Goal: Task Accomplishment & Management: Manage account settings

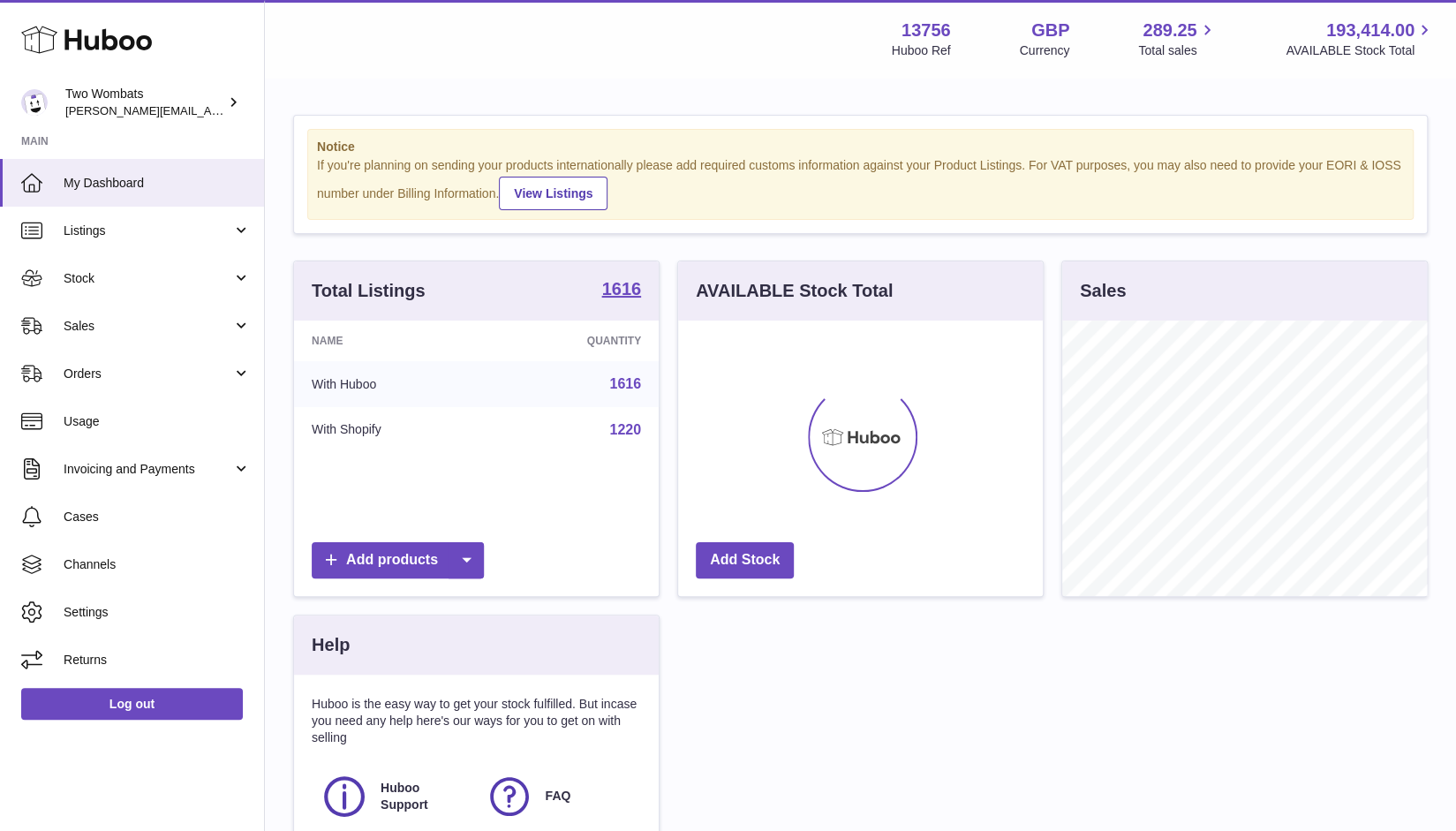
scroll to position [276, 365]
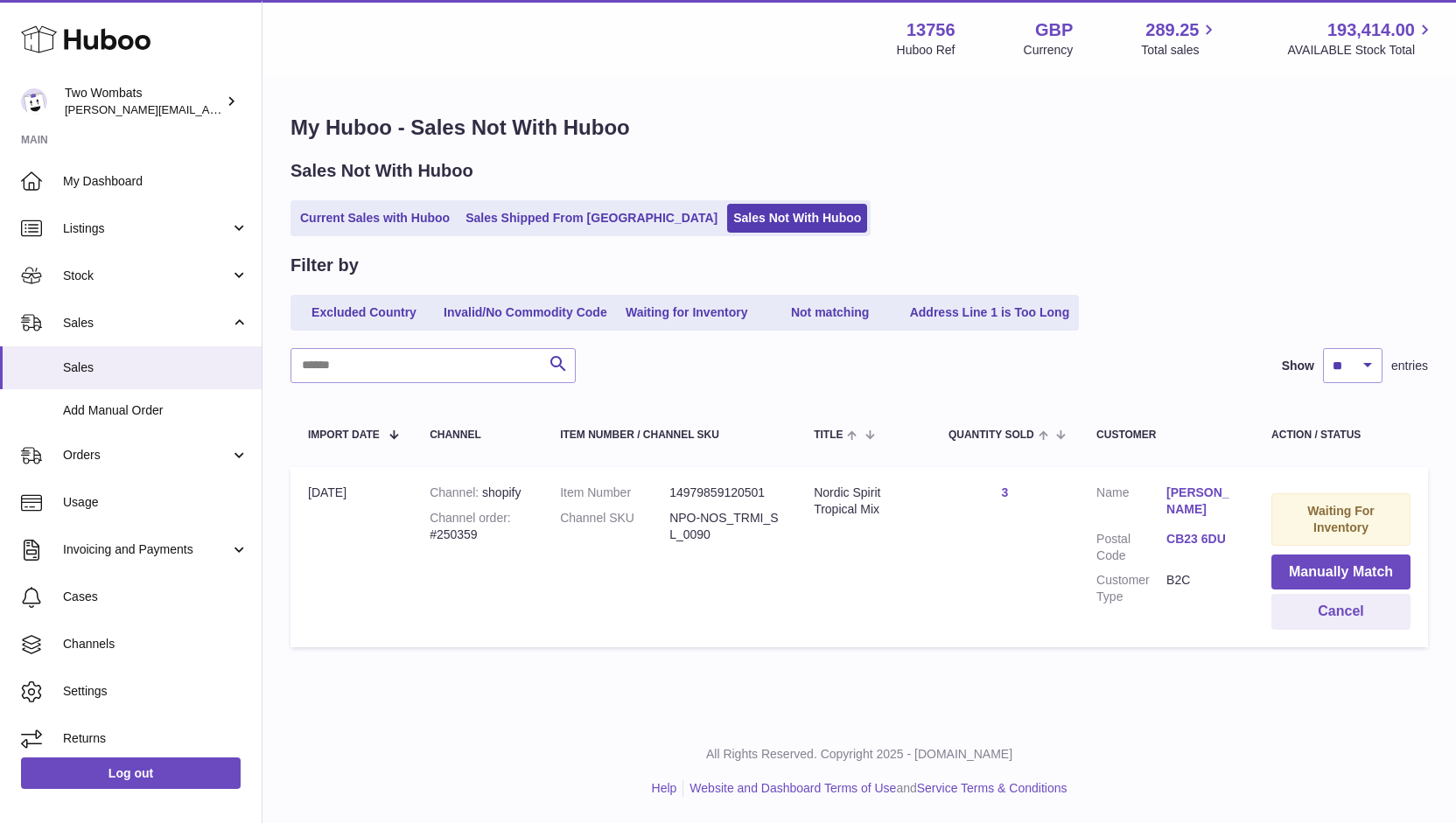
click at [462, 534] on div "Channel order #250359" at bounding box center [478, 526] width 95 height 33
copy div "250359"
drag, startPoint x: 712, startPoint y: 534, endPoint x: 667, endPoint y: 519, distance: 47.4
click at [667, 519] on dl "Item Number 14979859120501 Channel SKU NPO-NOS_TRMI_SL_0090" at bounding box center [669, 518] width 219 height 67
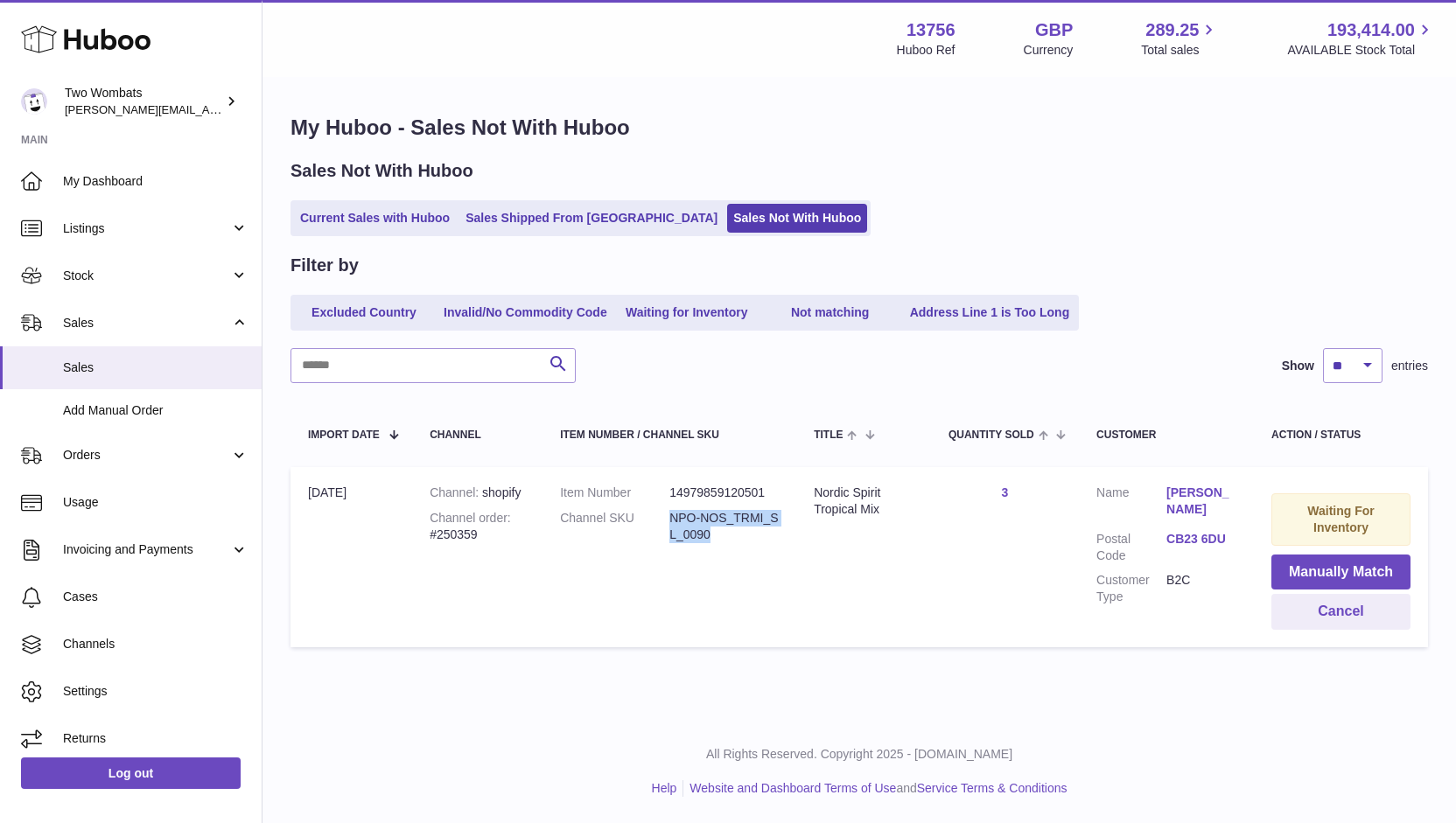
copy dl "NPO-NOS_TRMI_SL_0090"
click at [115, 217] on link "Listings" at bounding box center [130, 228] width 261 height 48
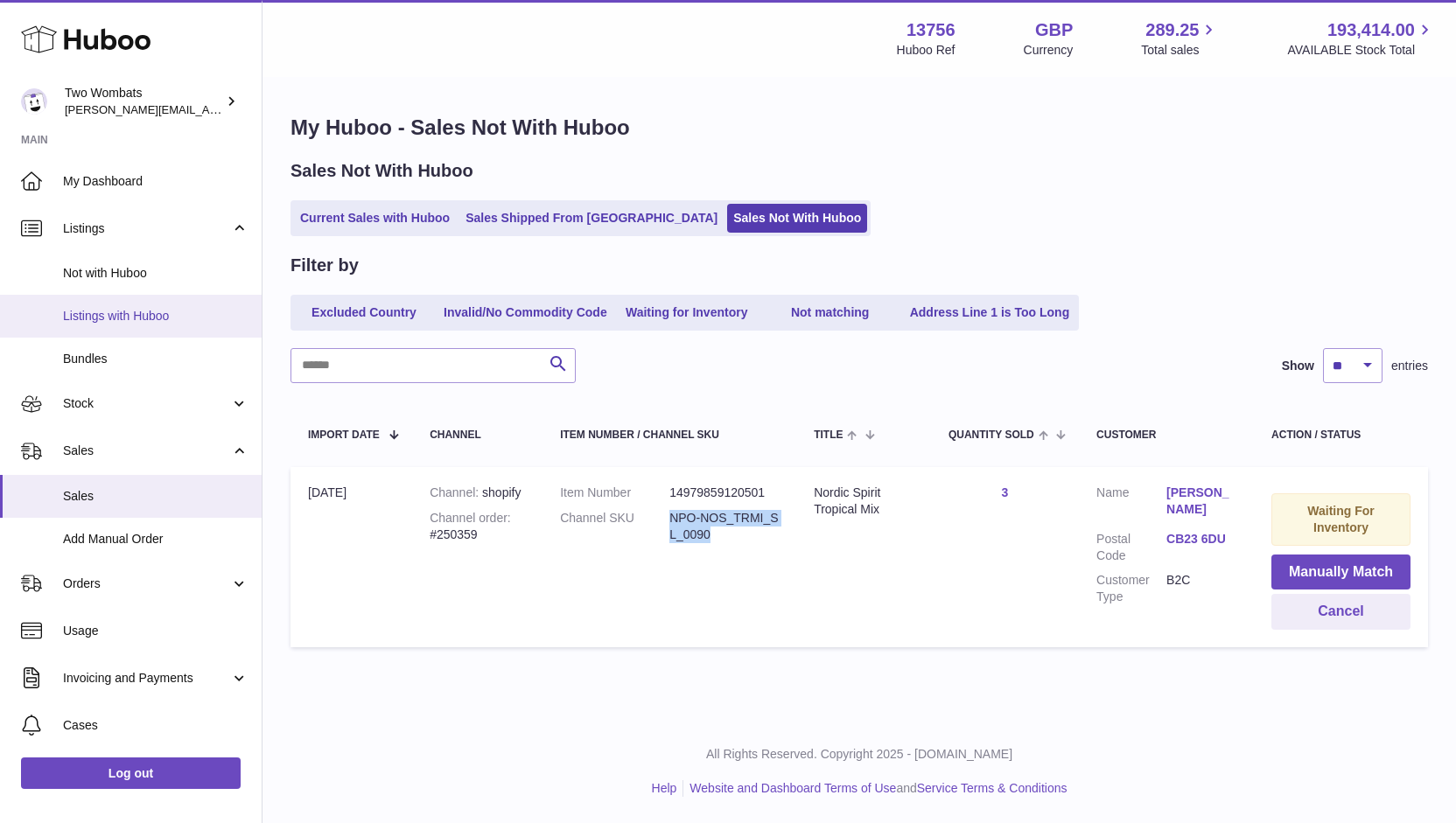
click at [127, 322] on span "Listings with Huboo" at bounding box center [156, 316] width 185 height 16
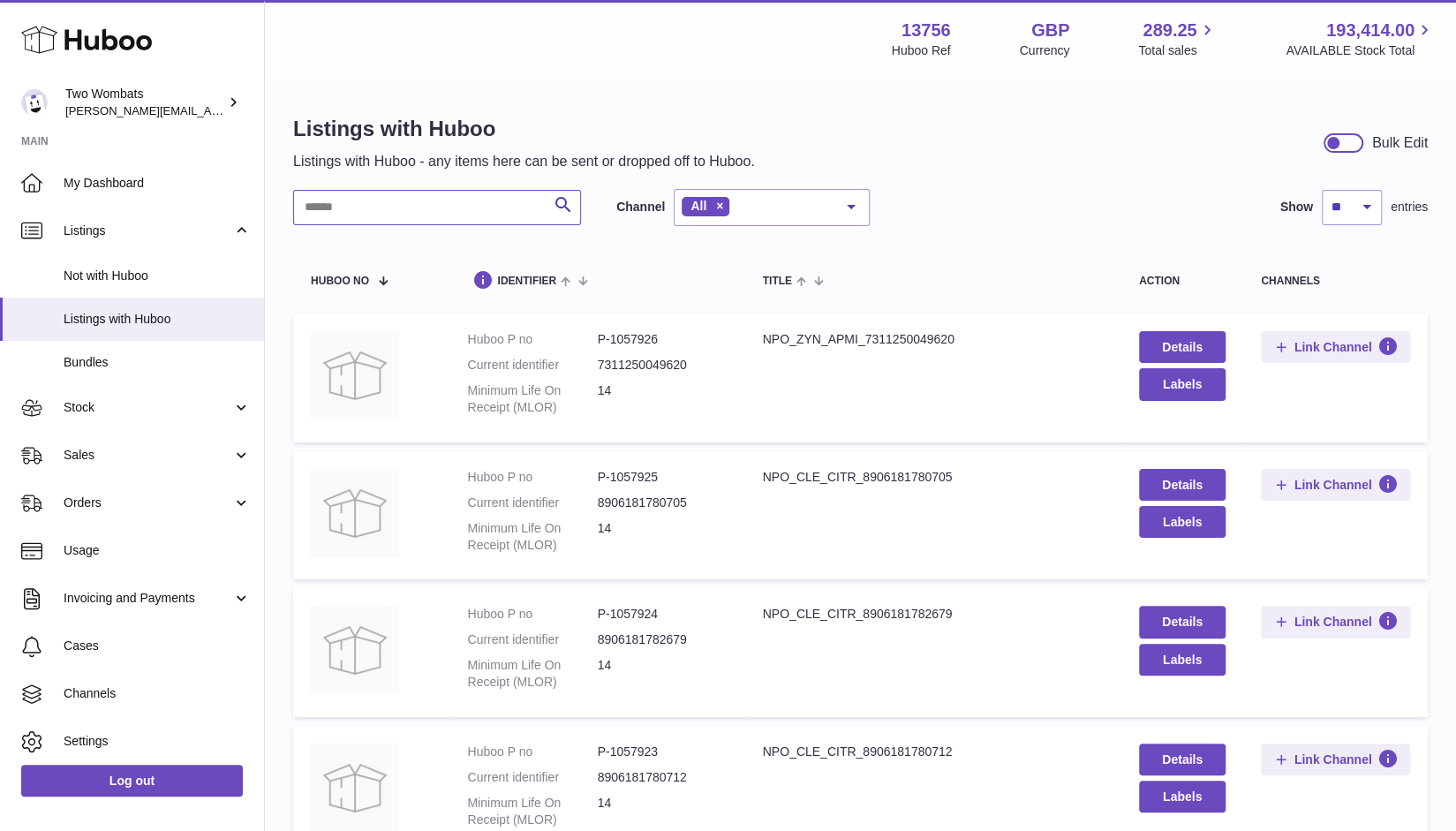
click at [382, 216] on input "text" at bounding box center [437, 207] width 288 height 35
paste input "**********"
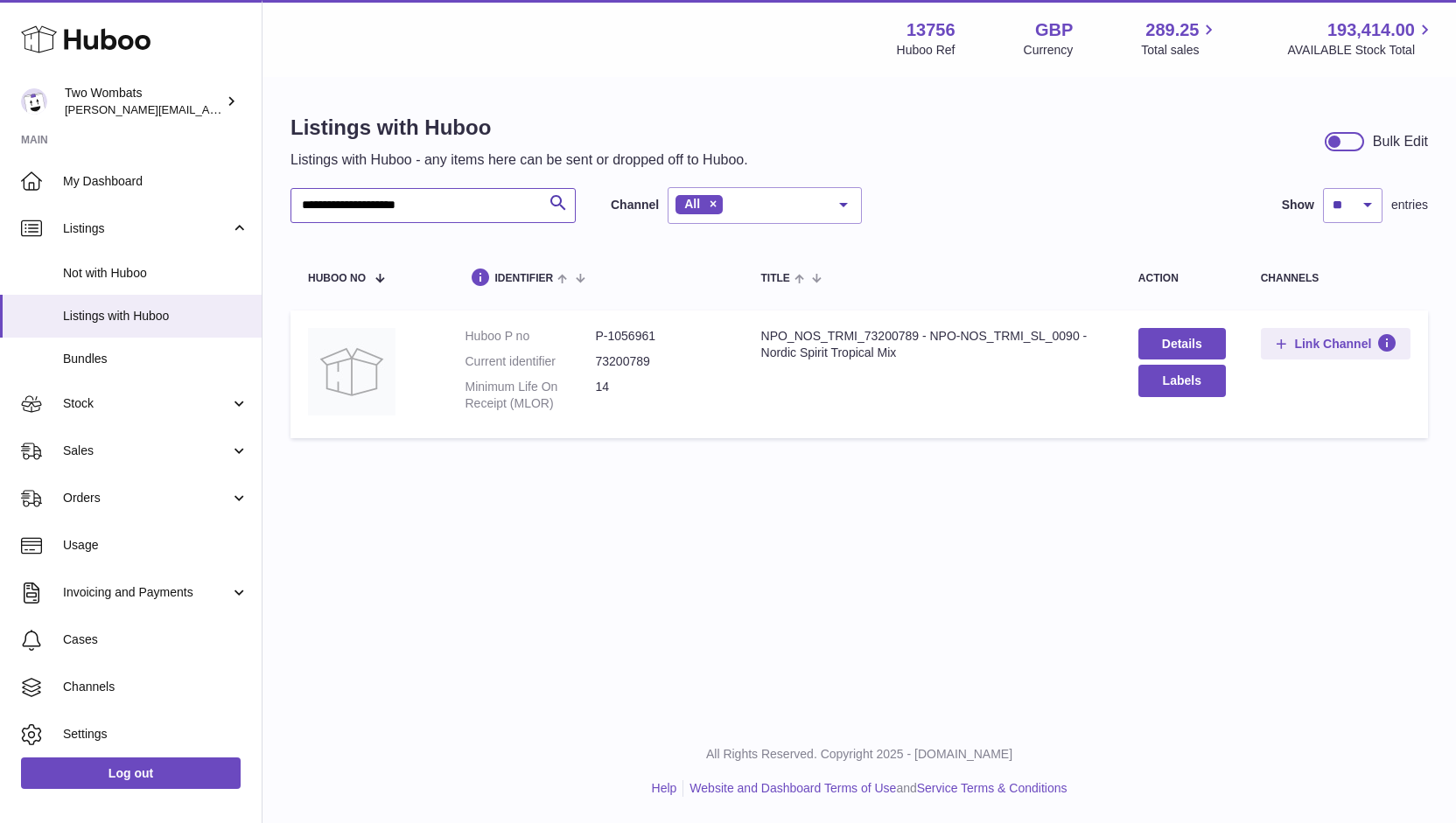
type input "**********"
click at [628, 336] on dd "P-1056961" at bounding box center [661, 336] width 130 height 16
copy dd "1056961"
click at [127, 409] on span "Stock" at bounding box center [147, 403] width 167 height 16
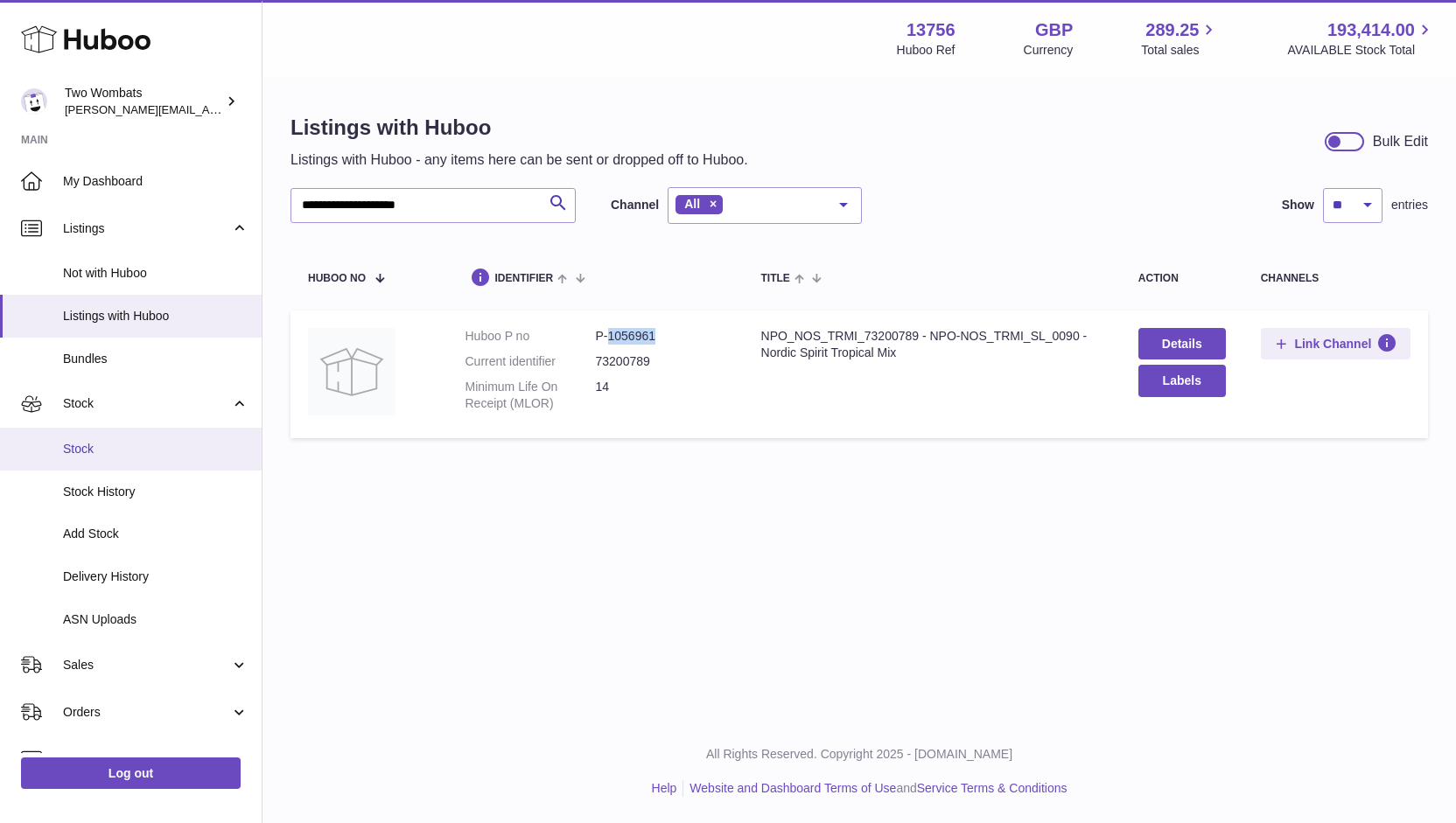
click at [121, 465] on link "Stock" at bounding box center [130, 449] width 261 height 43
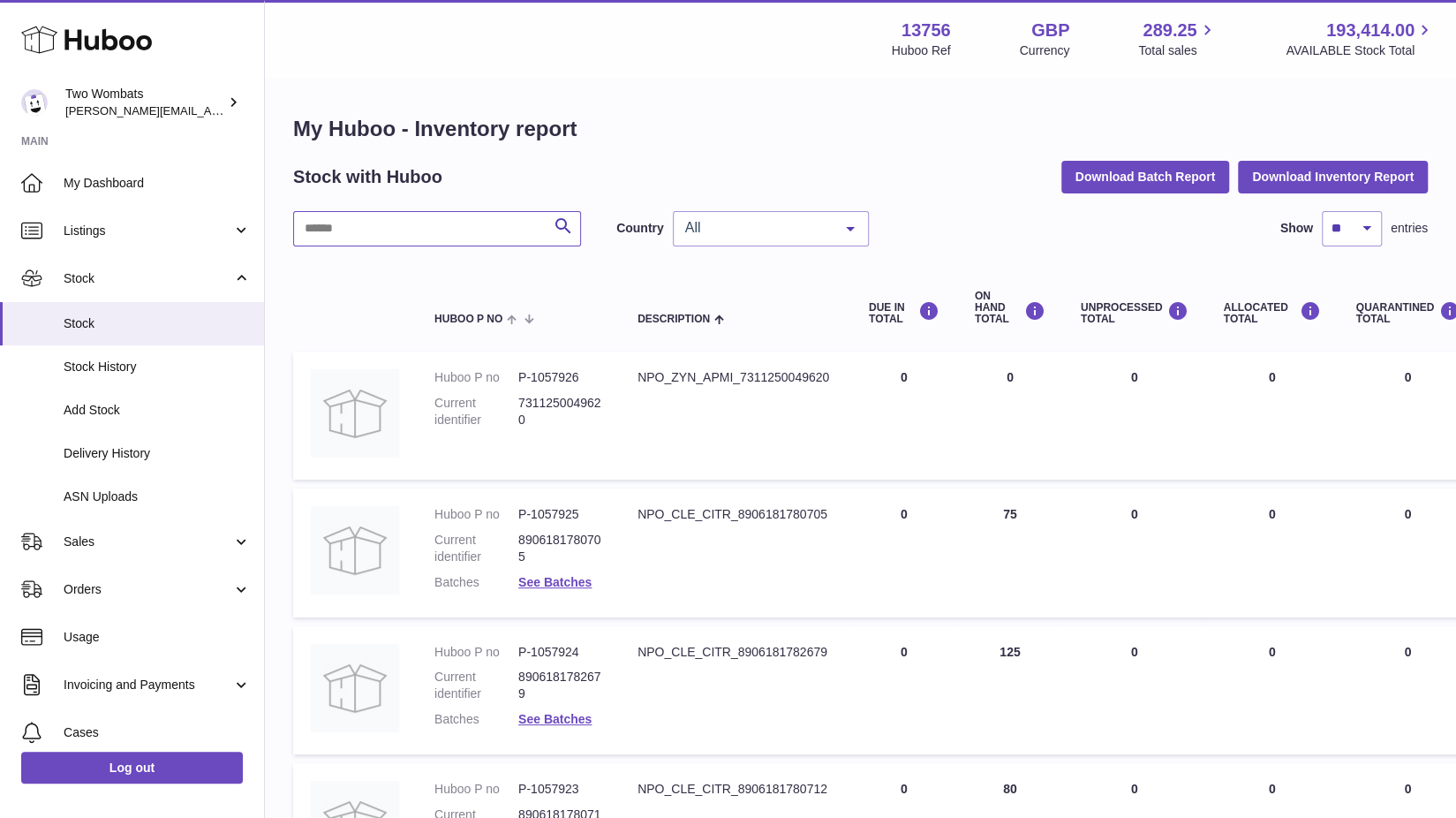
click at [394, 225] on input "text" at bounding box center [437, 229] width 288 height 35
paste input "*******"
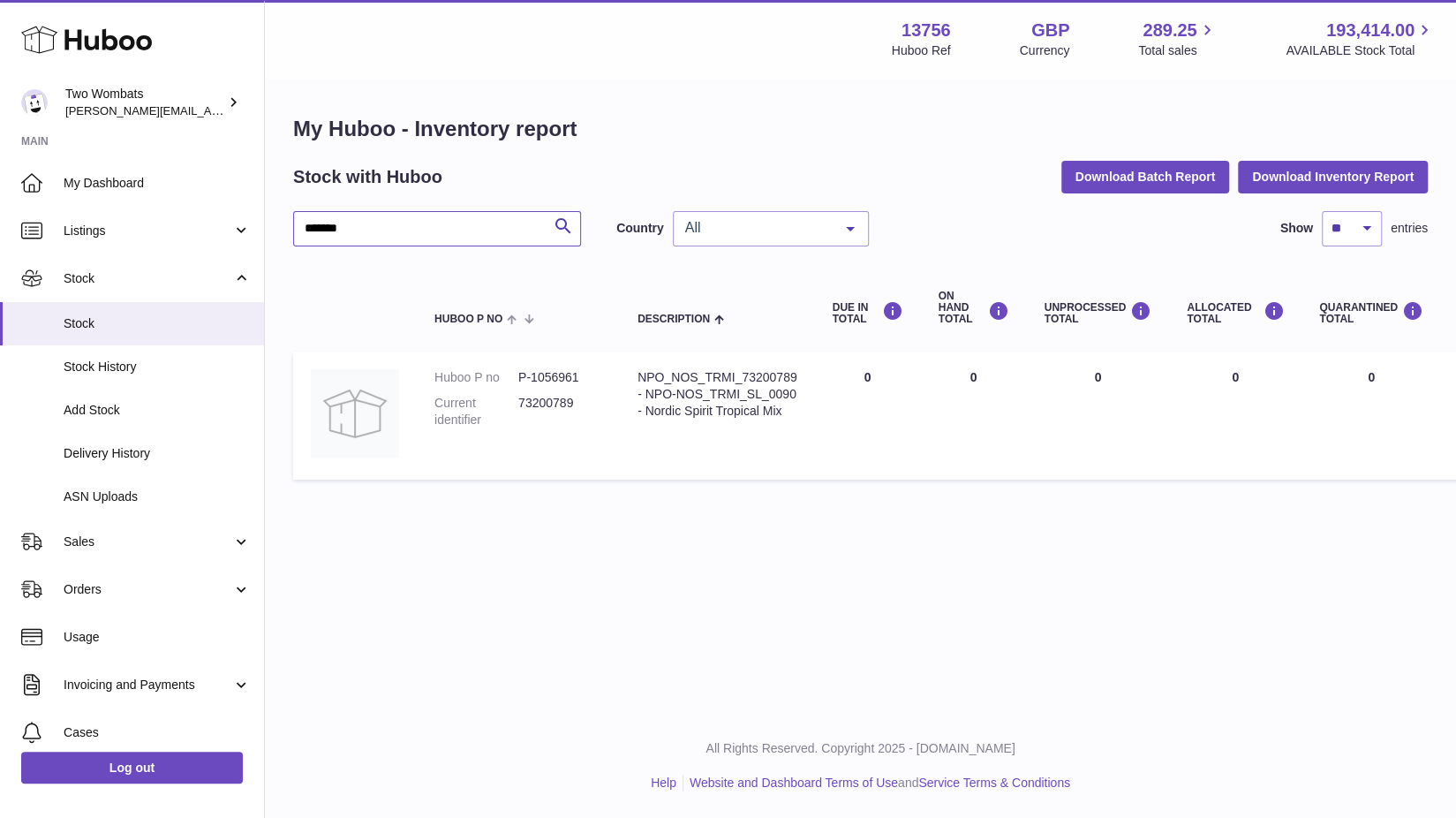
type input "*******"
click at [192, 588] on span "Orders" at bounding box center [148, 589] width 168 height 17
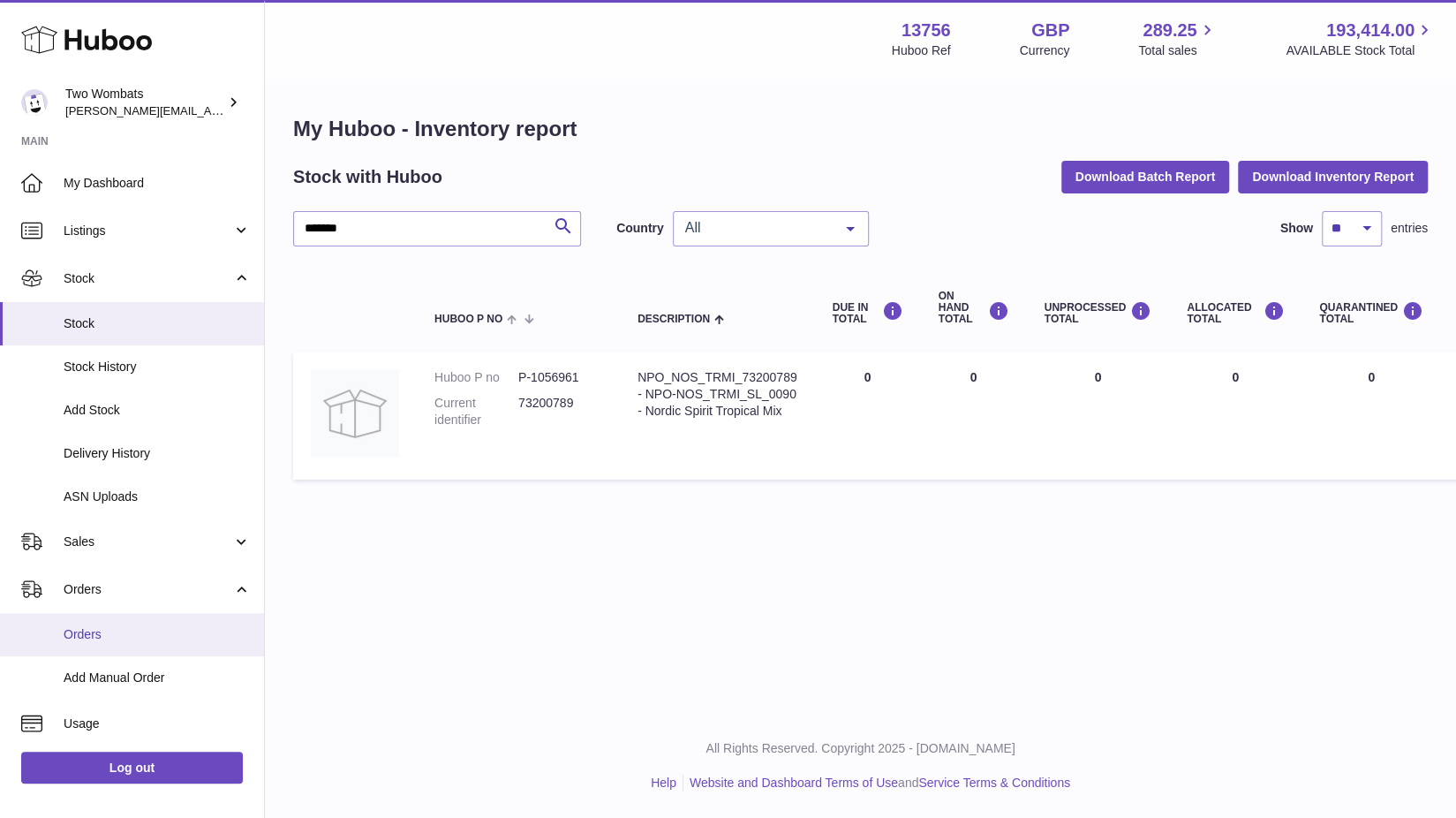
click at [132, 644] on link "Orders" at bounding box center [131, 634] width 264 height 43
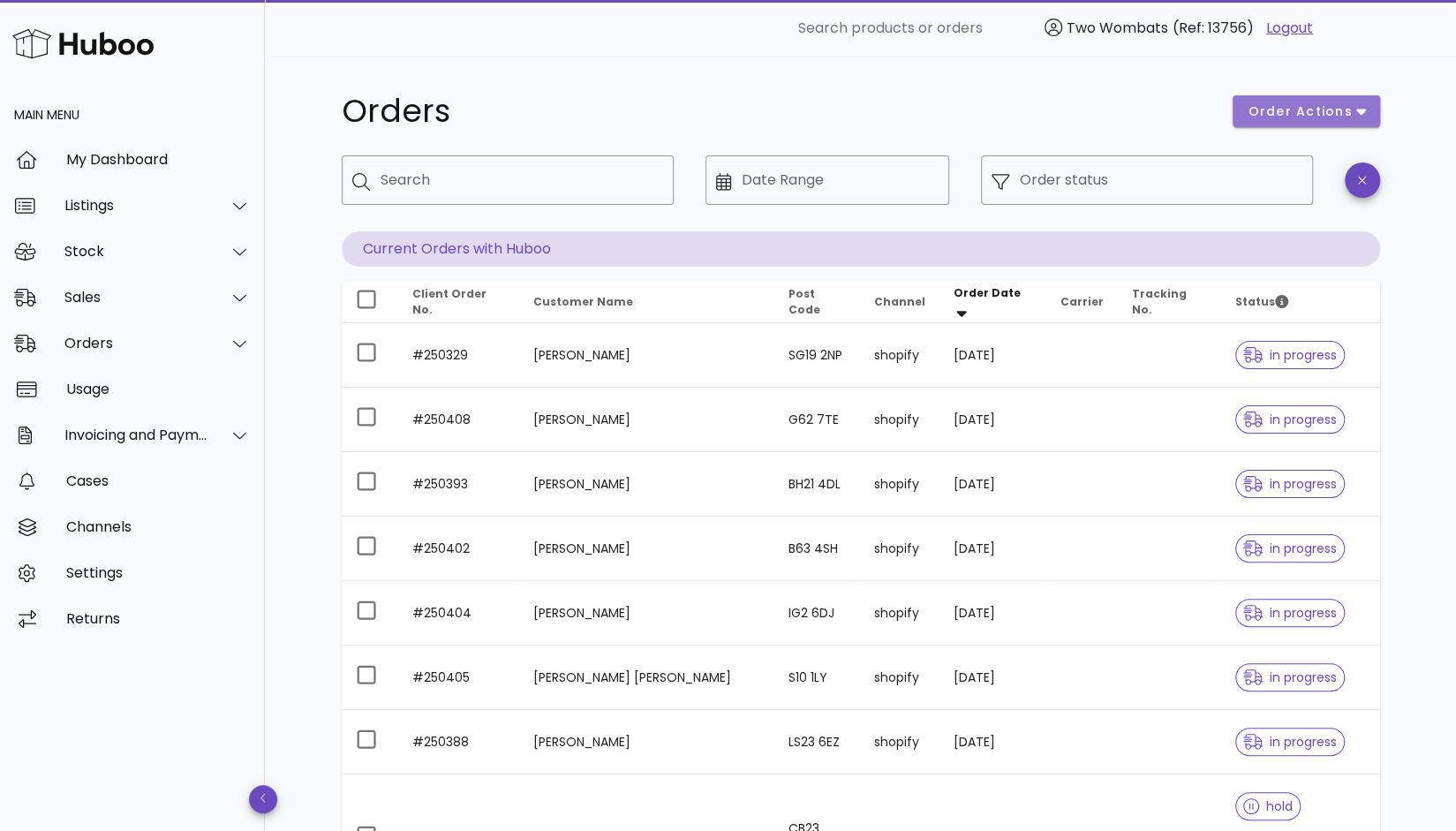
click at [1321, 119] on span "order actions" at bounding box center [1300, 112] width 106 height 19
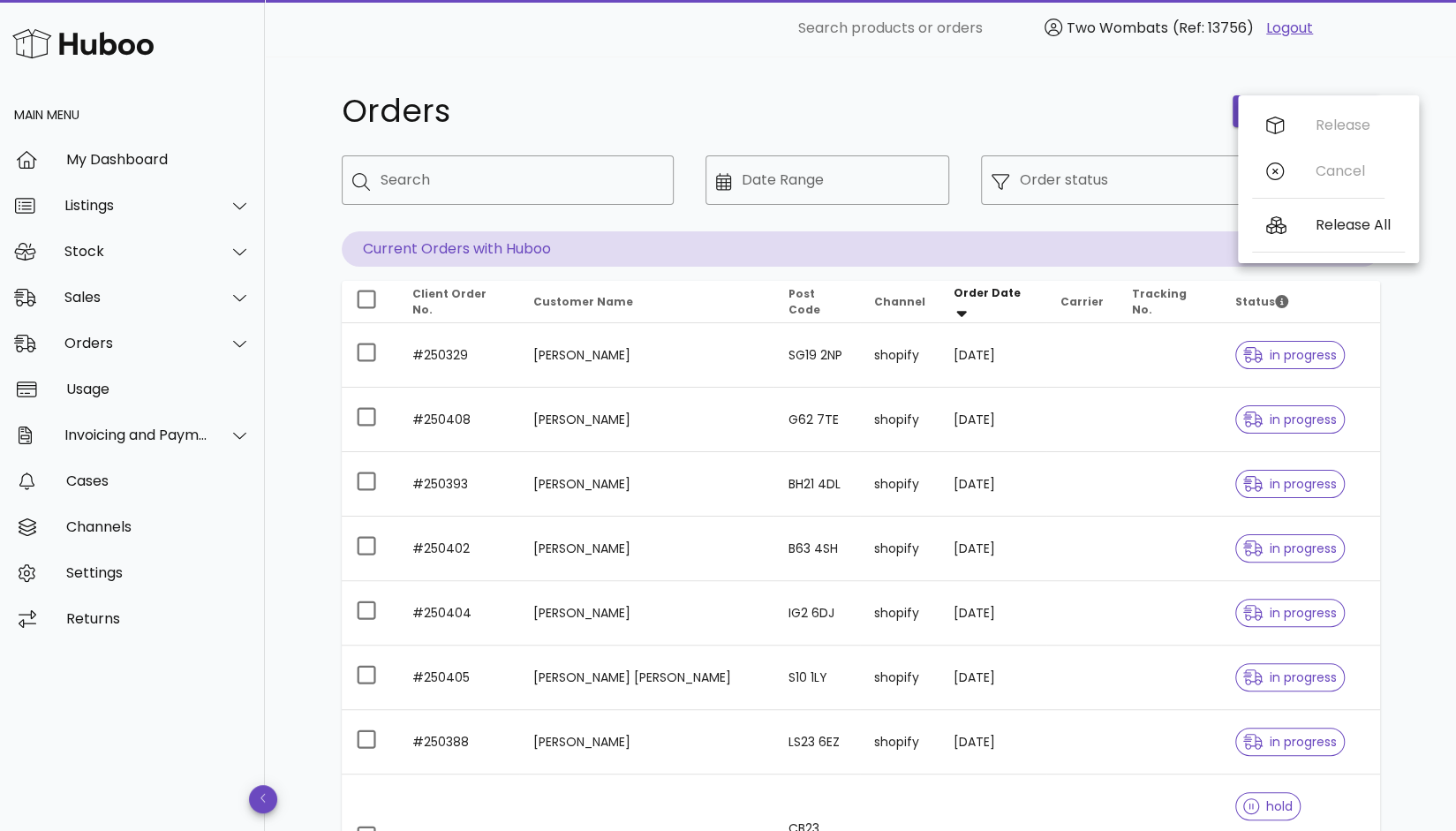
click at [1325, 58] on div "Orders order actions ​ Search ​ Date Range ​ Order status Current Orders with H…" at bounding box center [861, 641] width 1123 height 1170
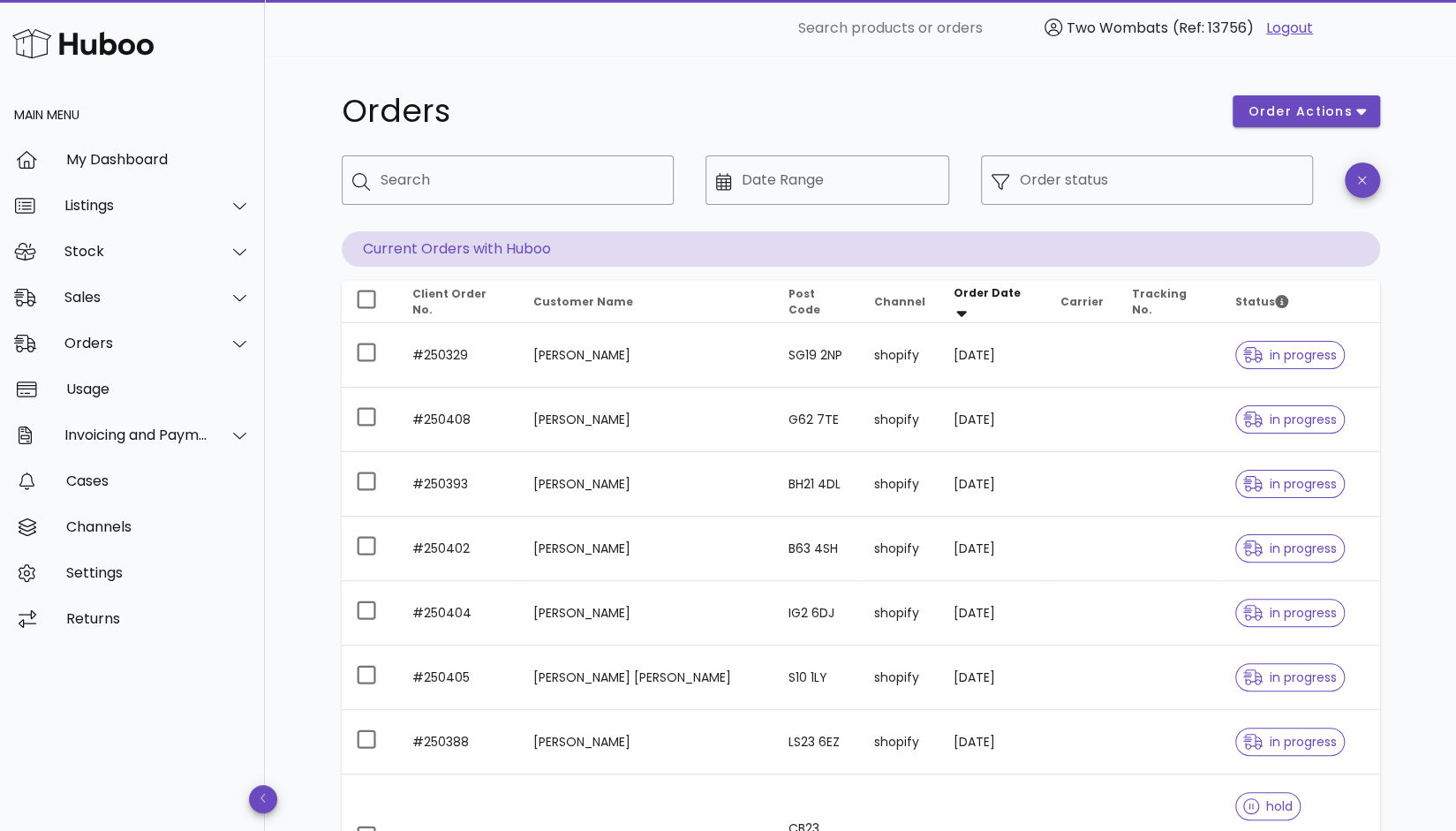
click at [1022, 239] on div "​ Order status" at bounding box center [1147, 193] width 353 height 97
click at [1043, 170] on div "Order status" at bounding box center [1160, 180] width 282 height 49
click at [1040, 180] on input "Order status" at bounding box center [1160, 180] width 282 height 29
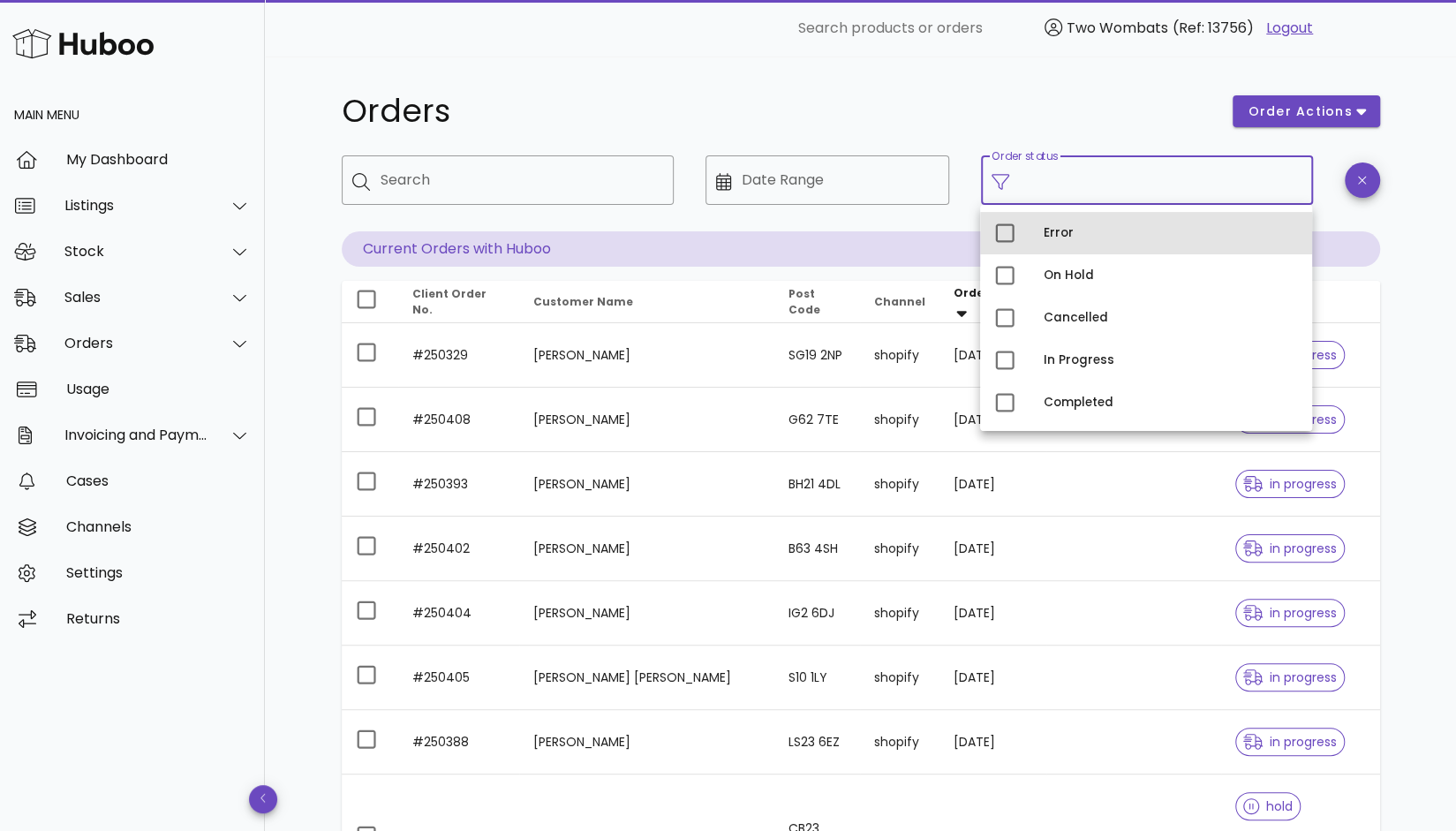
click at [1043, 219] on div "Error" at bounding box center [1170, 233] width 254 height 29
type input "**********"
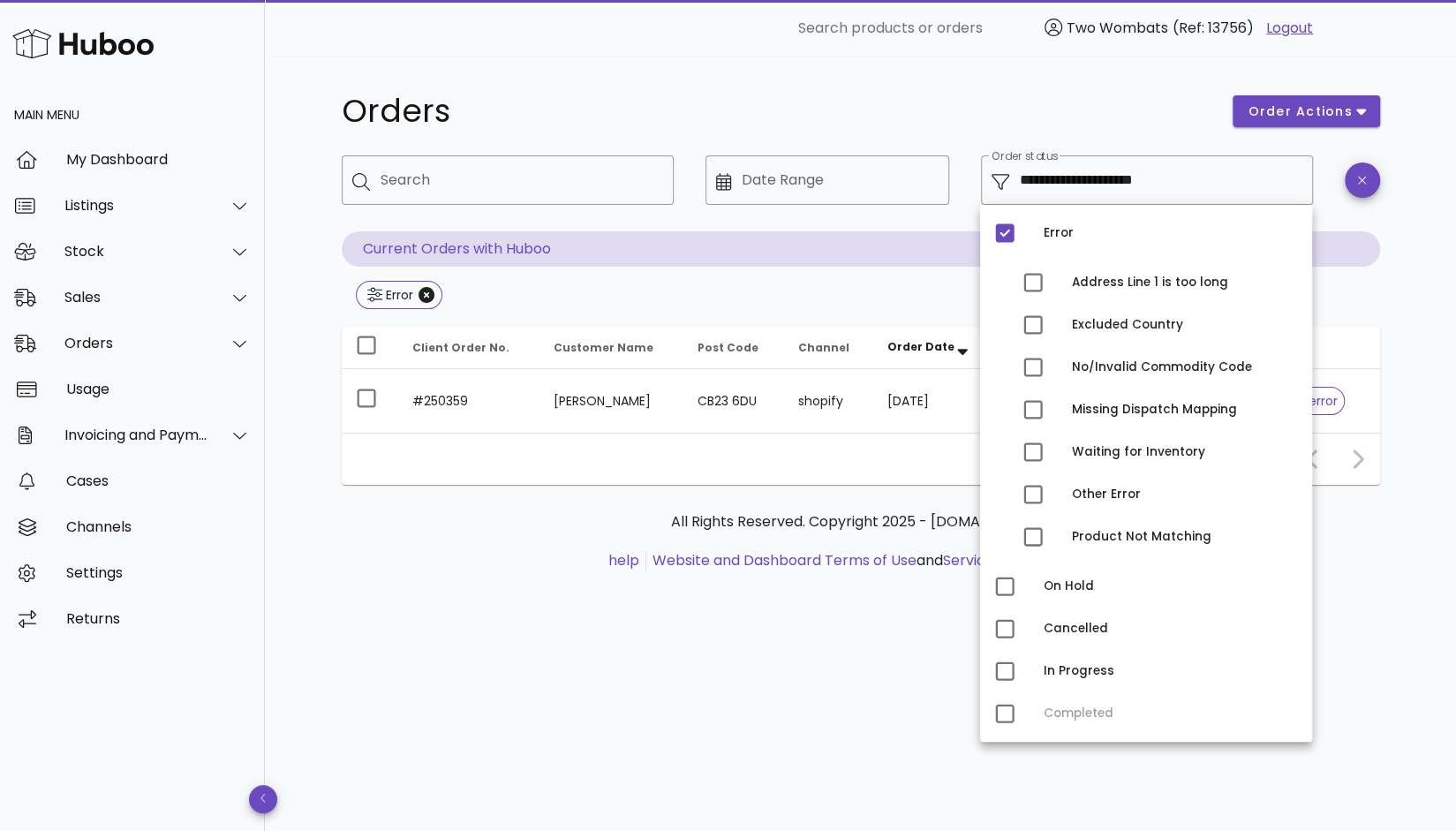
click at [1037, 114] on h1 "Orders" at bounding box center [776, 111] width 870 height 31
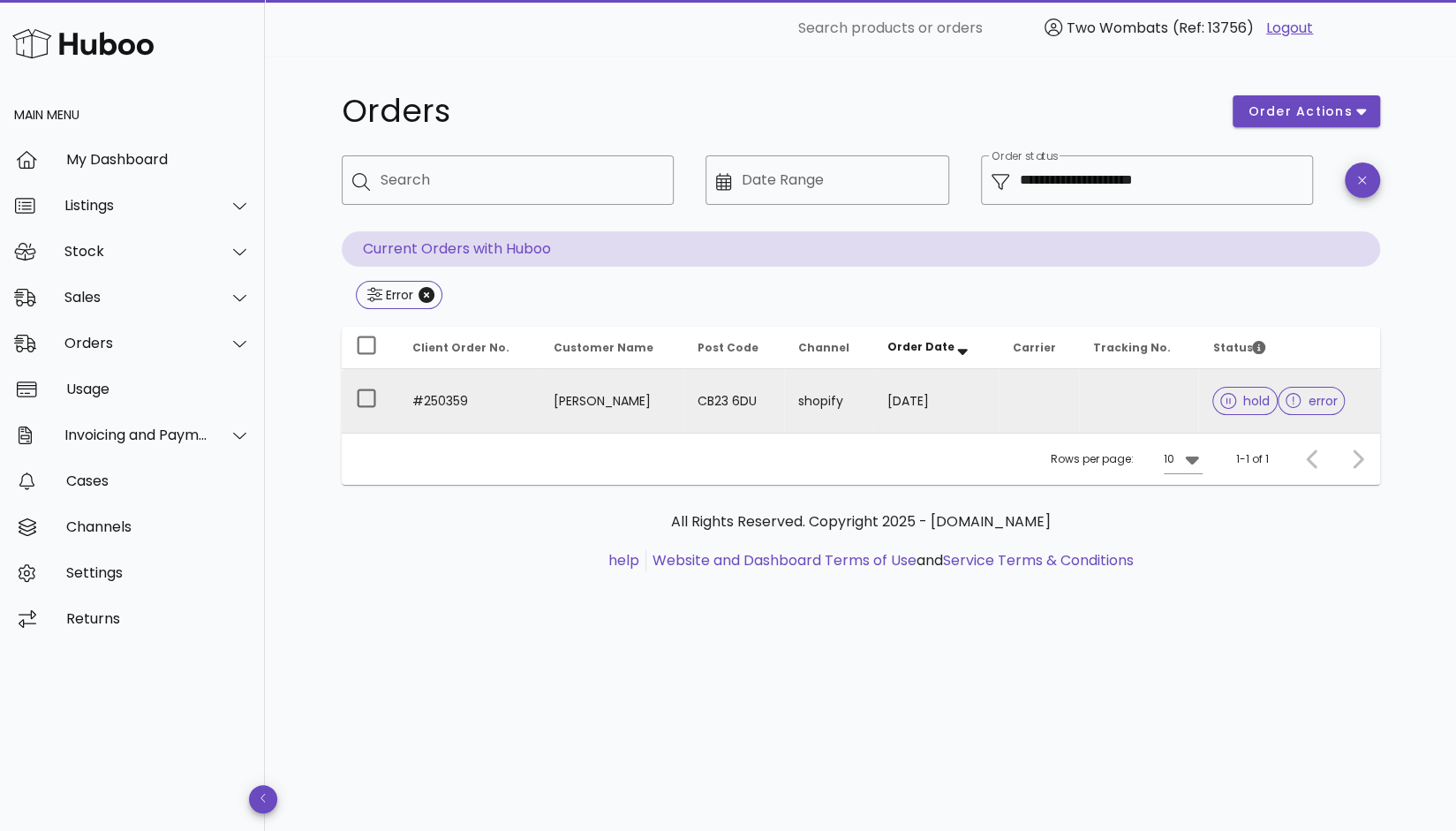
click at [1047, 403] on td at bounding box center [1038, 401] width 80 height 64
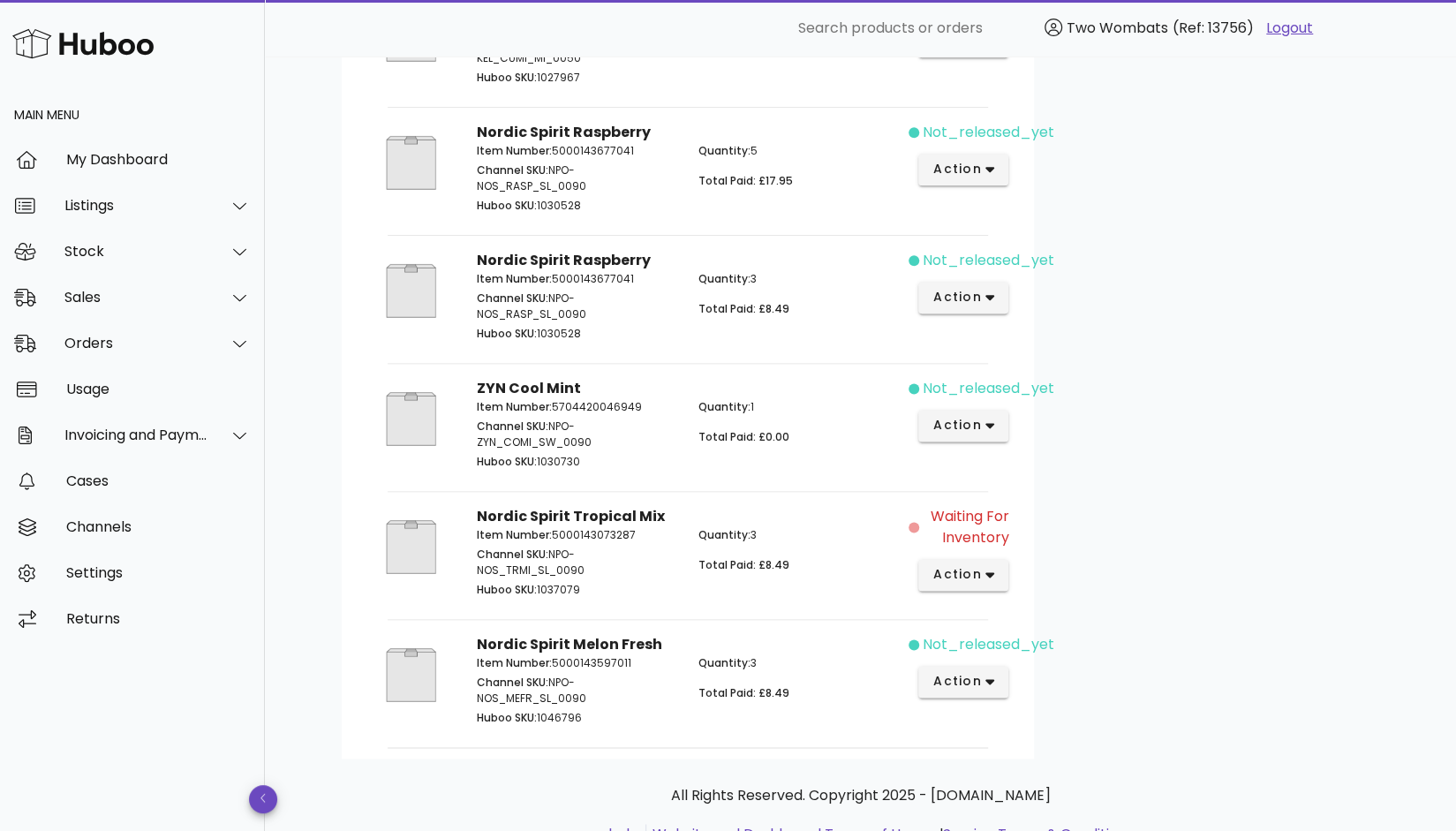
scroll to position [1328, 0]
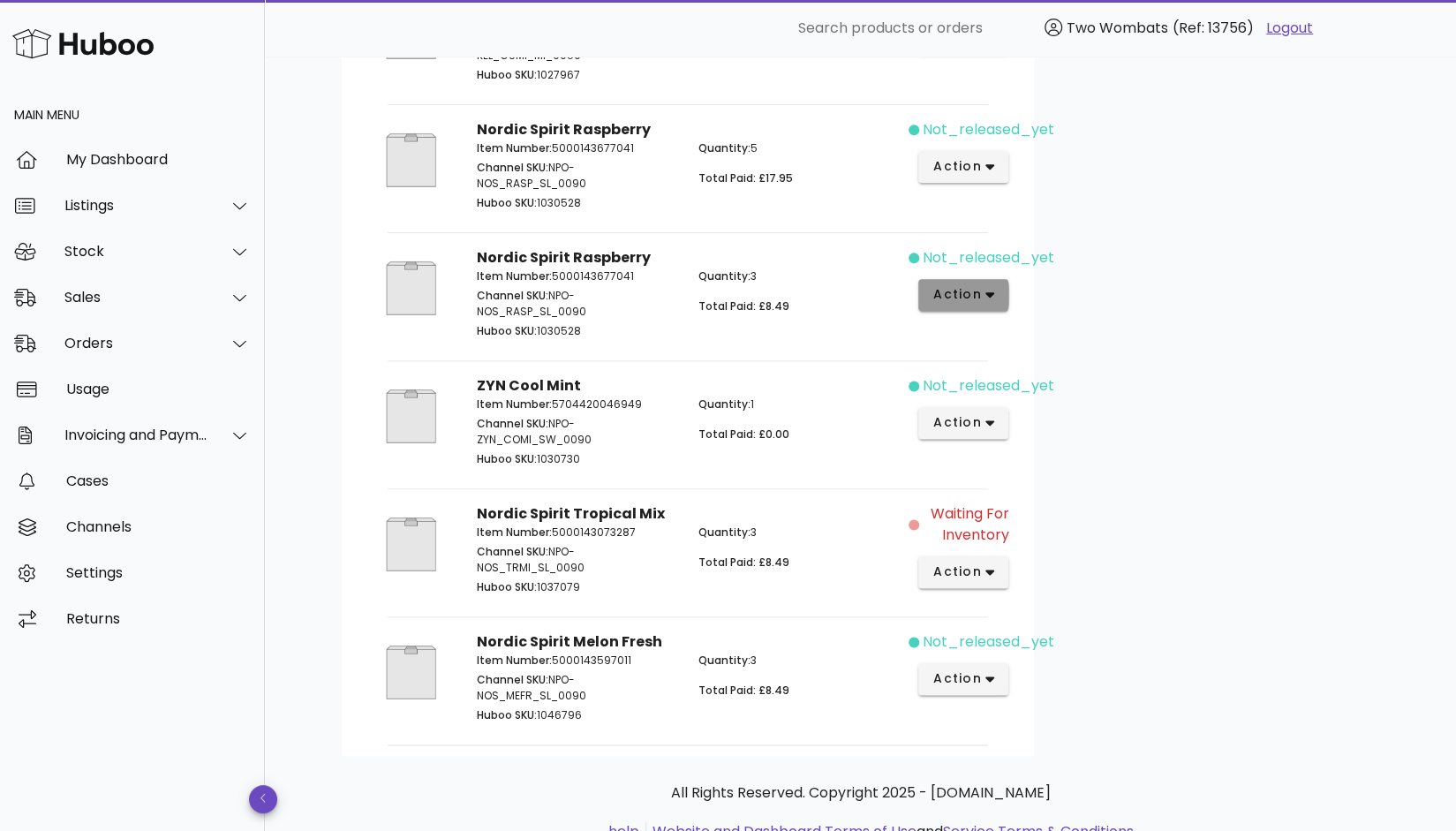
click at [946, 304] on span "action" at bounding box center [956, 294] width 49 height 19
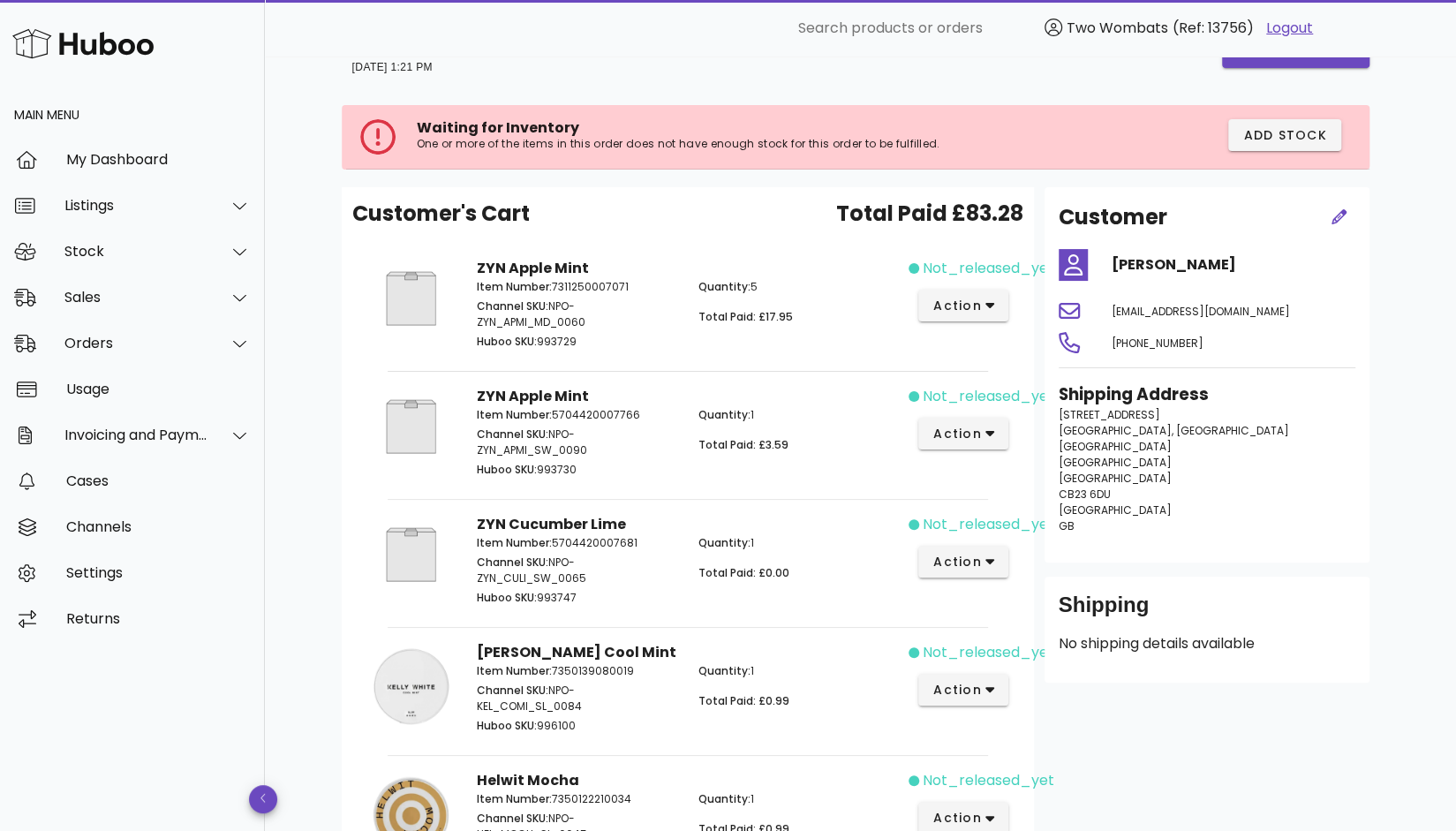
scroll to position [0, 0]
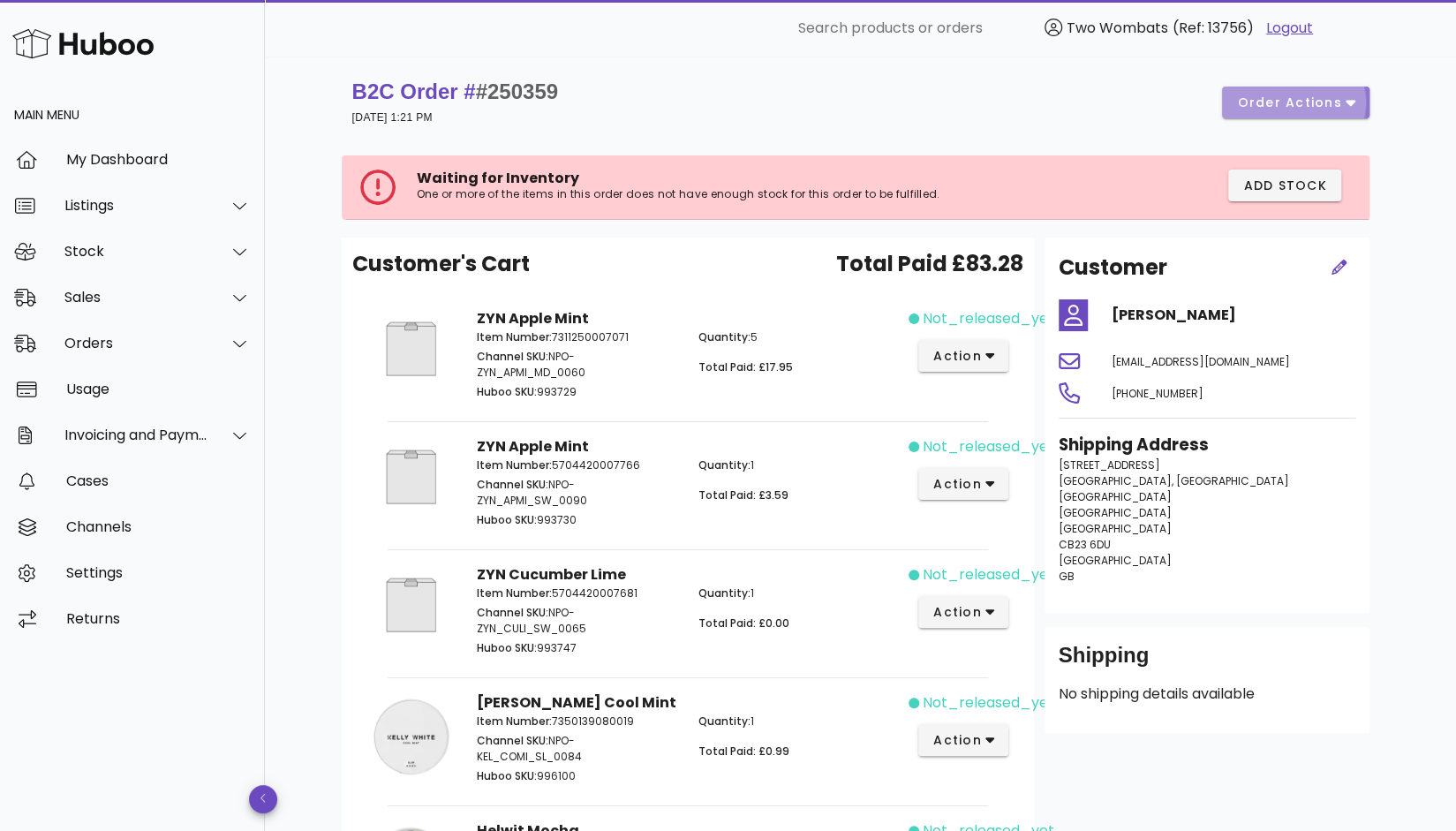
click at [1334, 105] on span "order actions" at bounding box center [1289, 103] width 106 height 19
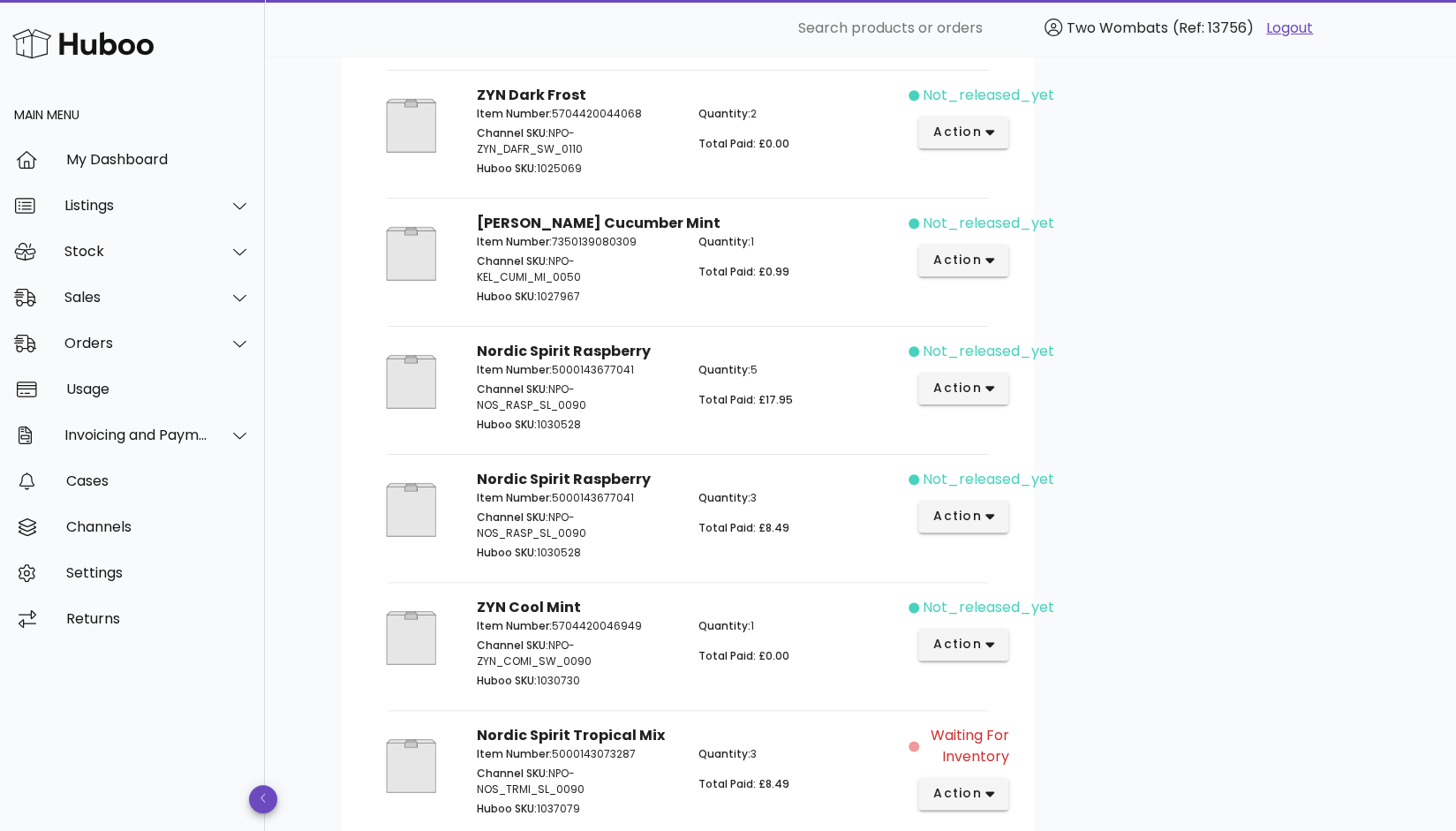
scroll to position [1405, 0]
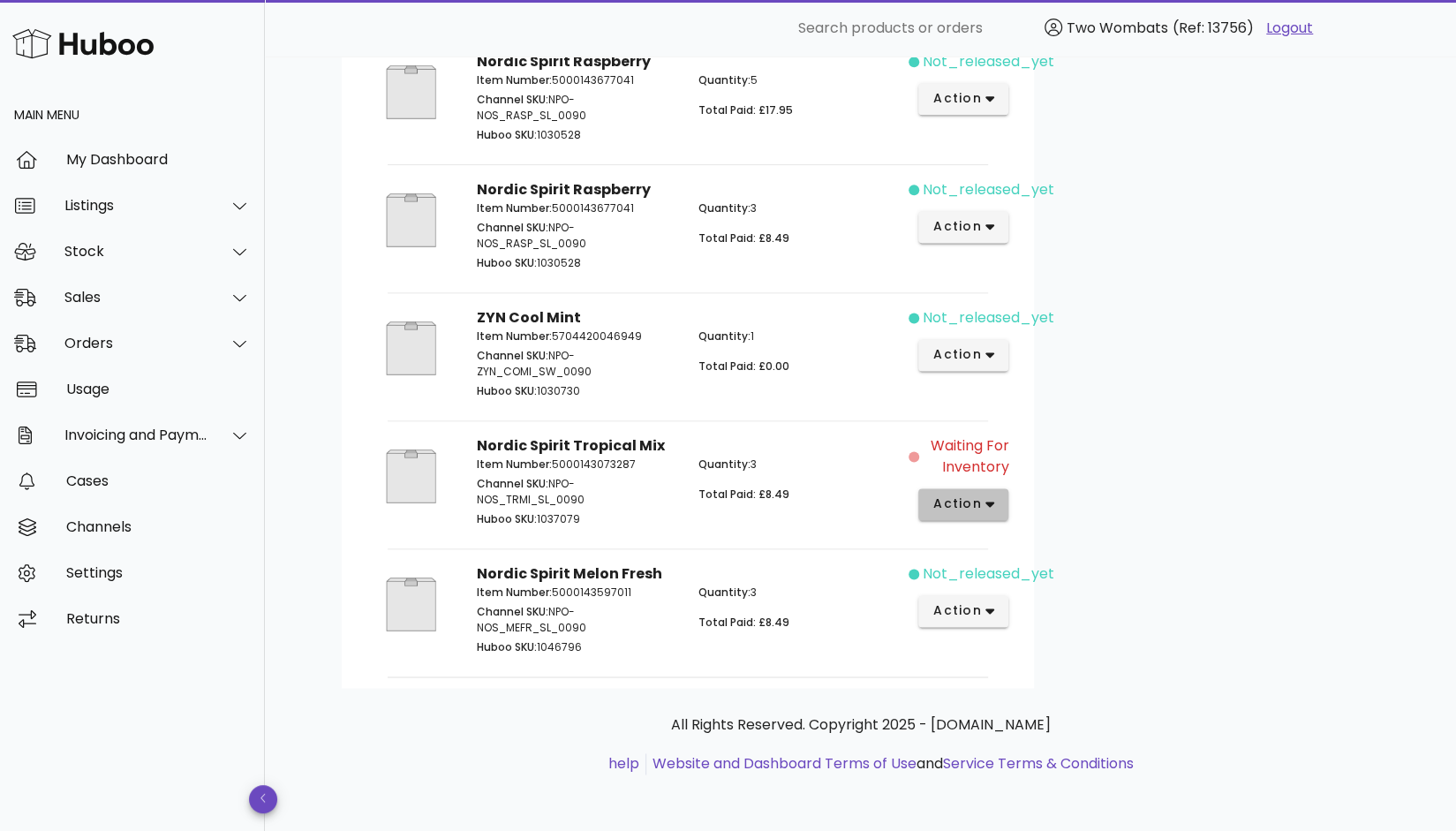
click at [992, 504] on icon "button" at bounding box center [990, 504] width 9 height 6
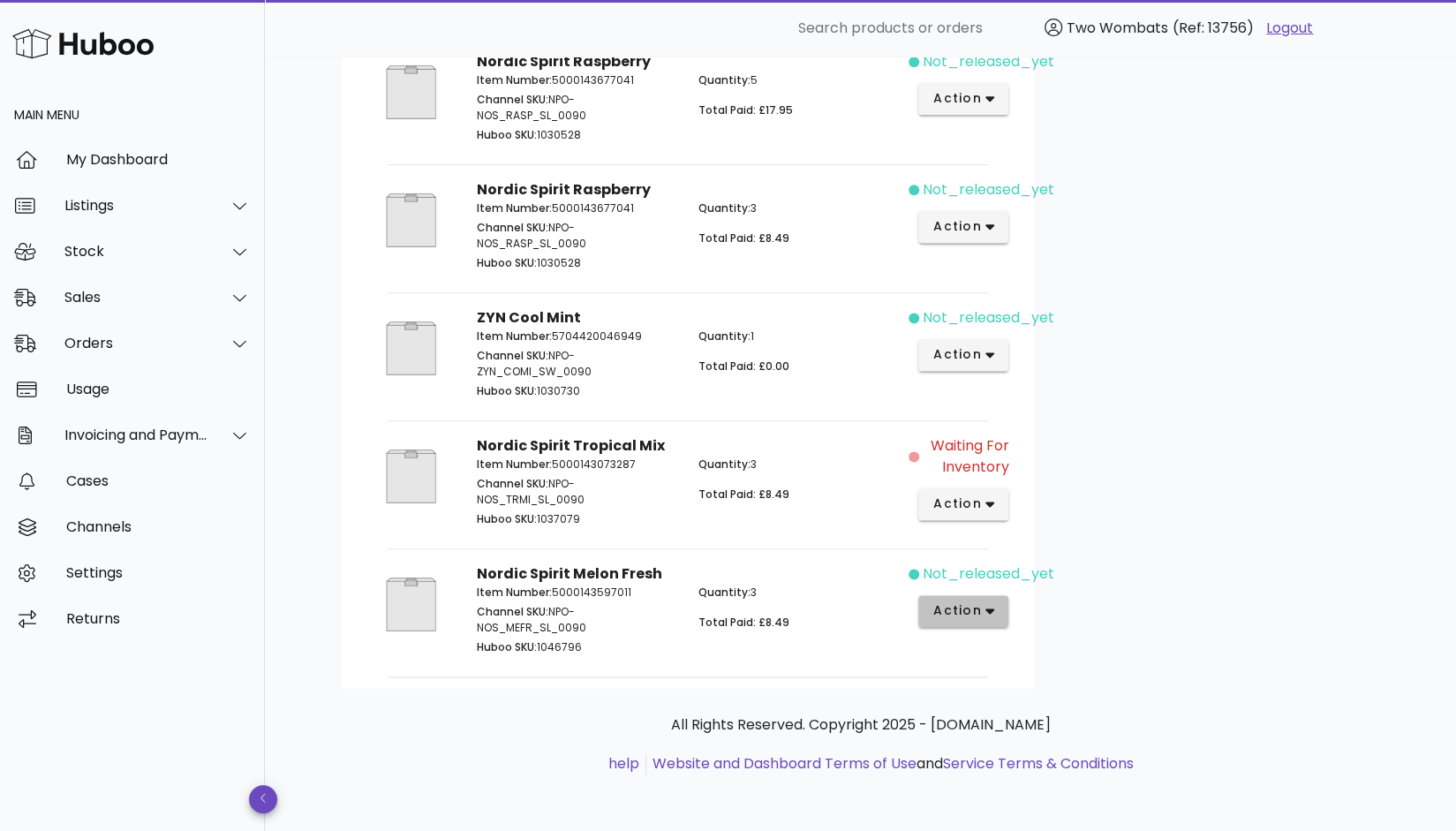
click at [969, 625] on button "action" at bounding box center [964, 611] width 91 height 31
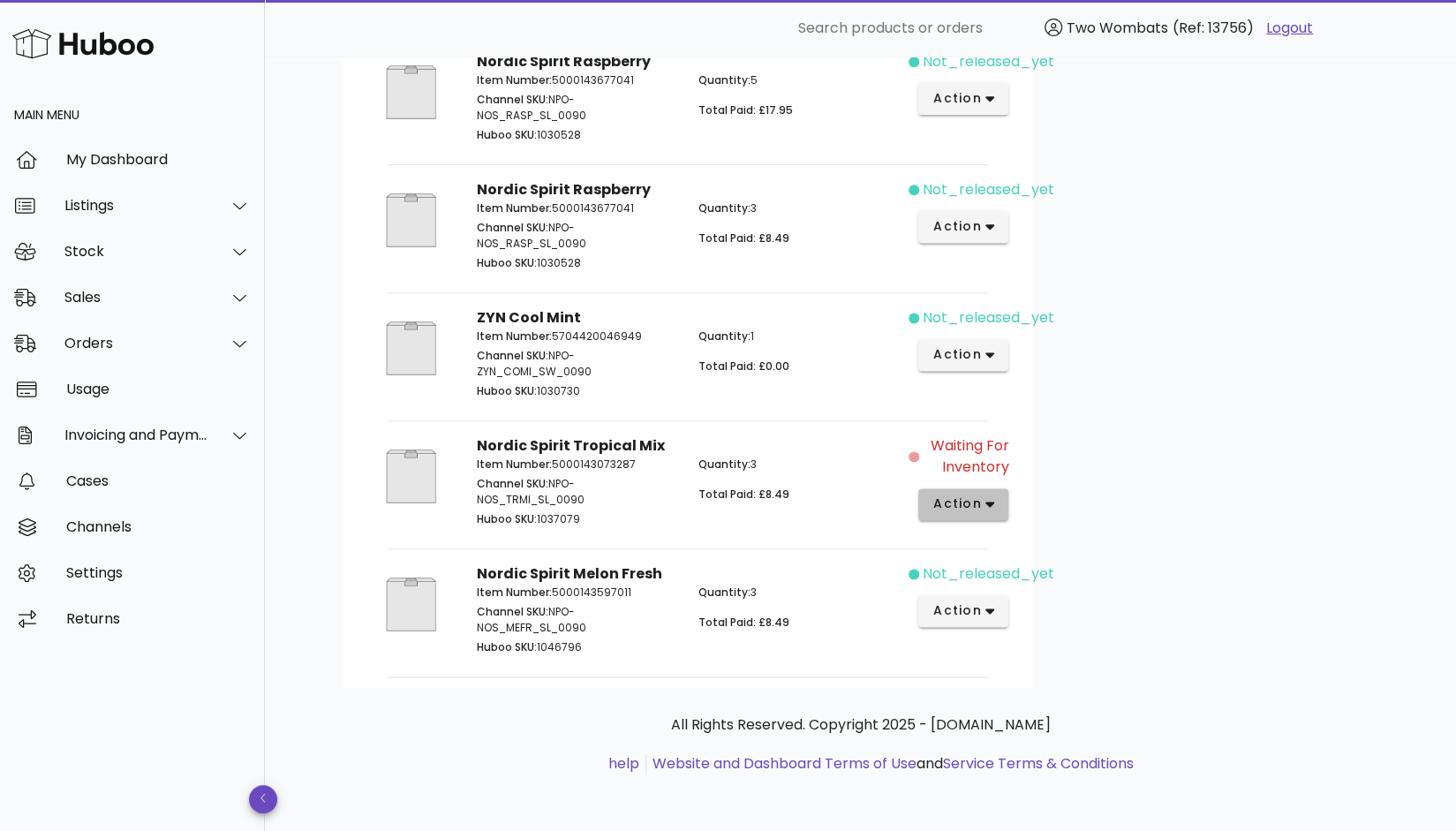
click at [977, 514] on span "action" at bounding box center [956, 503] width 49 height 19
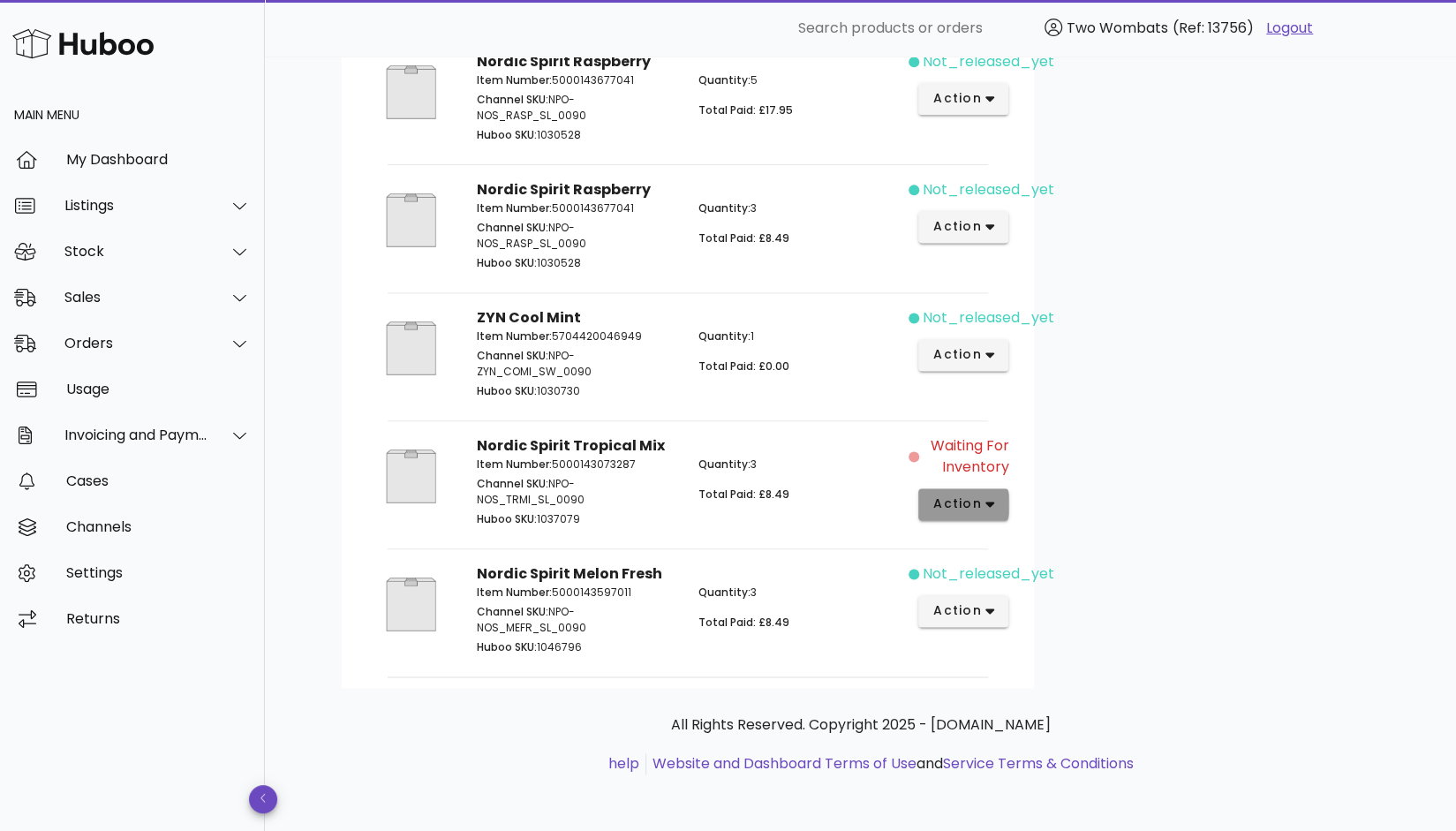
click at [948, 494] on button "action" at bounding box center [964, 504] width 91 height 31
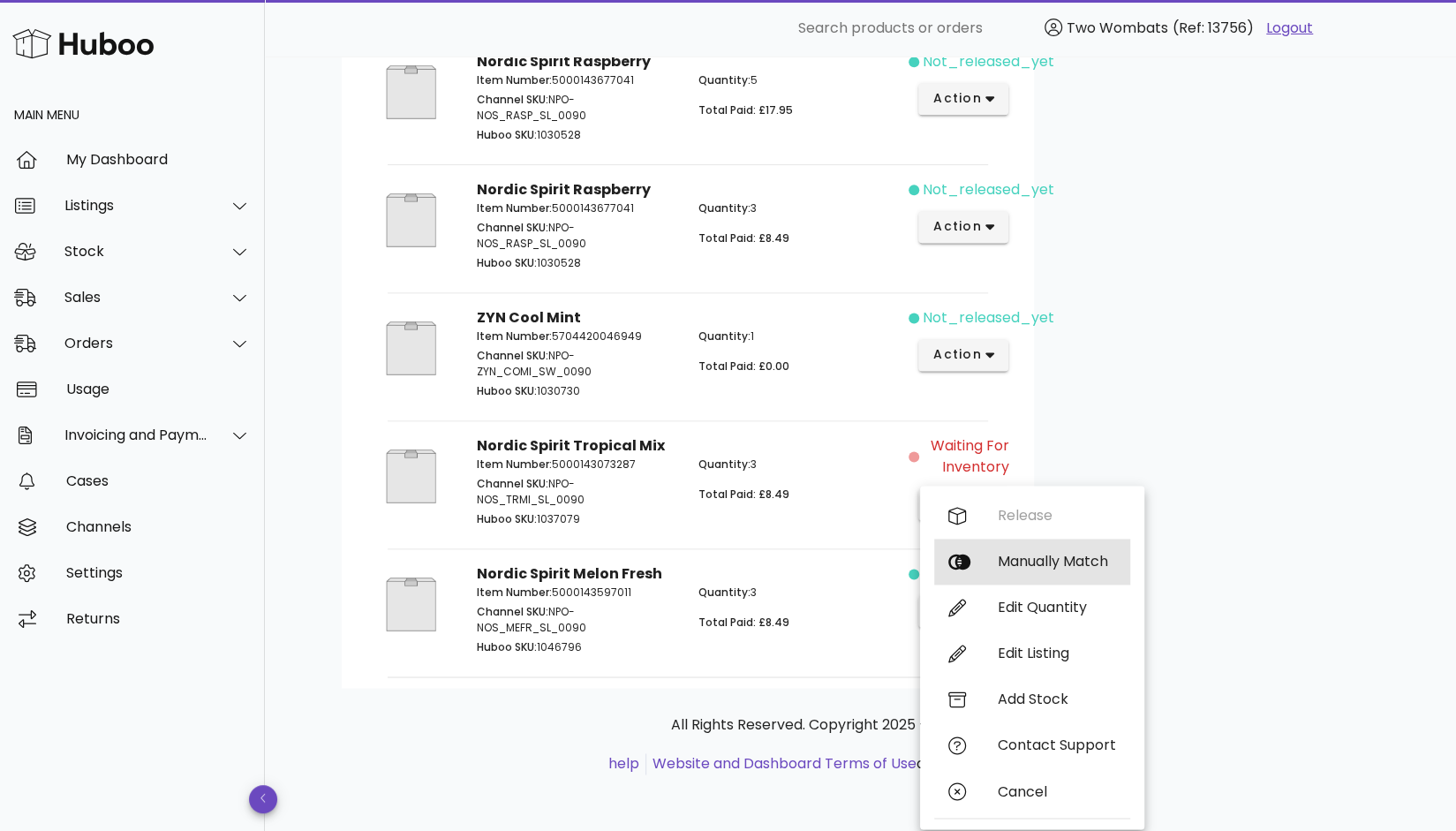
click at [1012, 539] on div "Manually Match" at bounding box center [1032, 562] width 196 height 46
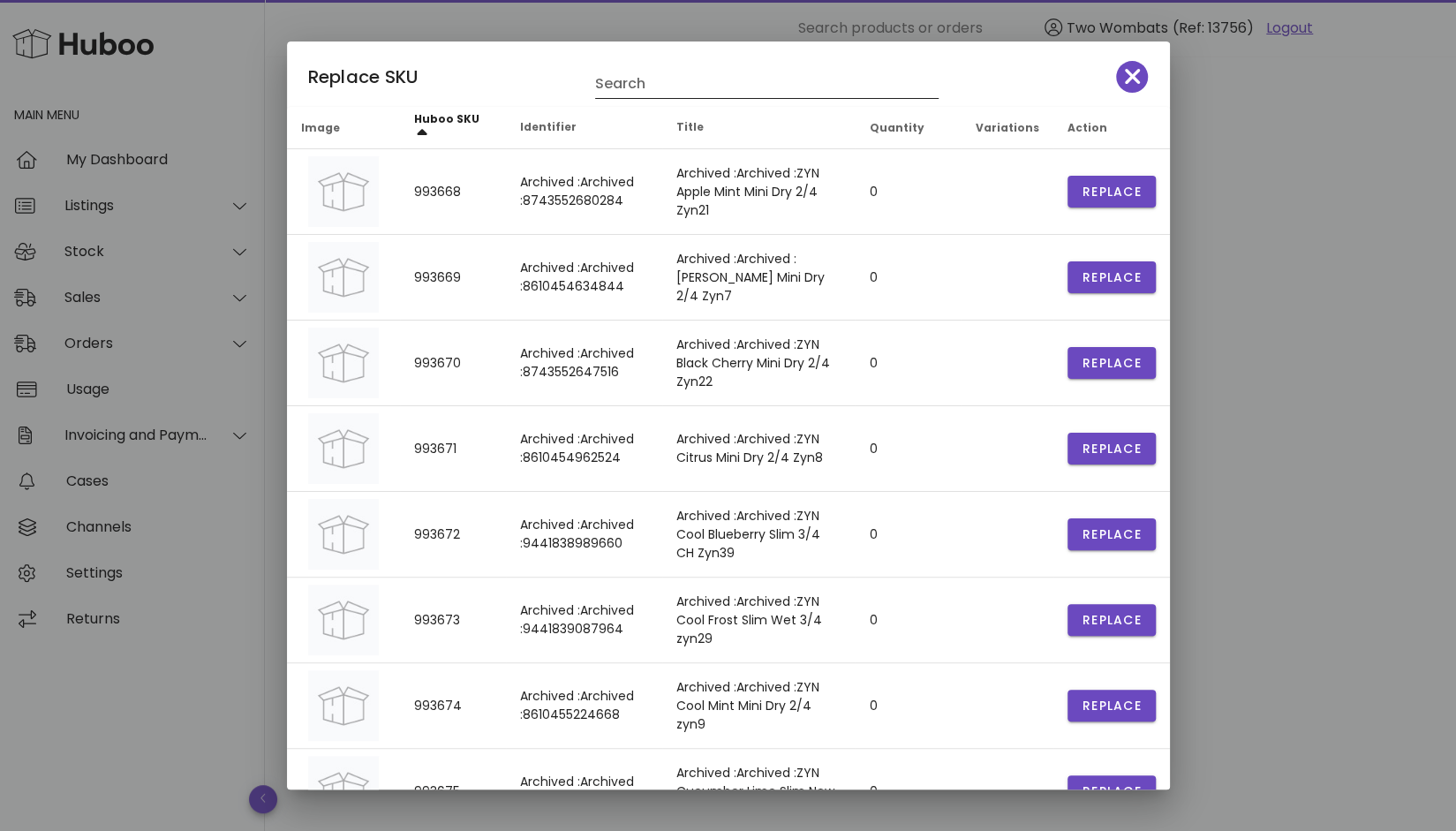
click at [705, 91] on input "Search" at bounding box center [754, 83] width 319 height 29
paste input "*******"
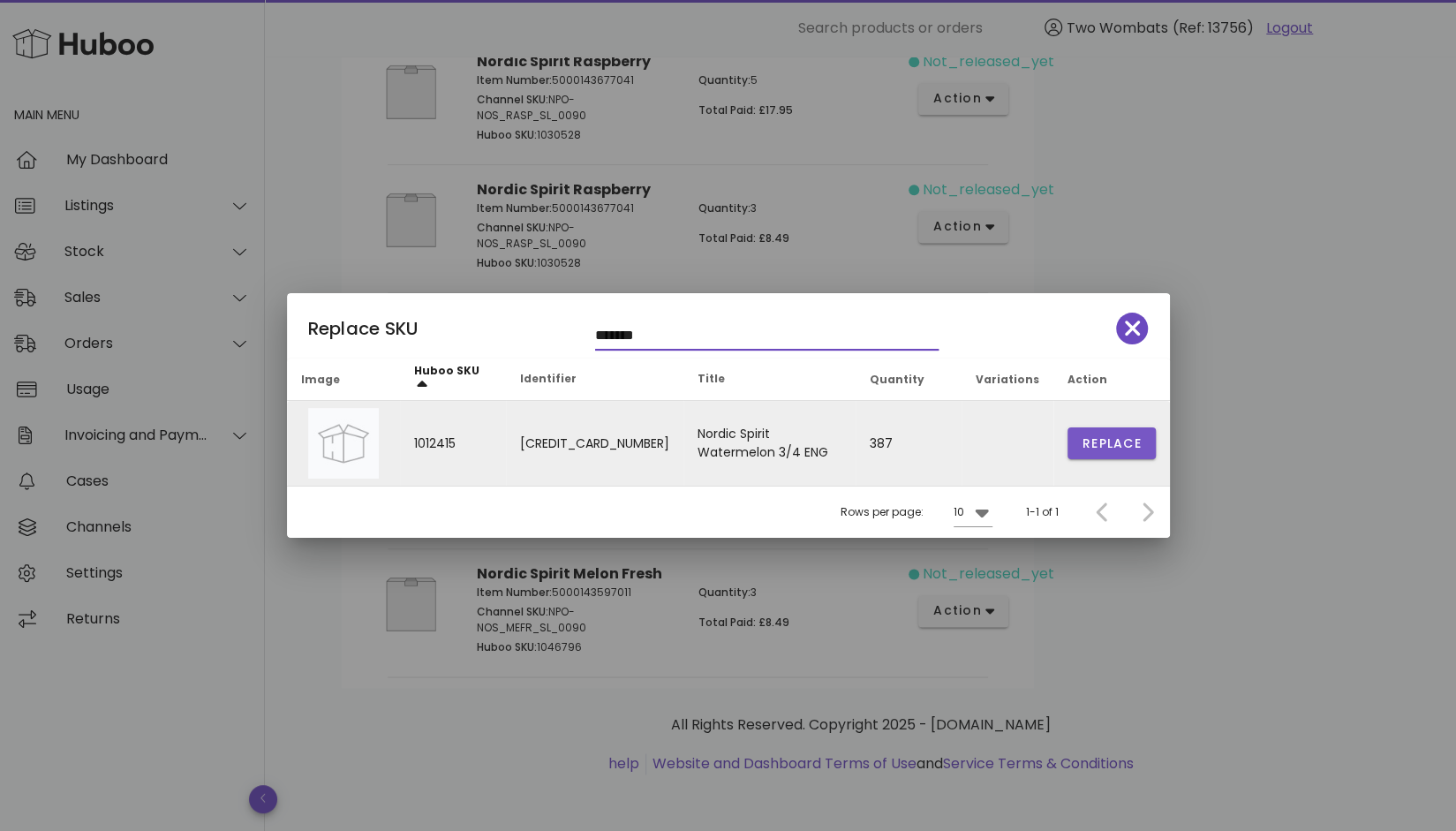
type input "*******"
click at [1117, 443] on span "Replace" at bounding box center [1111, 444] width 60 height 19
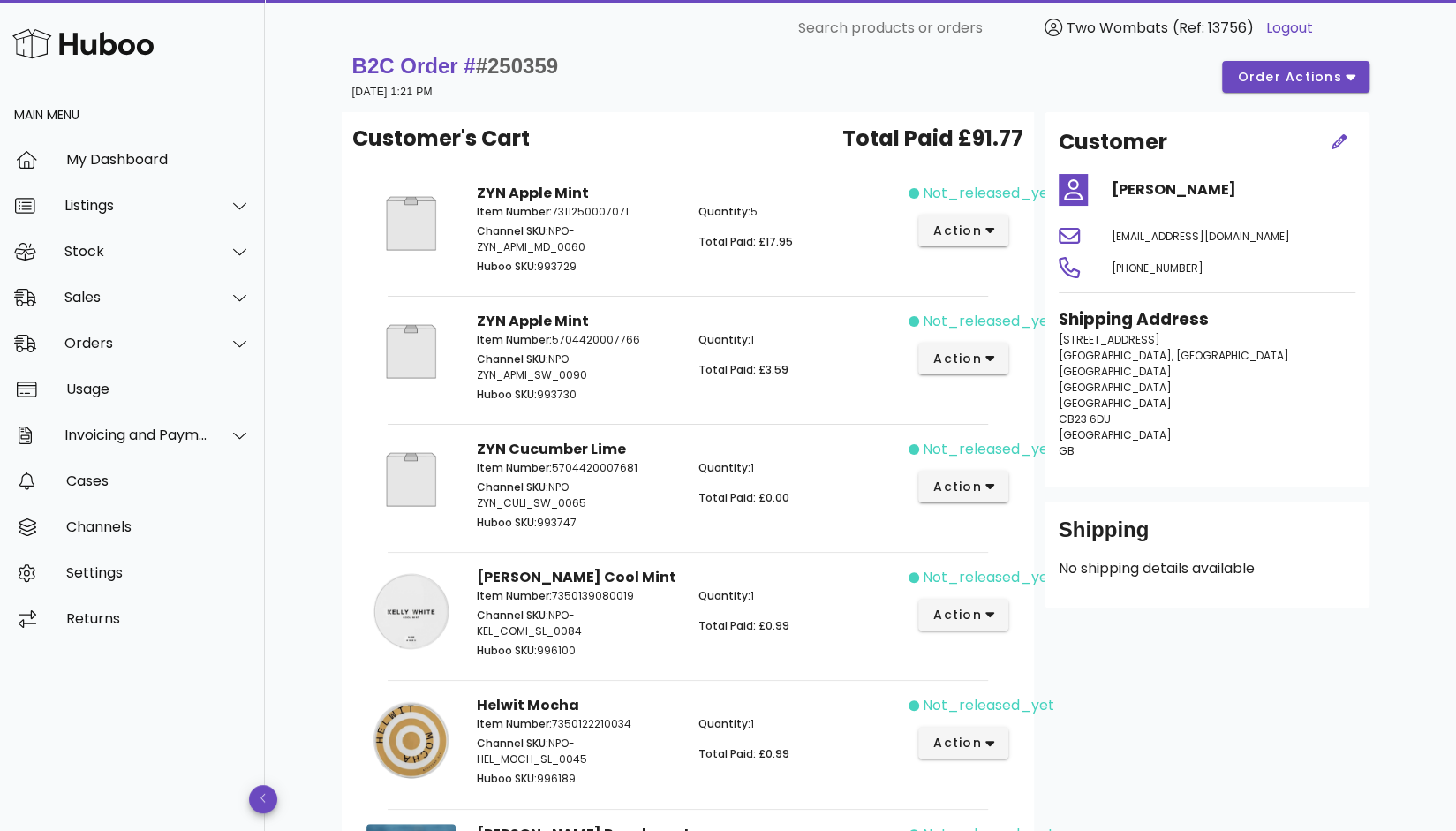
scroll to position [0, 0]
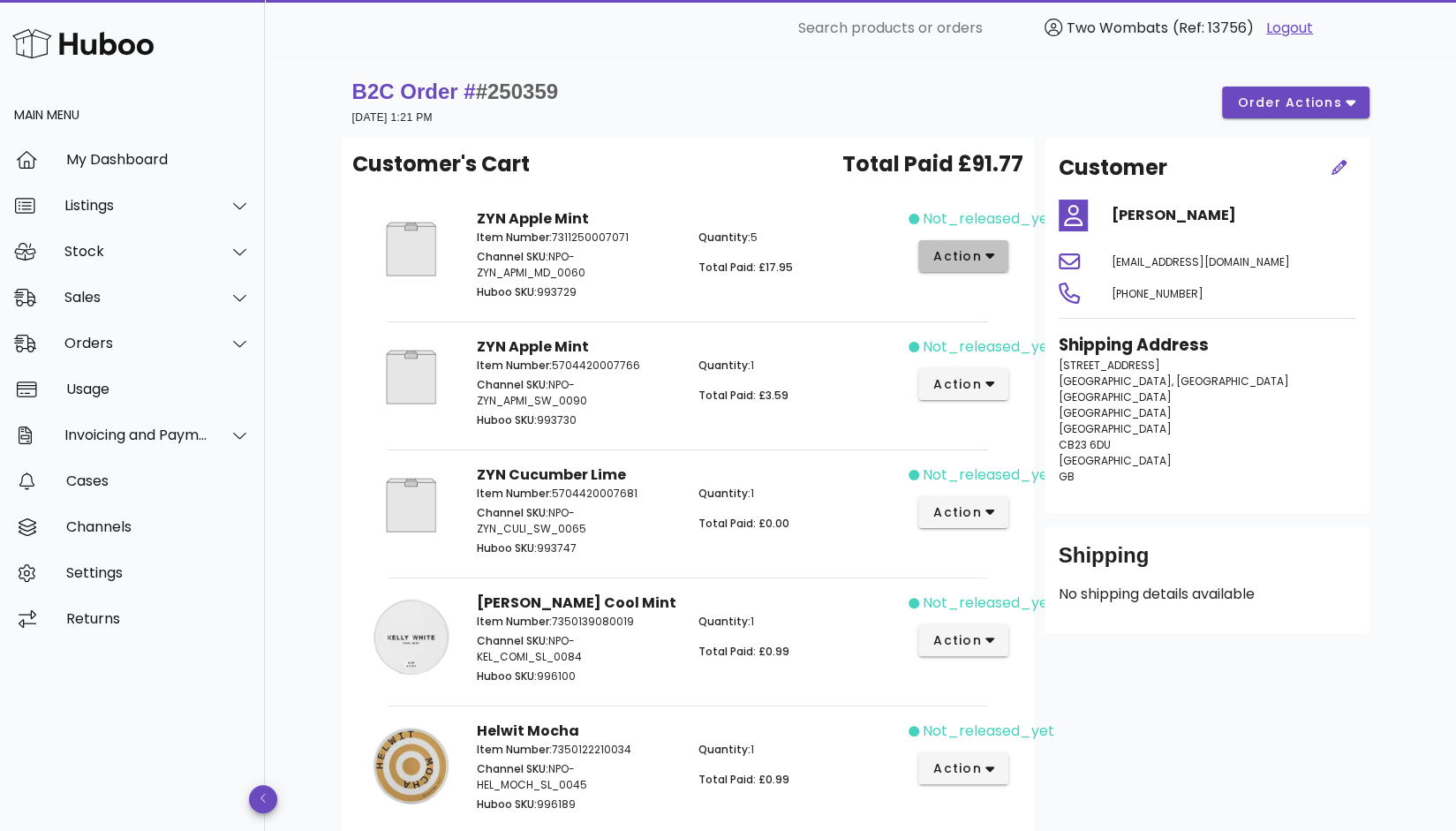
click at [951, 252] on span "action" at bounding box center [956, 256] width 49 height 19
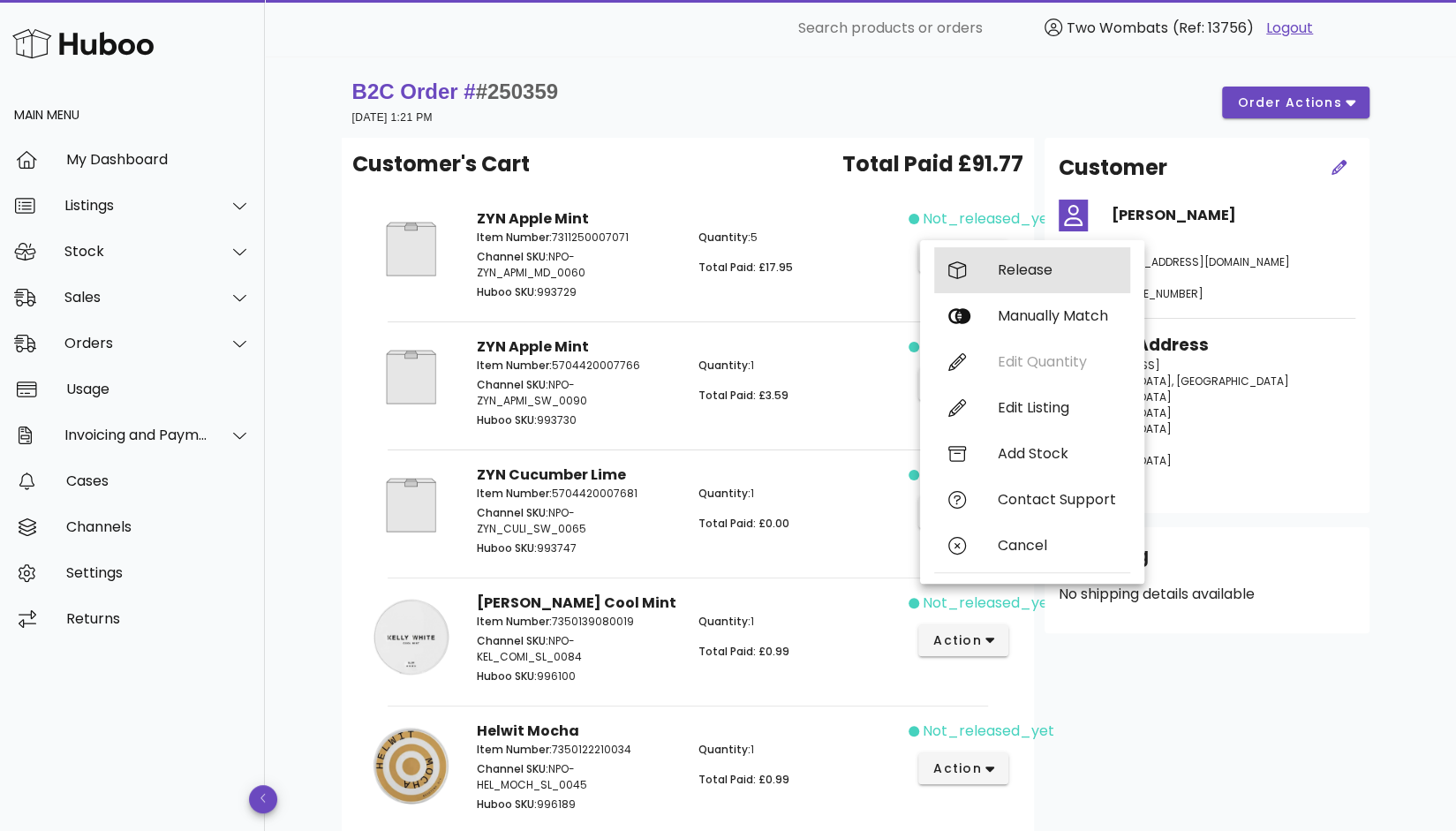
click at [991, 276] on div "Release" at bounding box center [1032, 270] width 196 height 46
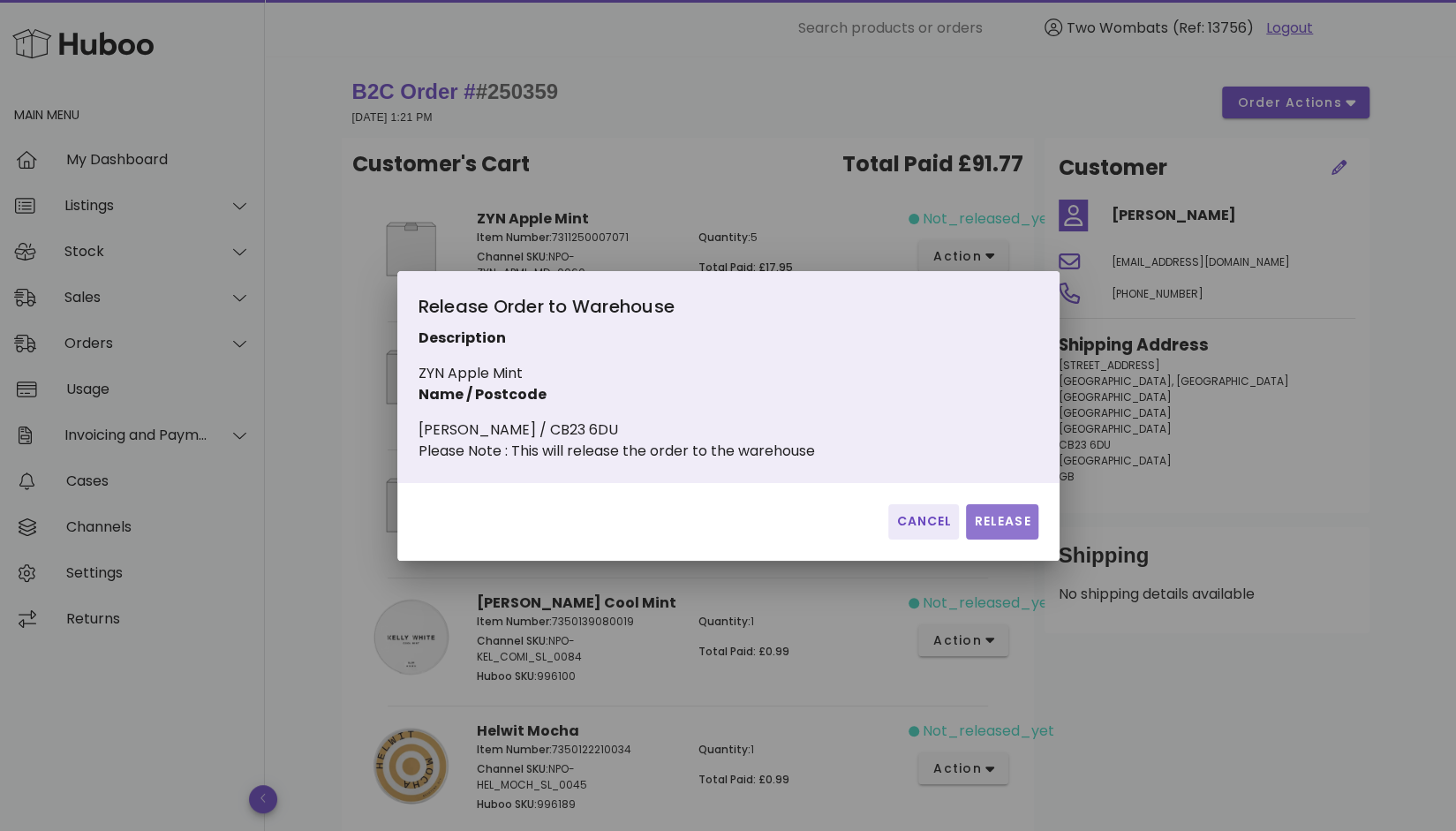
click at [1000, 531] on span "Release" at bounding box center [1002, 522] width 57 height 19
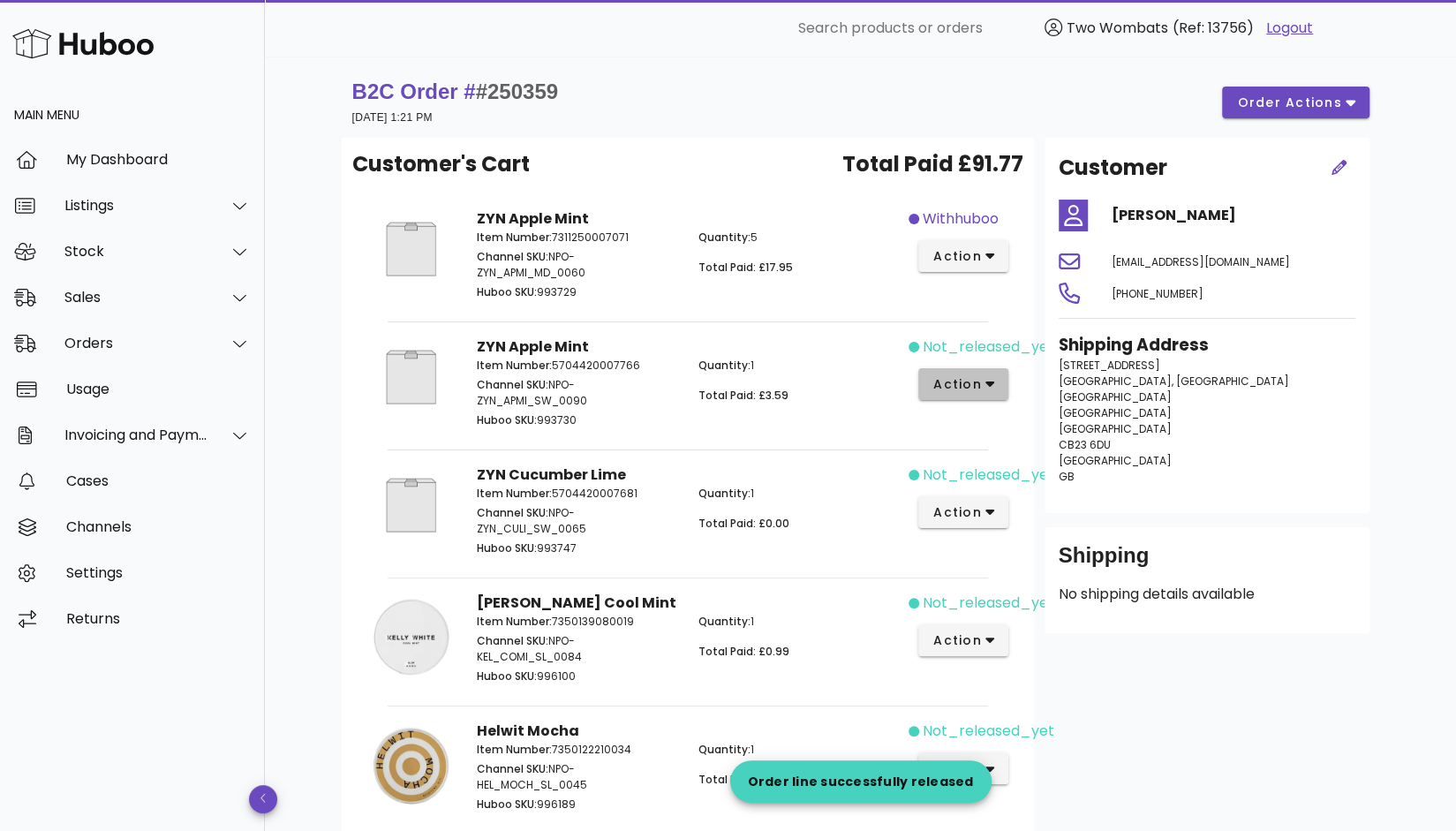
click at [976, 385] on span "action" at bounding box center [956, 385] width 49 height 19
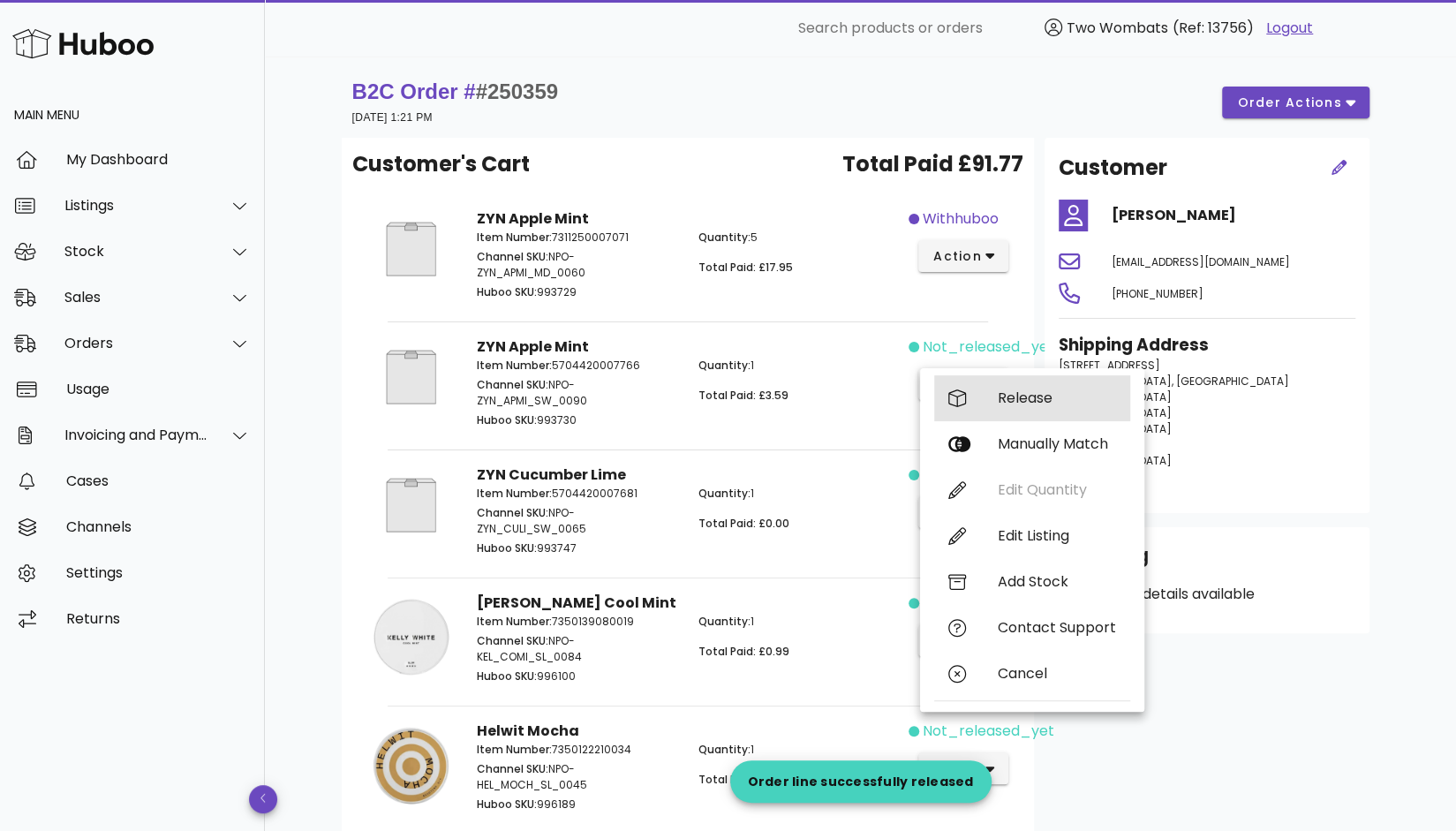
click at [980, 405] on div "Release" at bounding box center [1032, 399] width 196 height 46
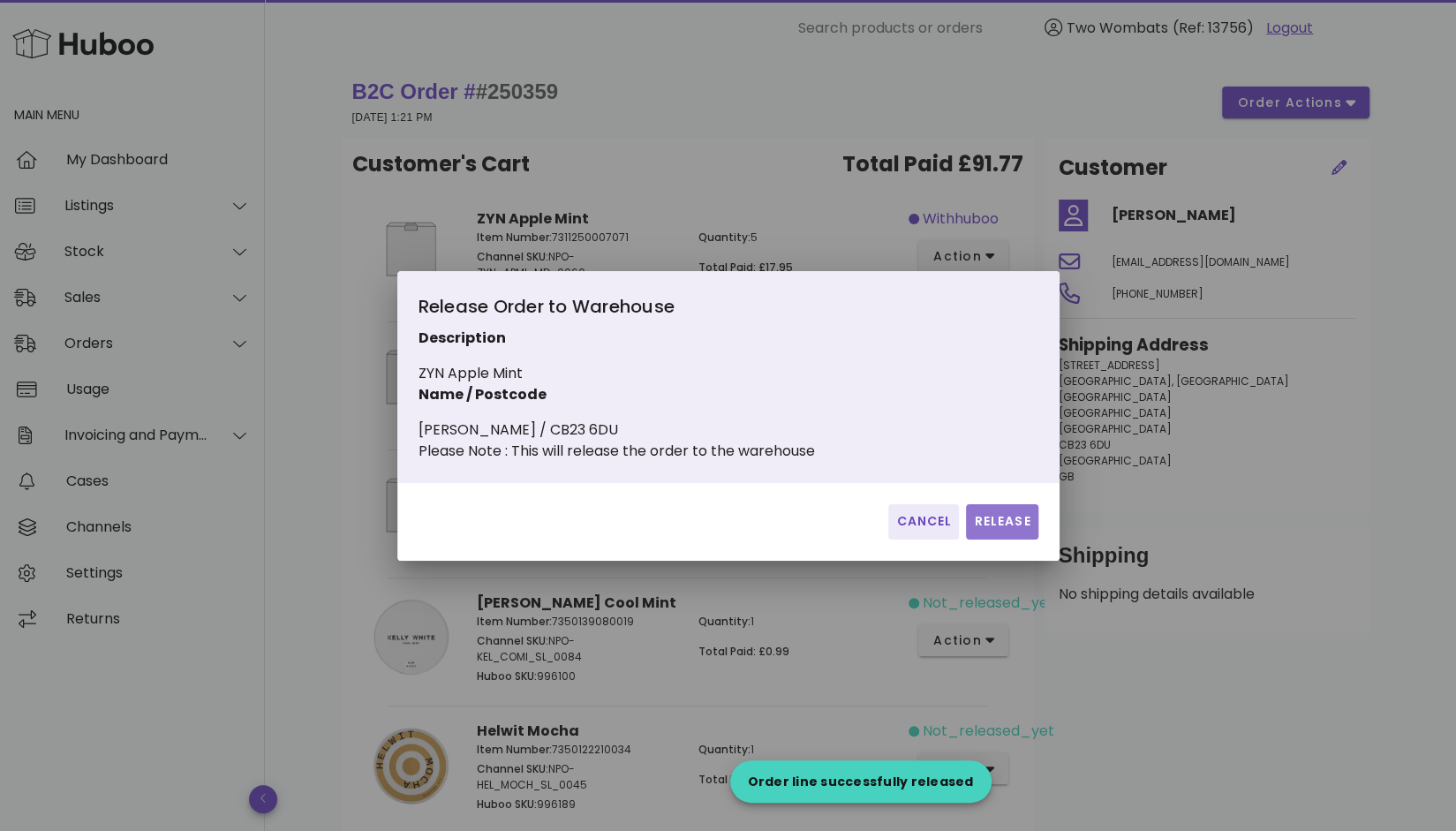
click at [1005, 540] on button "Release" at bounding box center [1001, 522] width 71 height 35
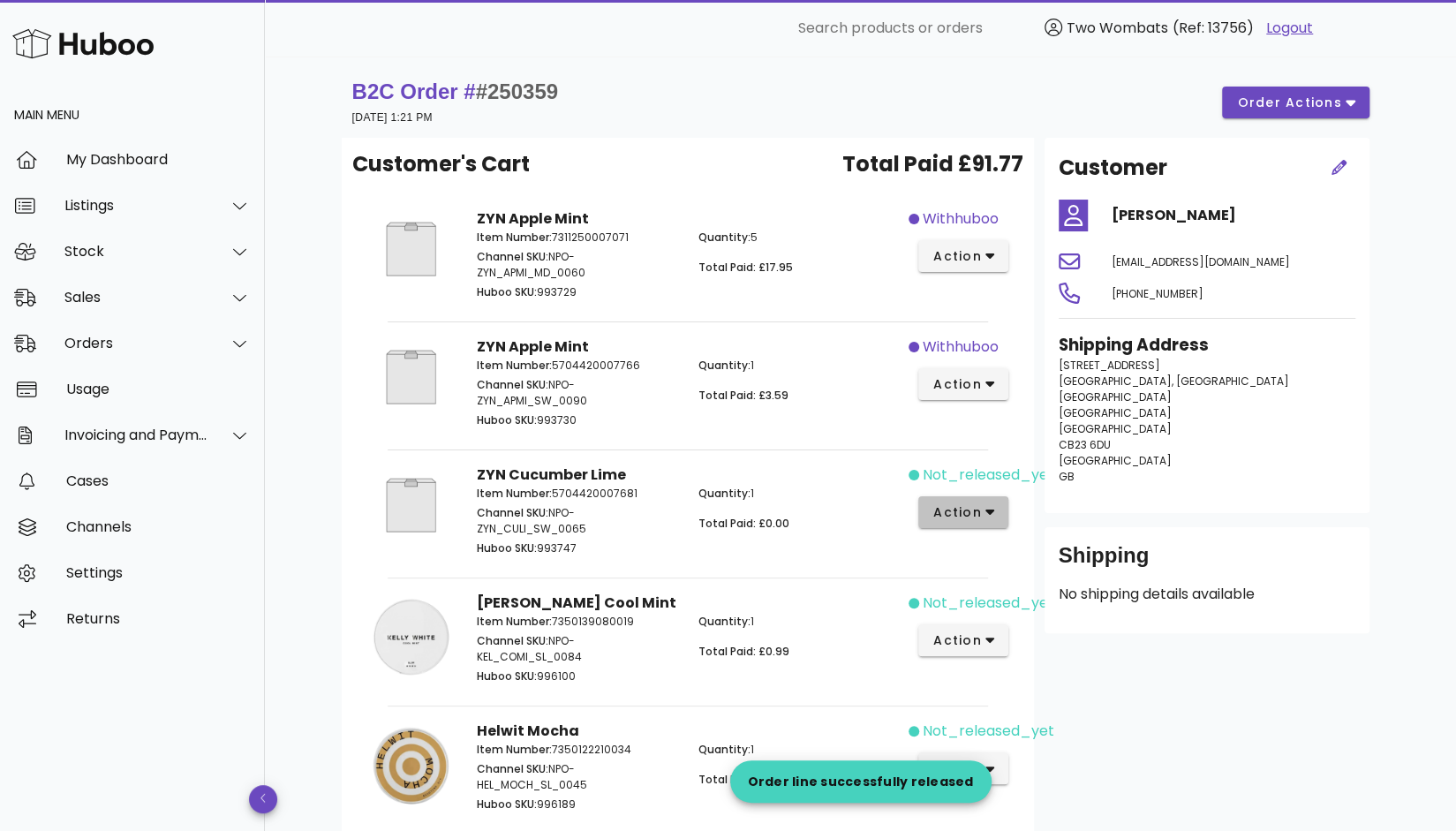
click at [993, 518] on icon "button" at bounding box center [990, 512] width 9 height 16
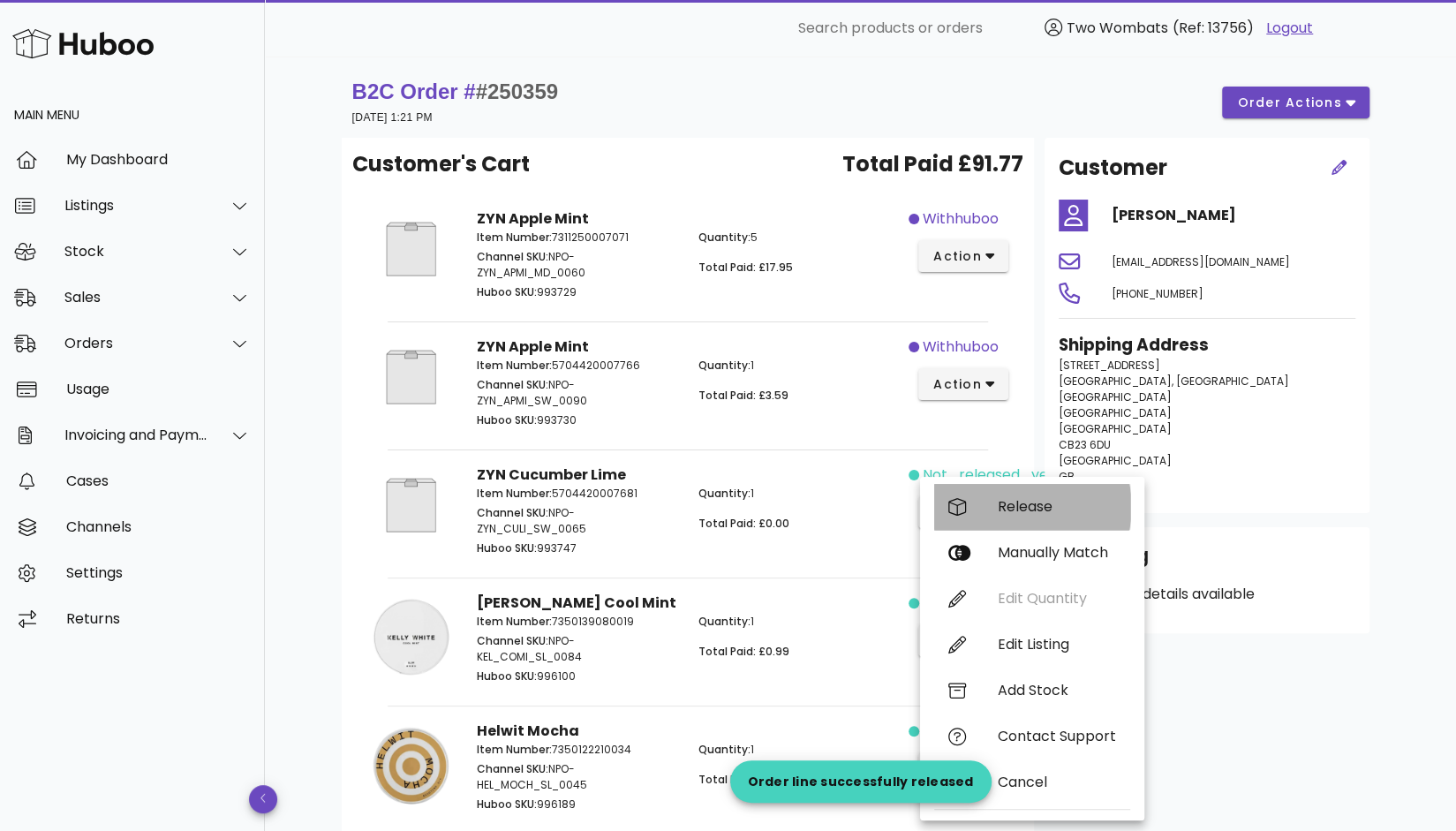
click at [999, 515] on div "Release" at bounding box center [1032, 507] width 196 height 46
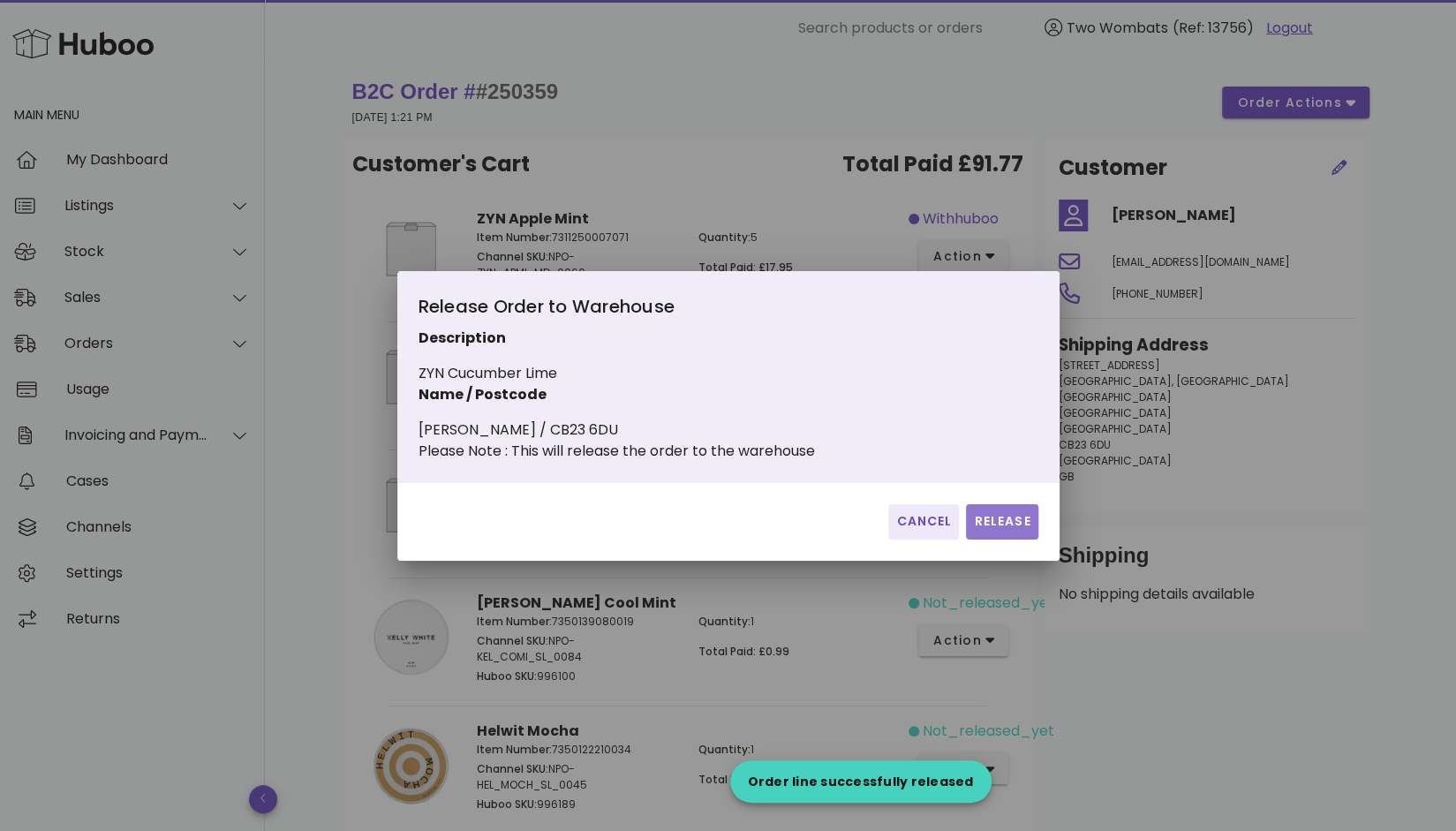
click at [1005, 540] on button "Release" at bounding box center [1001, 522] width 71 height 35
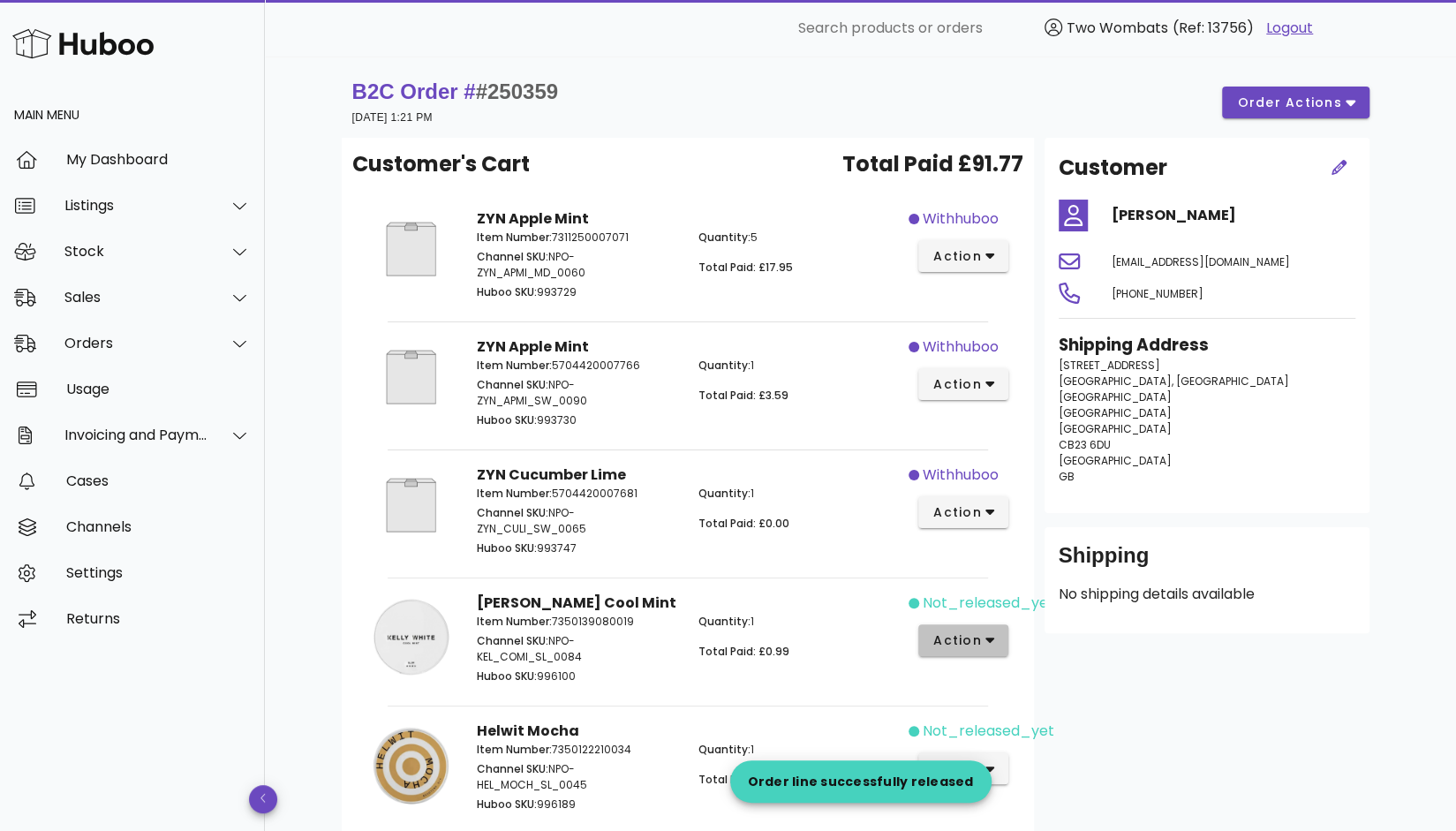
click at [994, 639] on icon "button" at bounding box center [990, 639] width 9 height 16
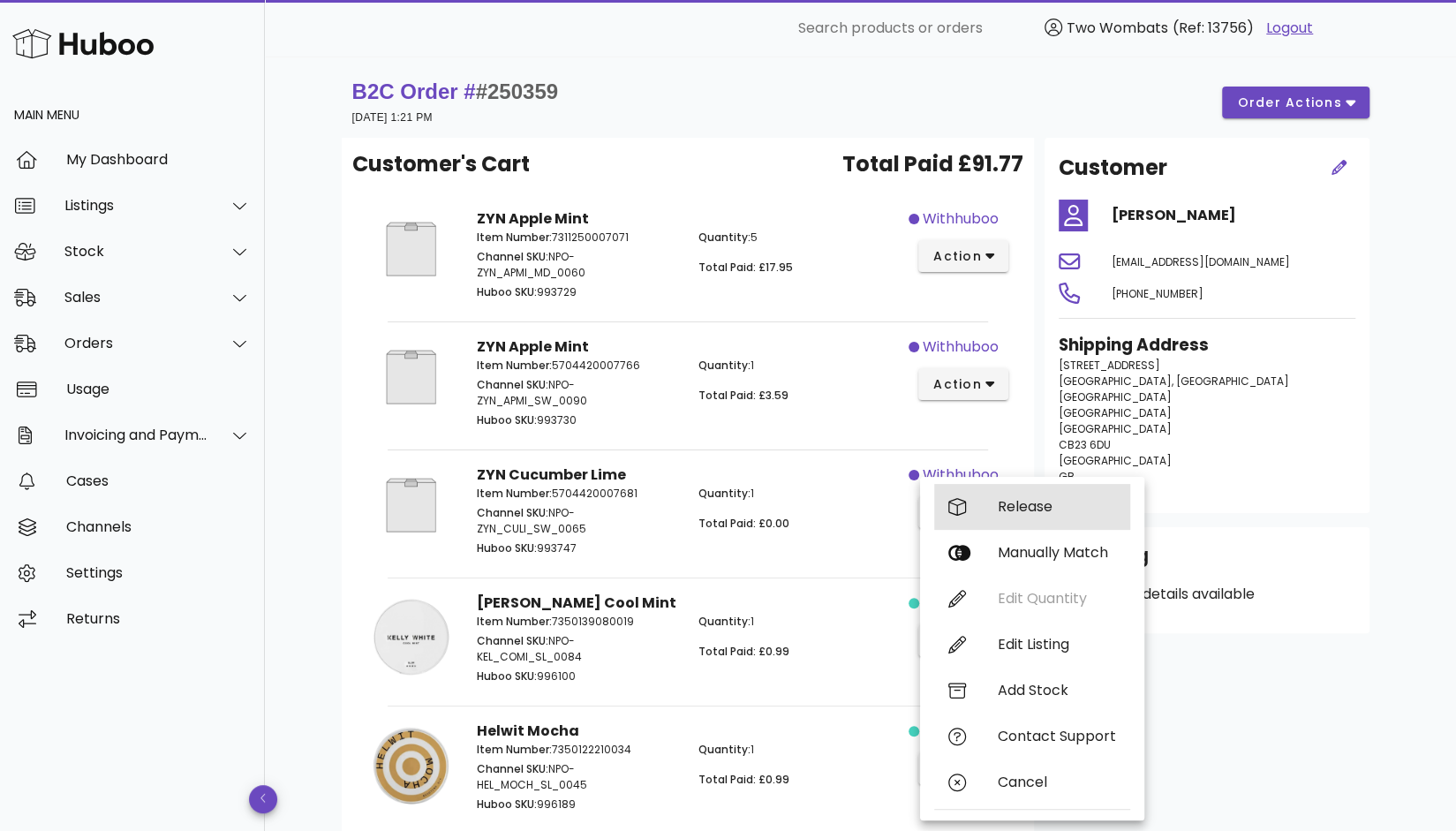
click at [1010, 520] on div "Release" at bounding box center [1032, 507] width 196 height 46
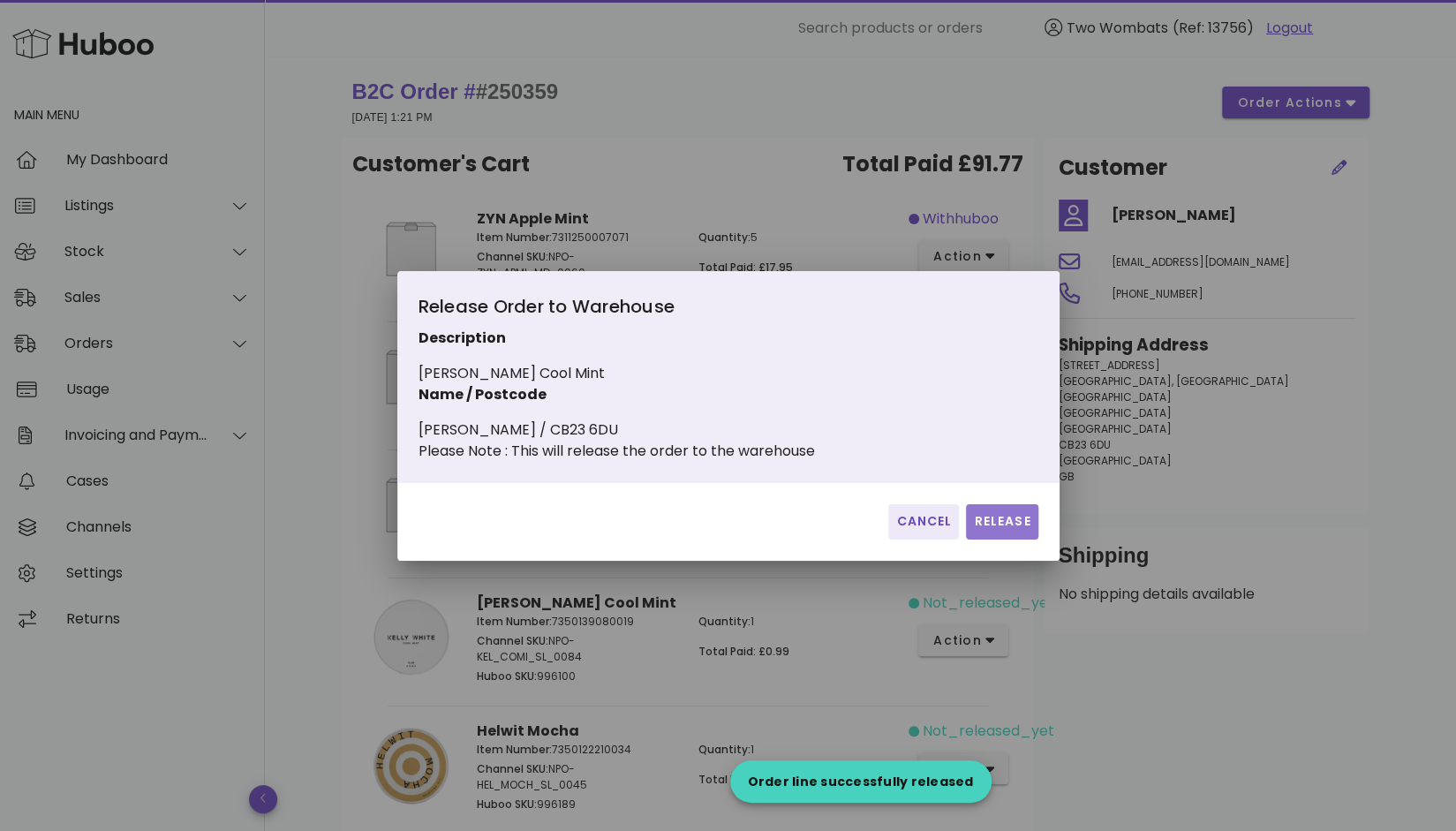
click at [997, 531] on span "Release" at bounding box center [1002, 522] width 57 height 19
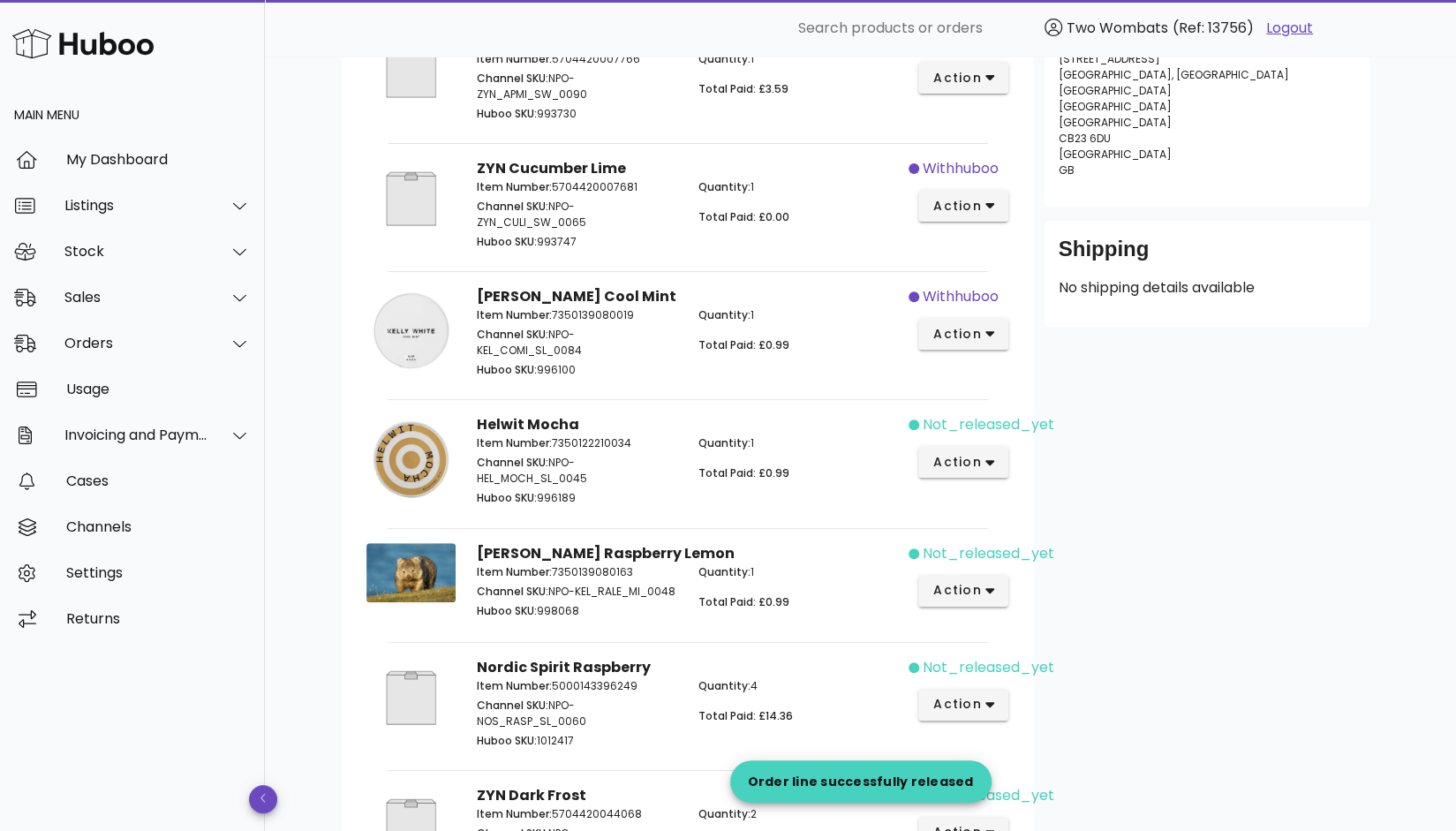
scroll to position [320, 0]
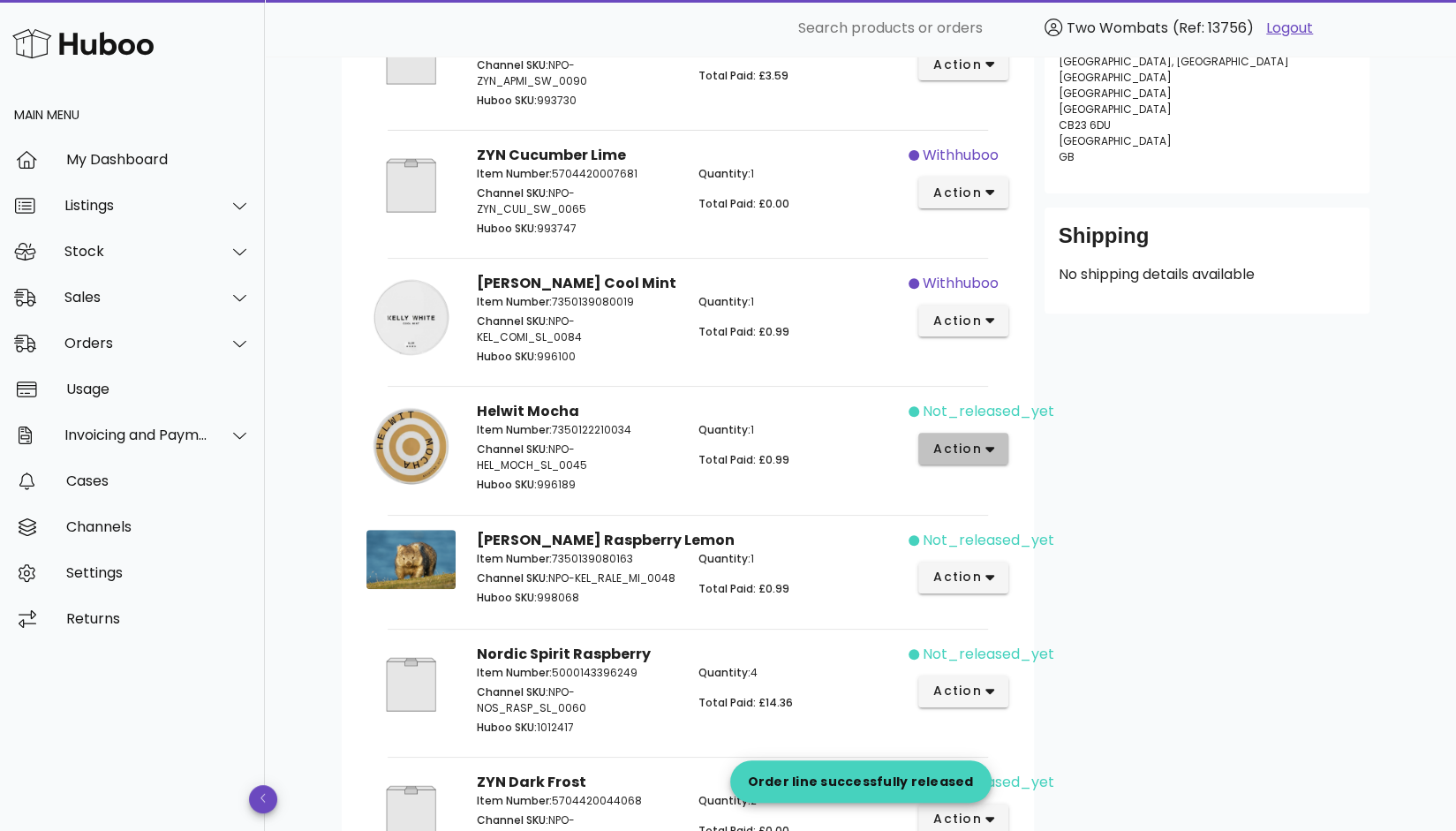
click at [981, 463] on button "action" at bounding box center [964, 449] width 91 height 31
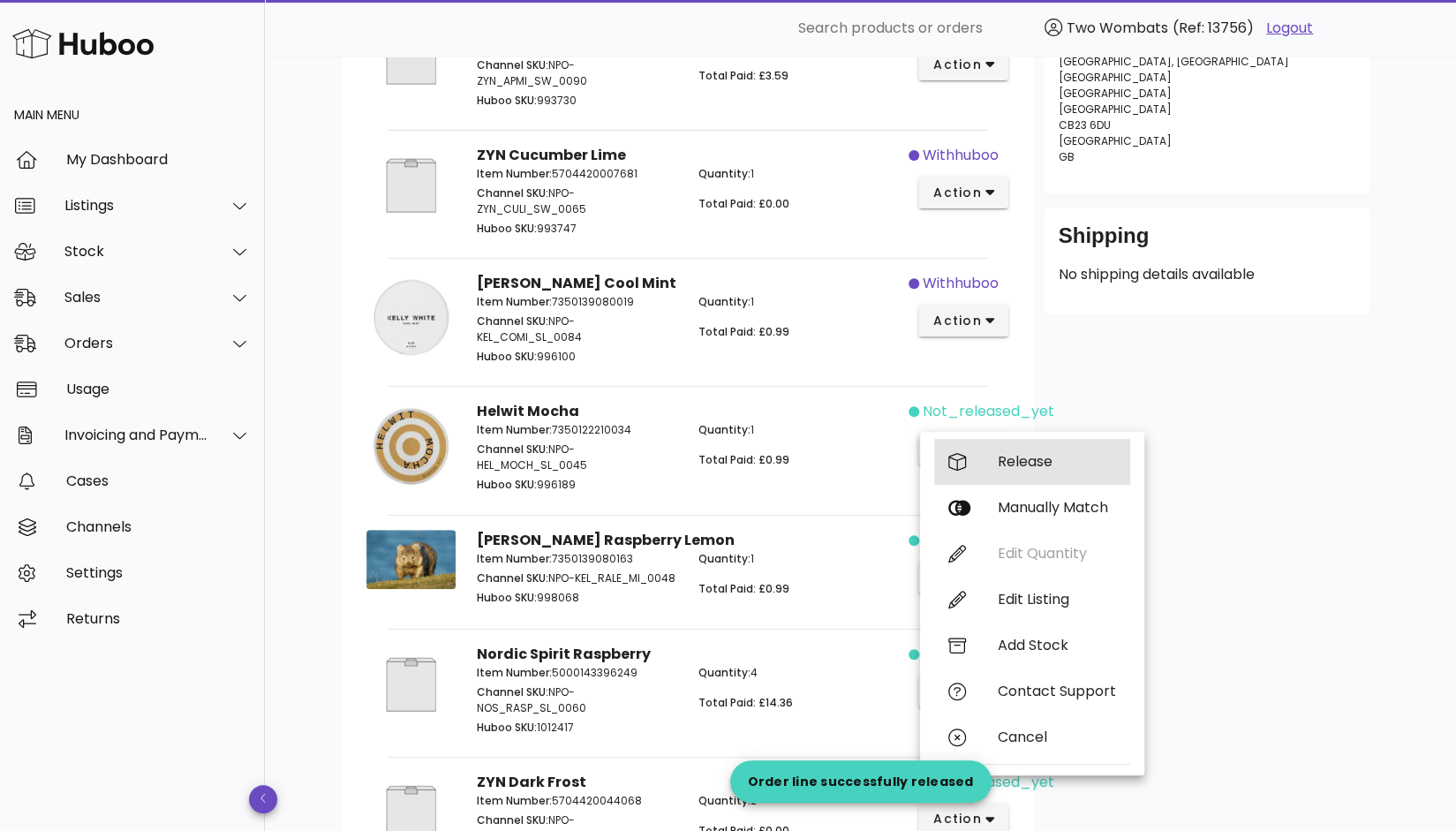
click at [1003, 464] on div "Release" at bounding box center [1057, 462] width 118 height 17
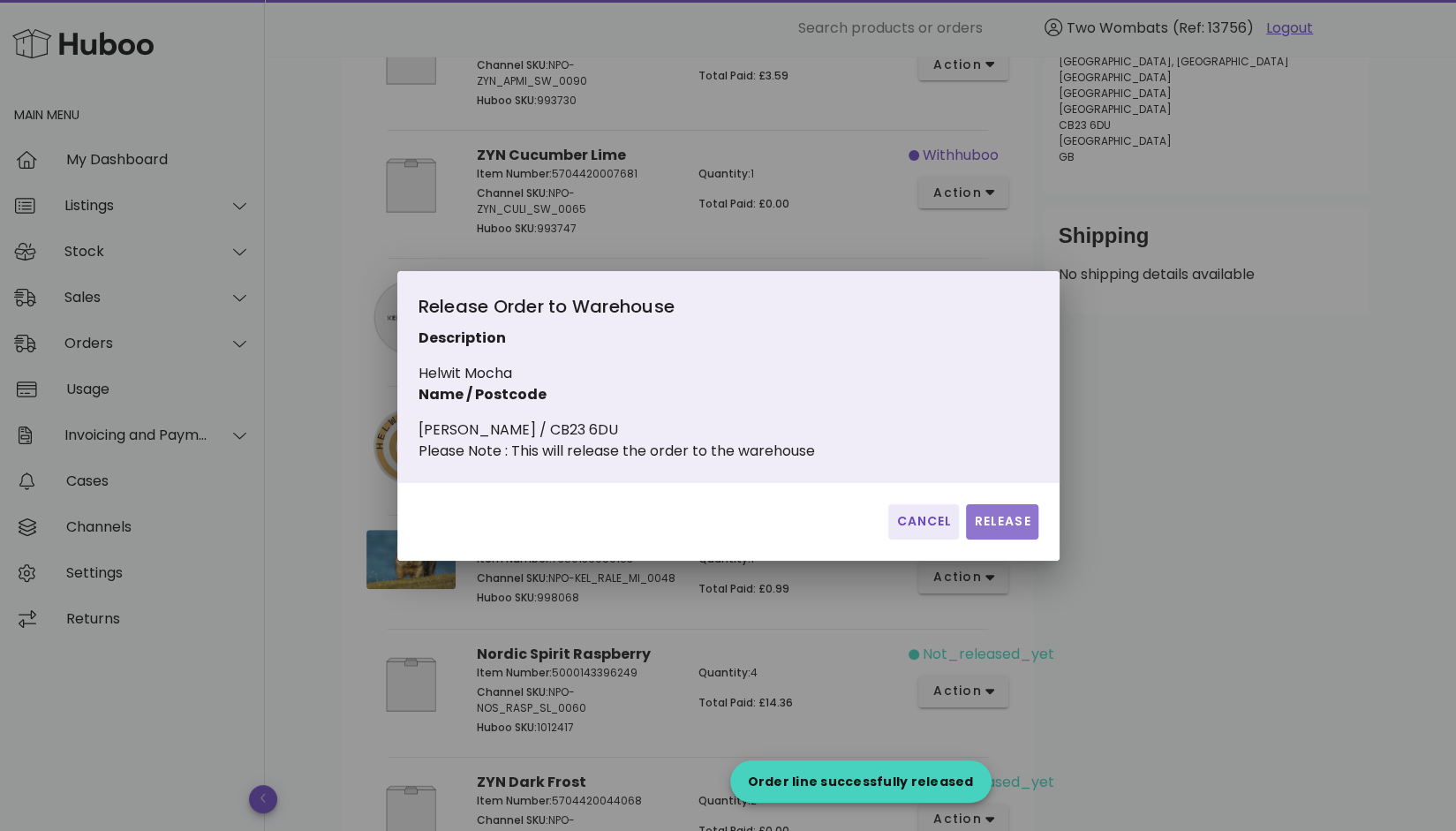
click at [996, 526] on span "Release" at bounding box center [1002, 522] width 57 height 19
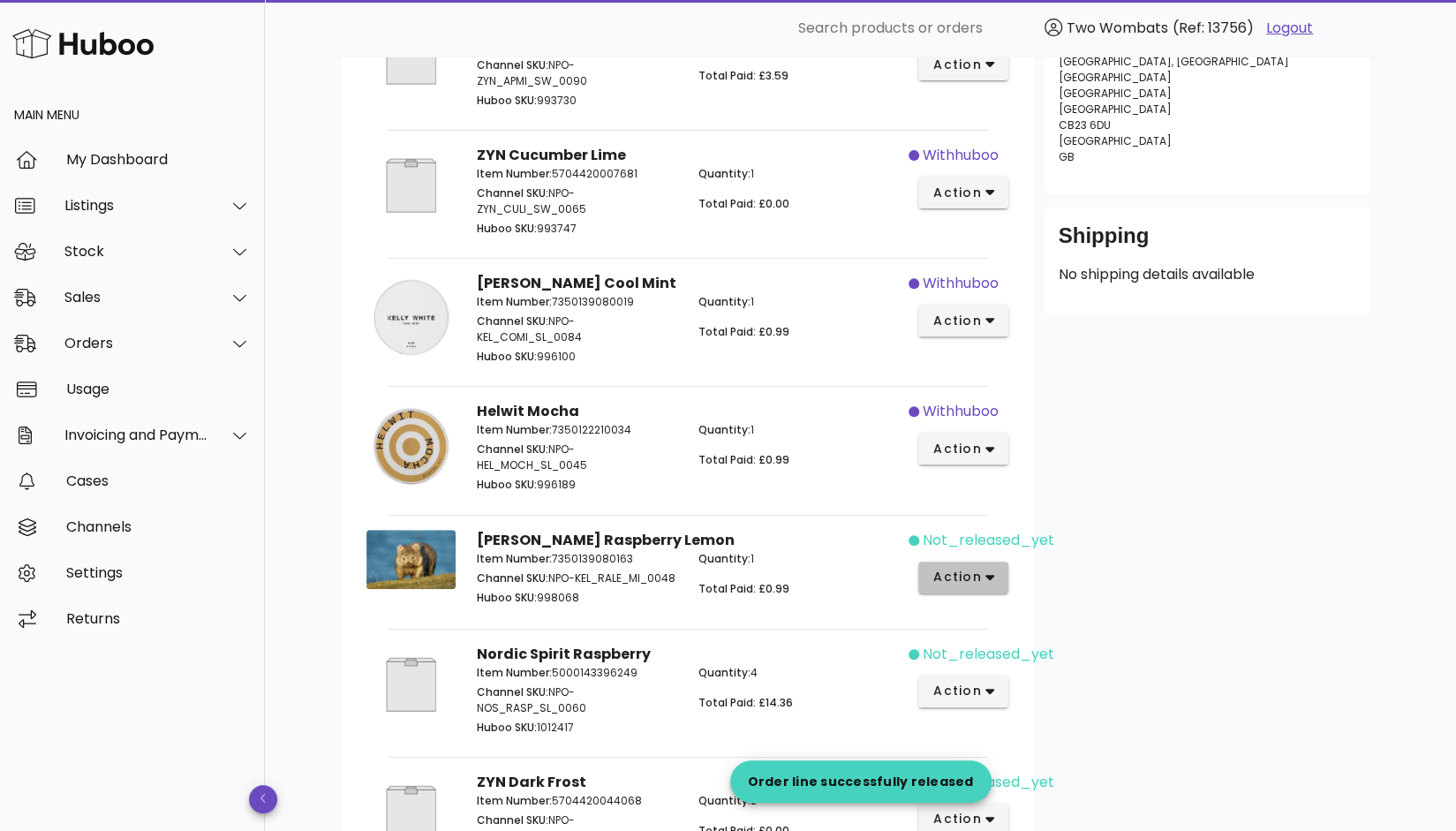
click at [986, 577] on icon "button" at bounding box center [990, 577] width 9 height 16
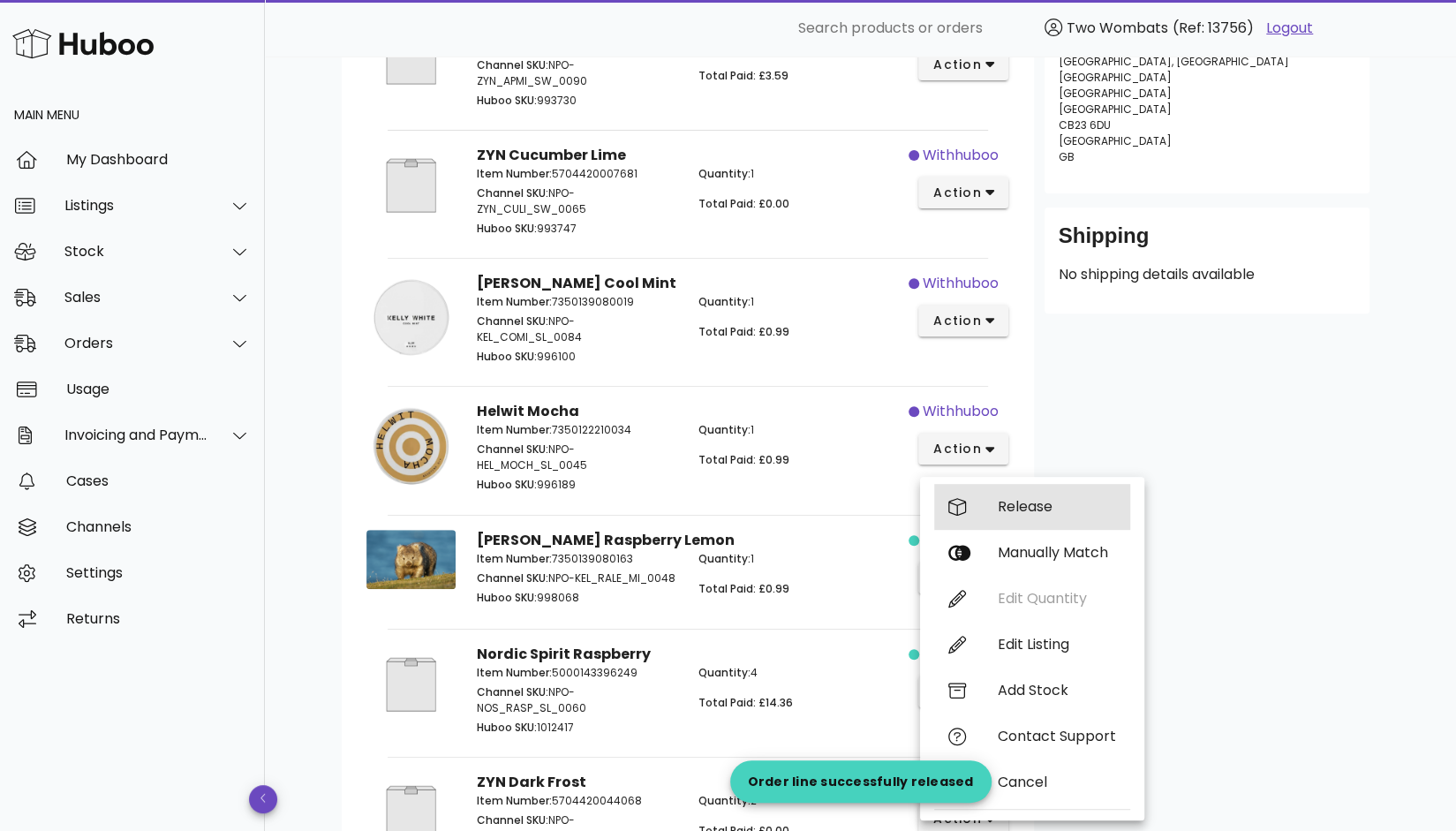
click at [1027, 520] on div "Release" at bounding box center [1032, 507] width 196 height 46
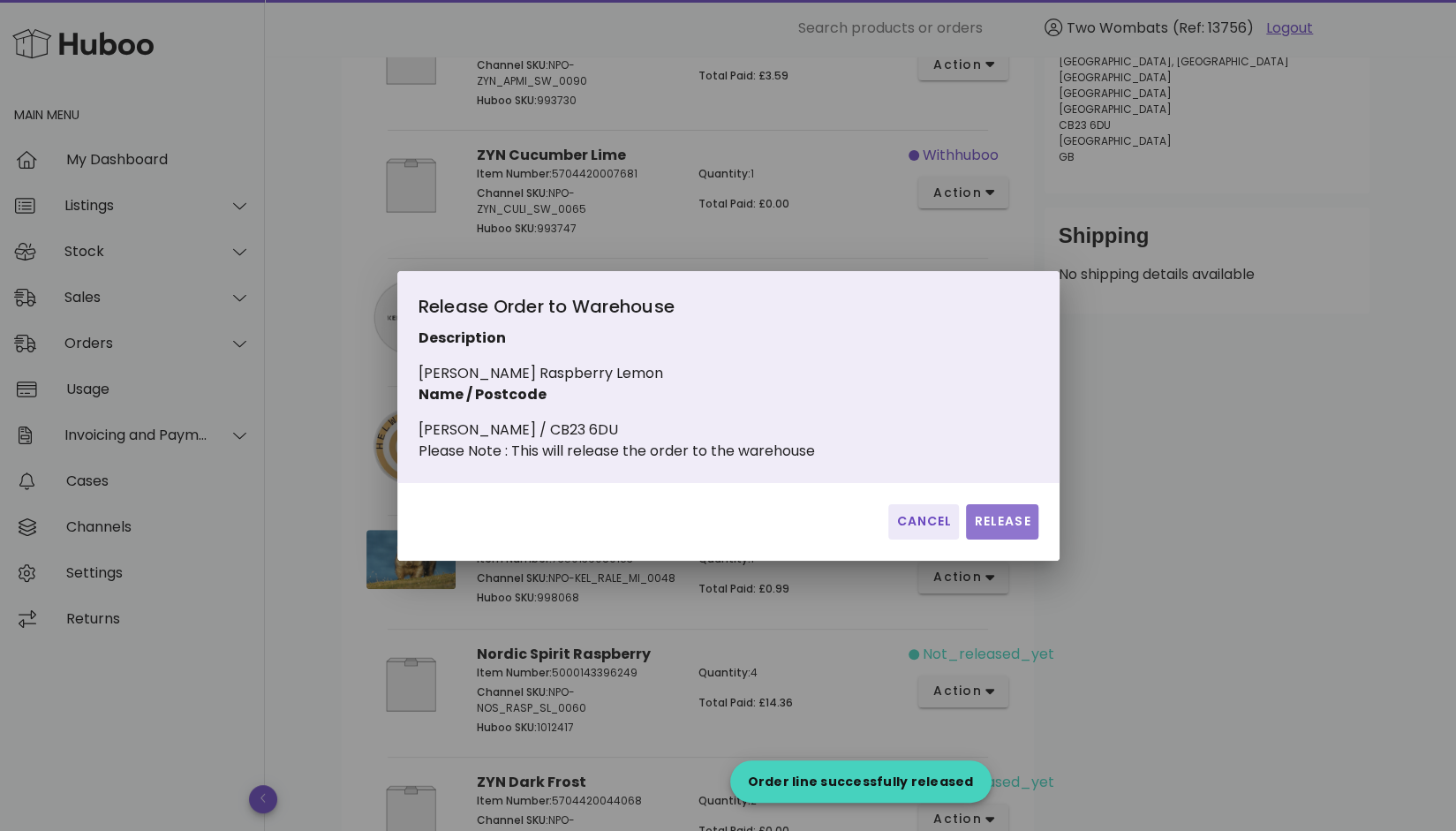
click at [1017, 531] on span "Release" at bounding box center [1002, 522] width 57 height 19
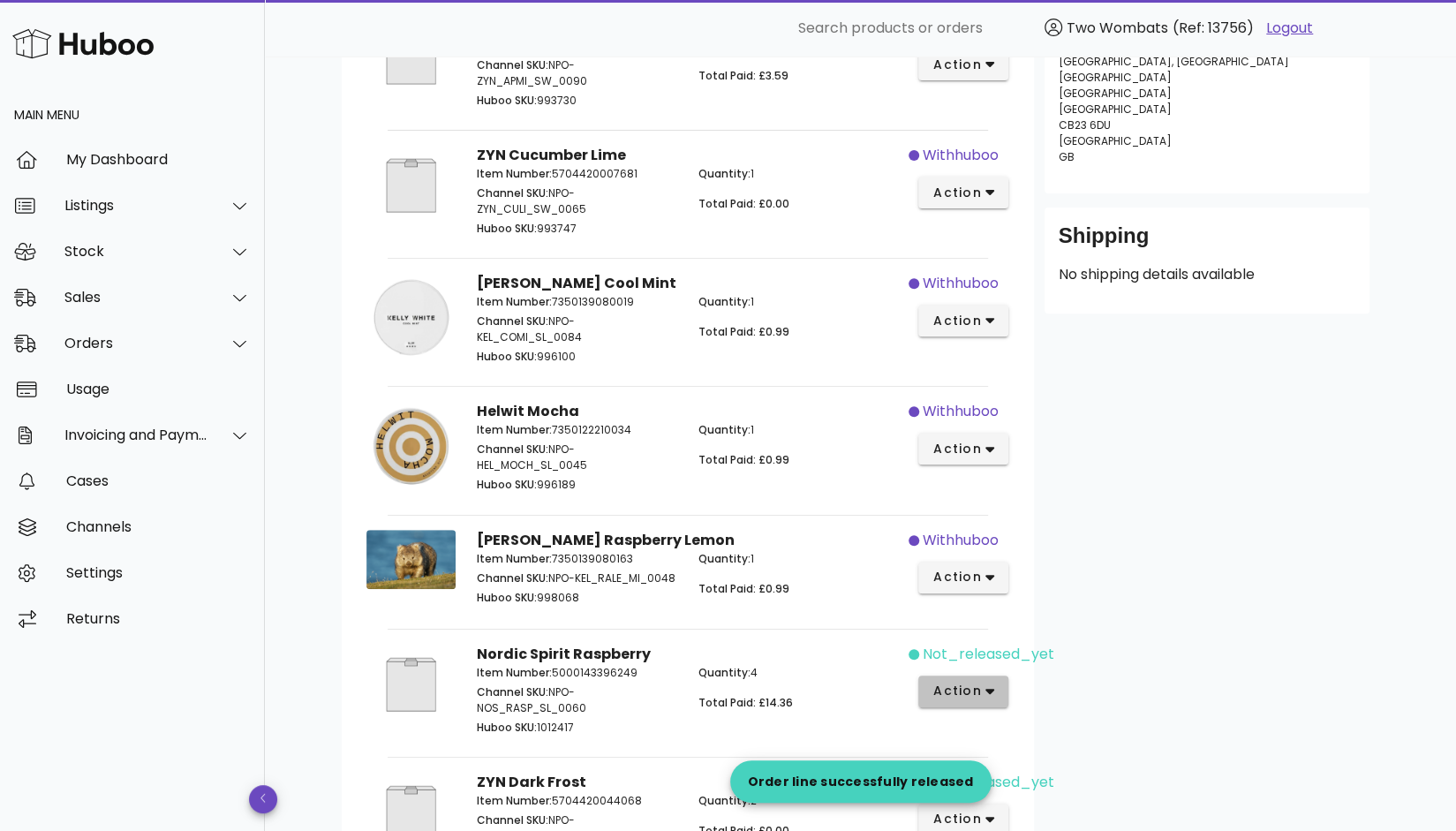
click at [973, 689] on button "action" at bounding box center [964, 691] width 91 height 31
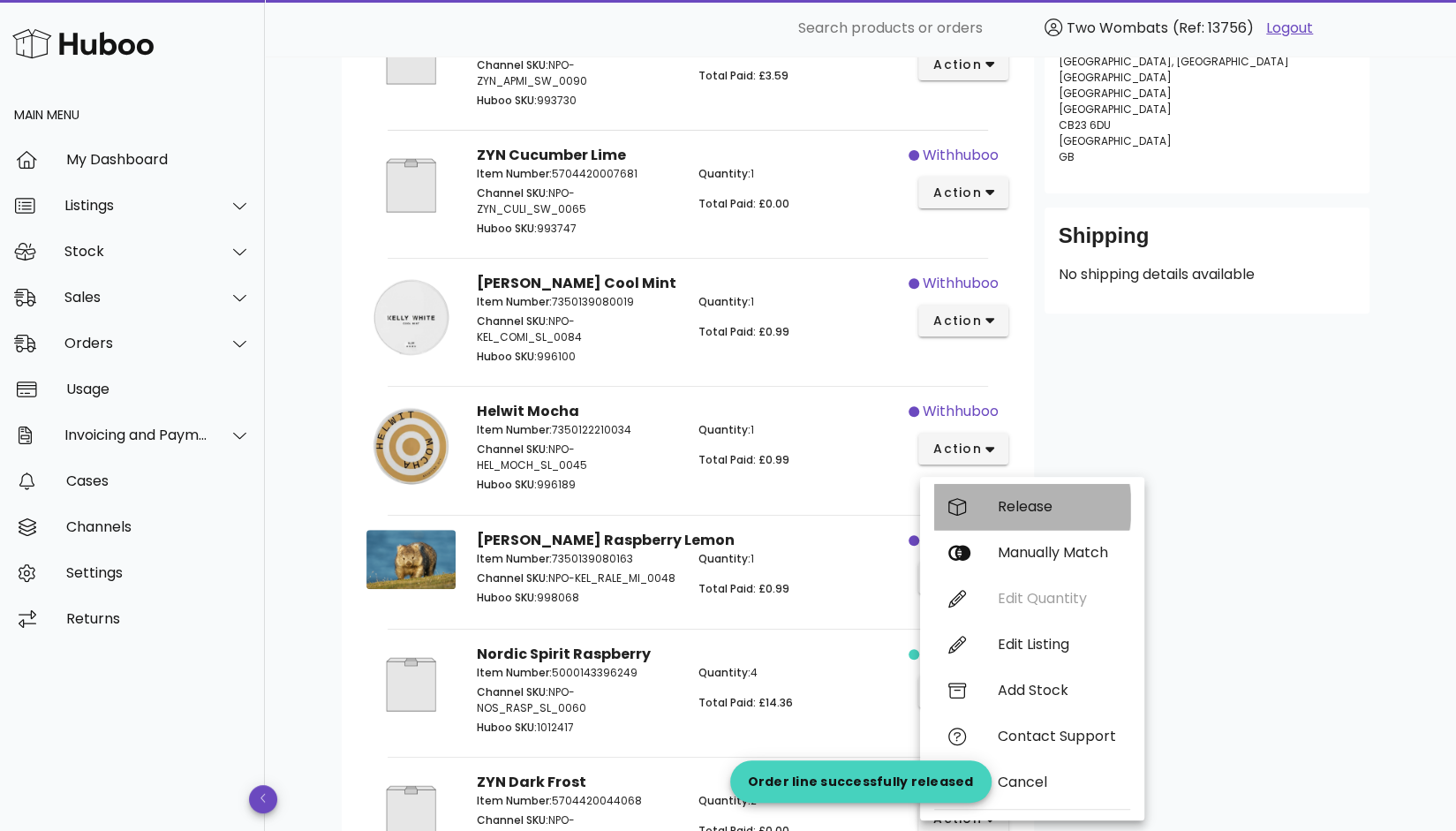
click at [1022, 515] on div "Release" at bounding box center [1032, 507] width 196 height 46
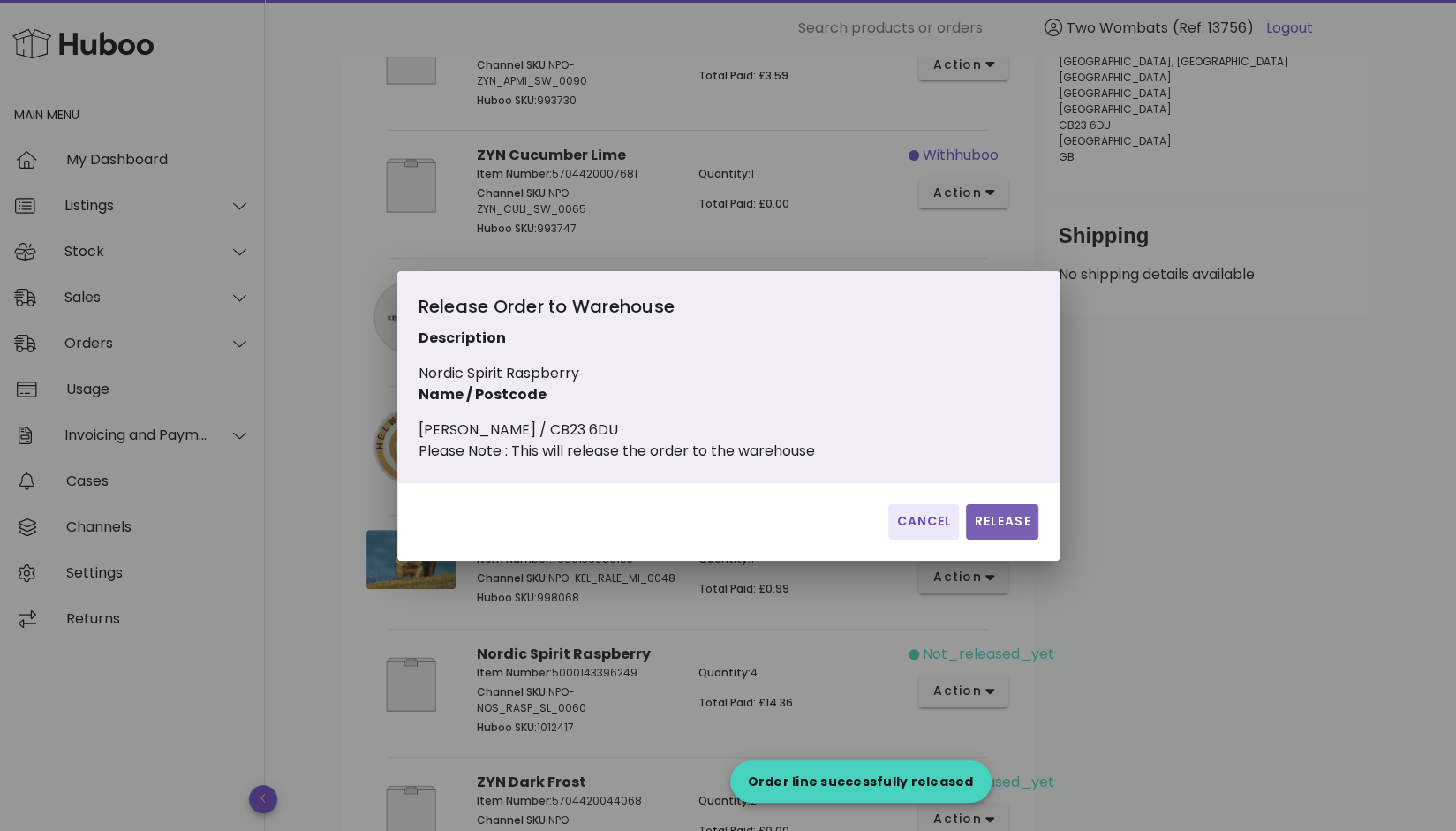
click at [1012, 529] on span "Release" at bounding box center [1002, 522] width 57 height 19
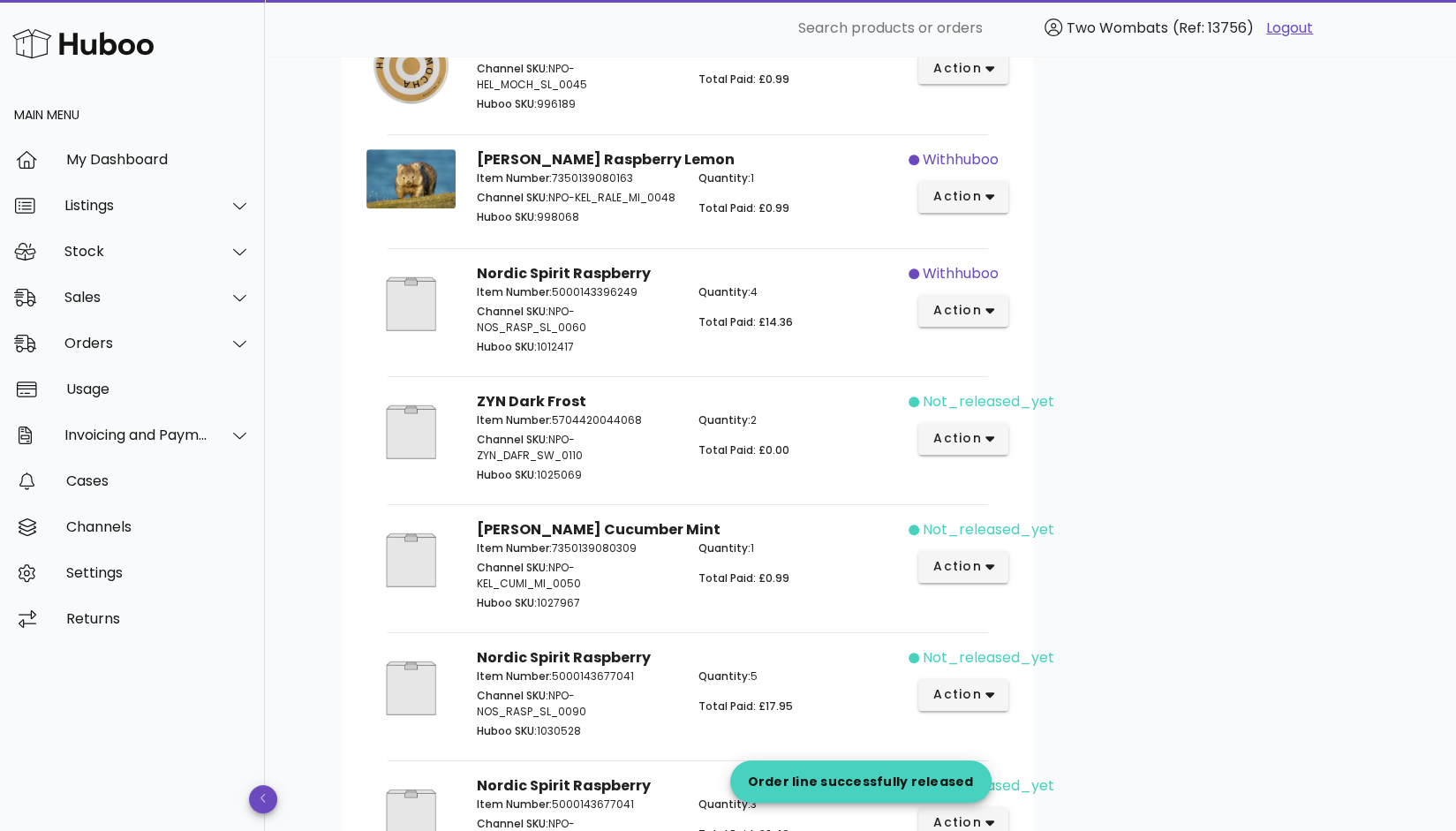
scroll to position [702, 0]
click at [973, 441] on span "action" at bounding box center [956, 437] width 49 height 19
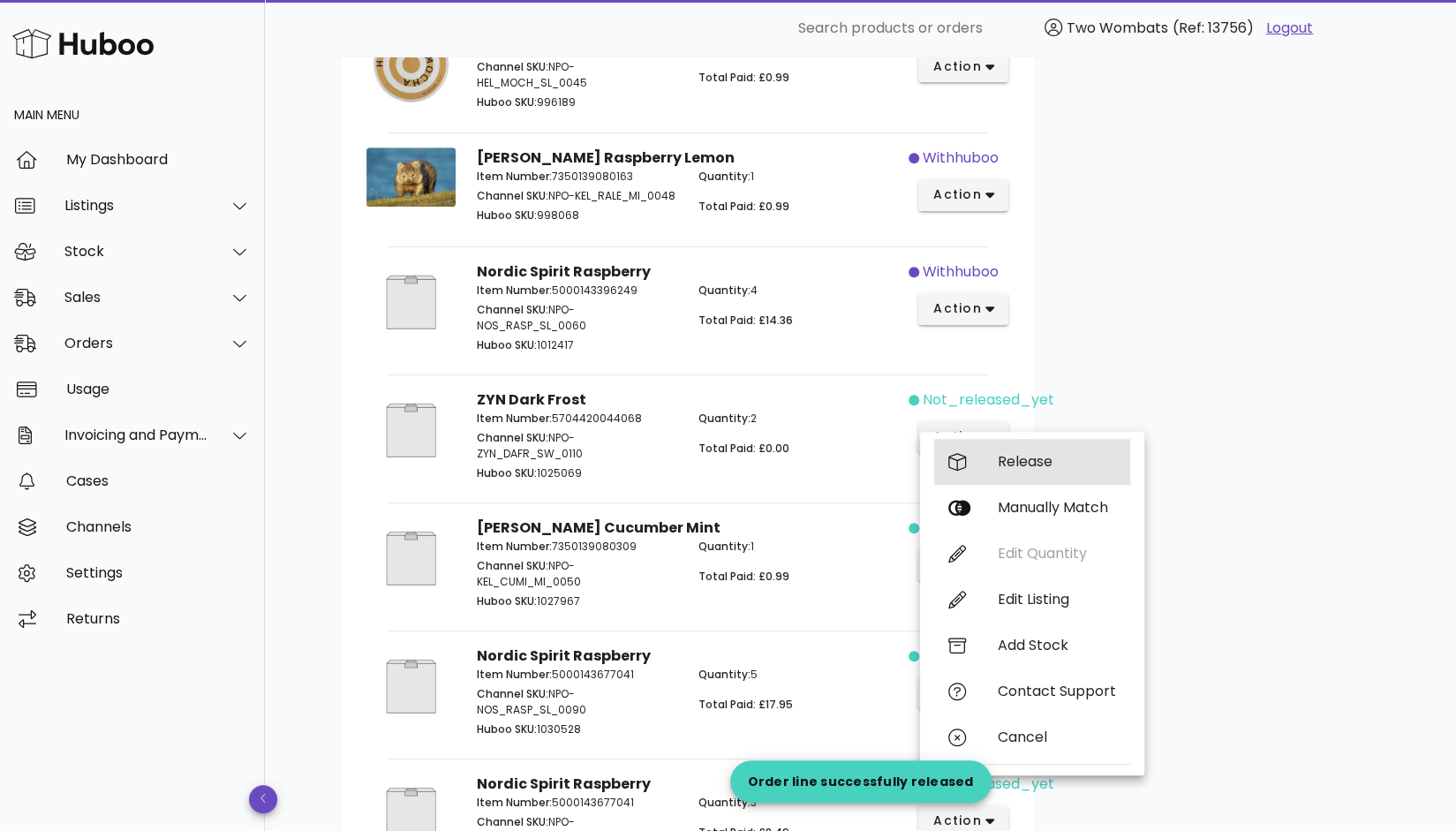
click at [992, 454] on div "Release" at bounding box center [1032, 462] width 196 height 46
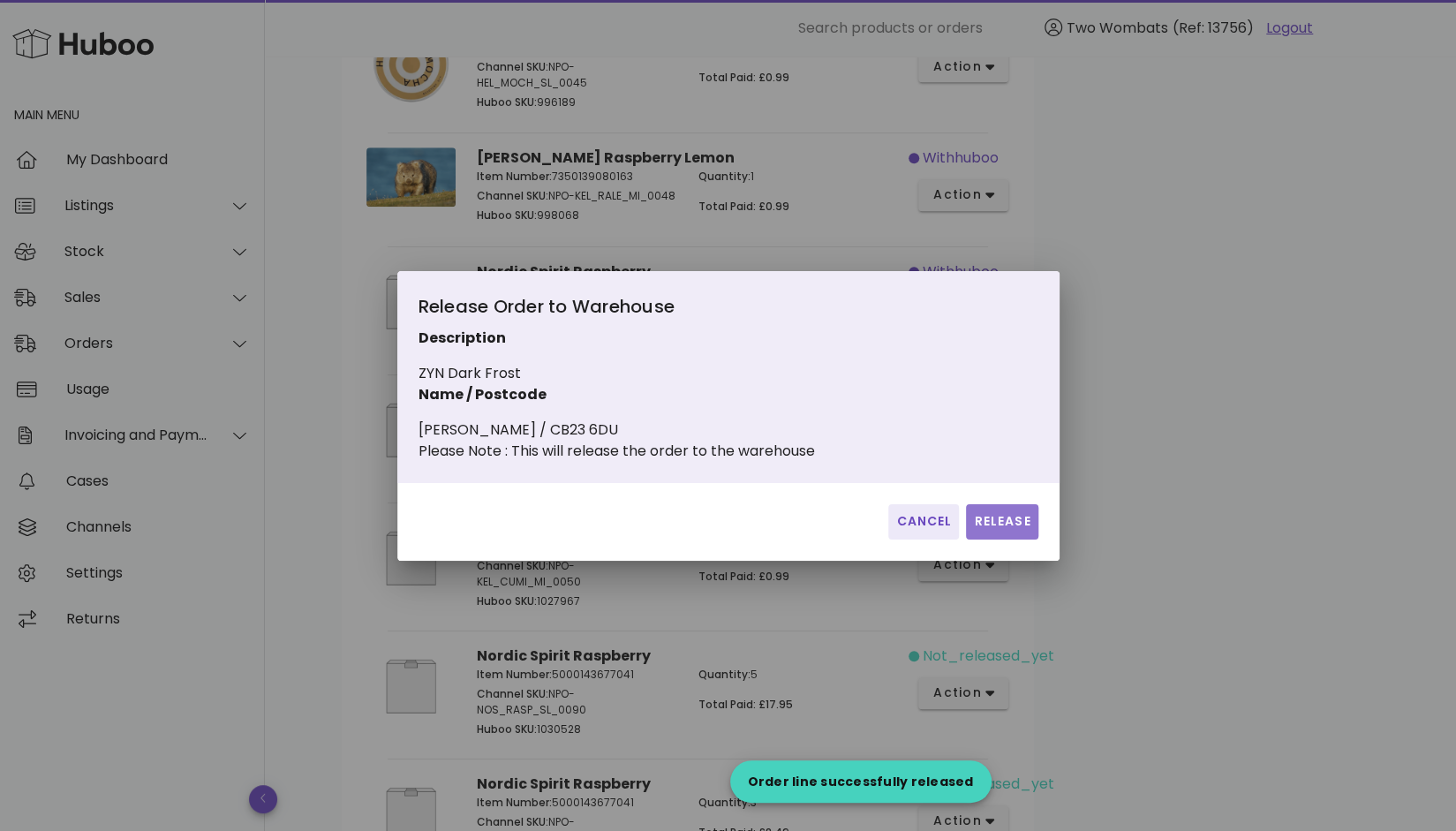
click at [991, 531] on span "Release" at bounding box center [1002, 522] width 57 height 19
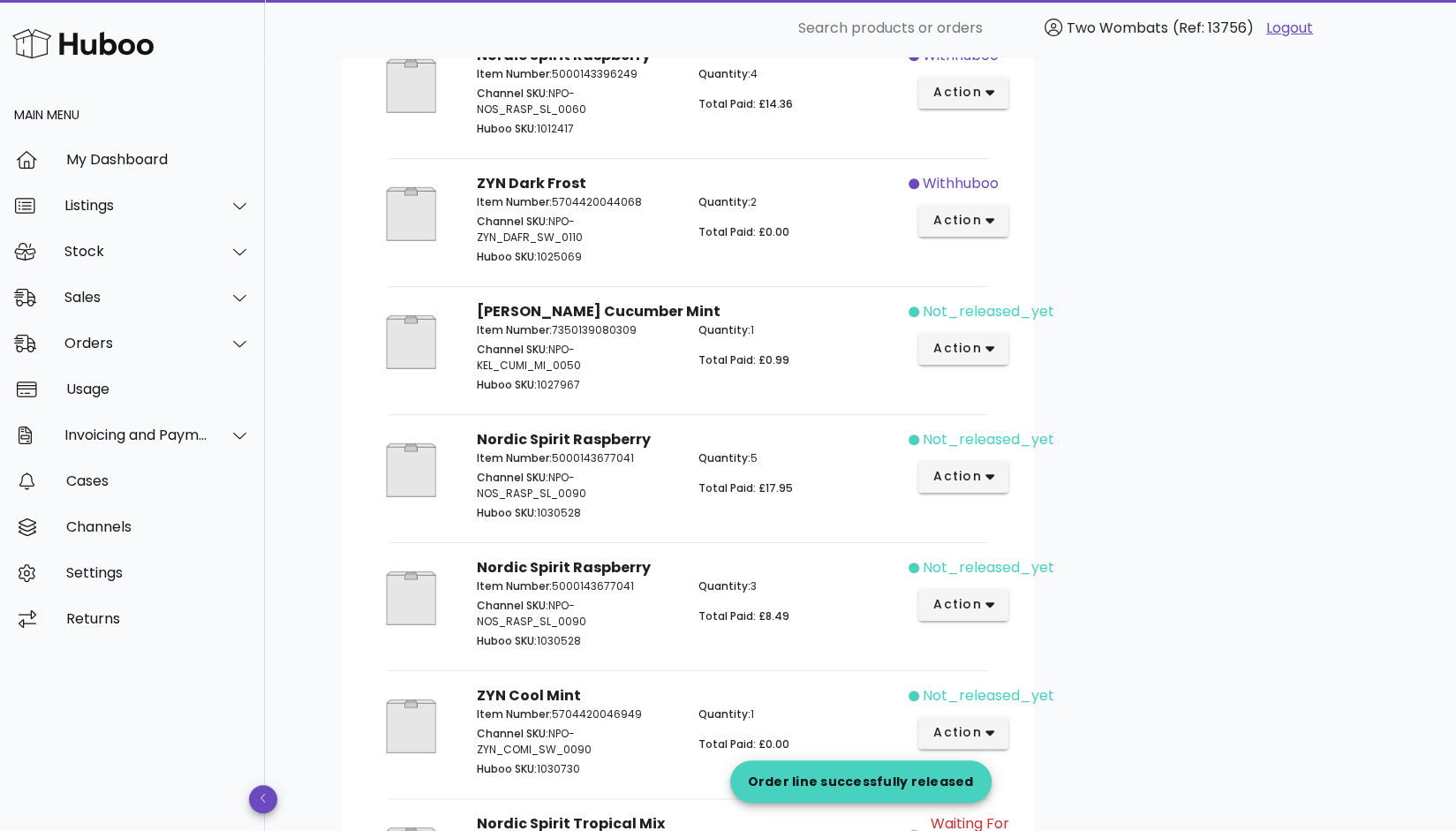
scroll to position [921, 0]
click at [986, 362] on button "action" at bounding box center [964, 346] width 91 height 31
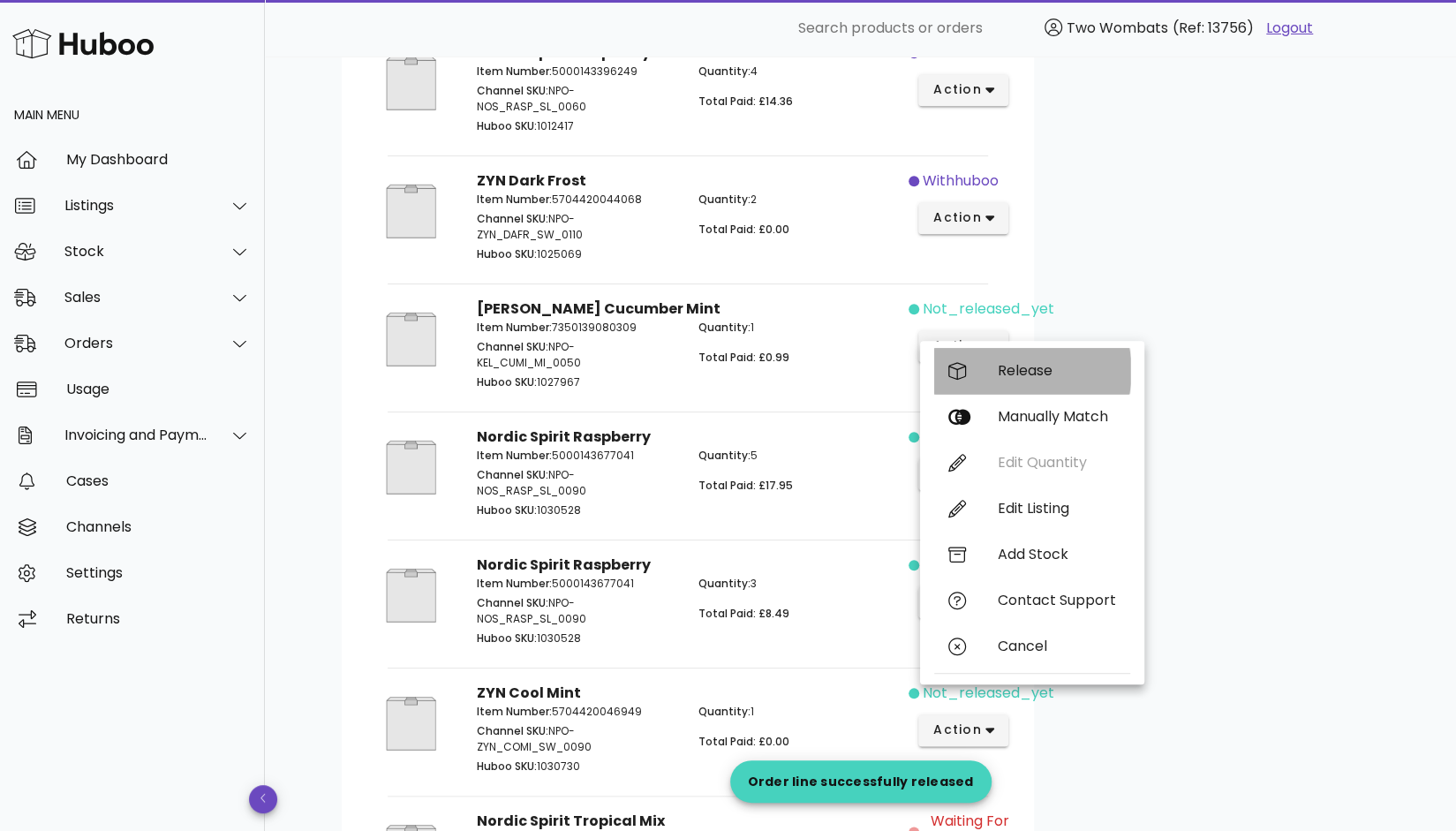
click at [998, 378] on div "Release" at bounding box center [1057, 370] width 118 height 17
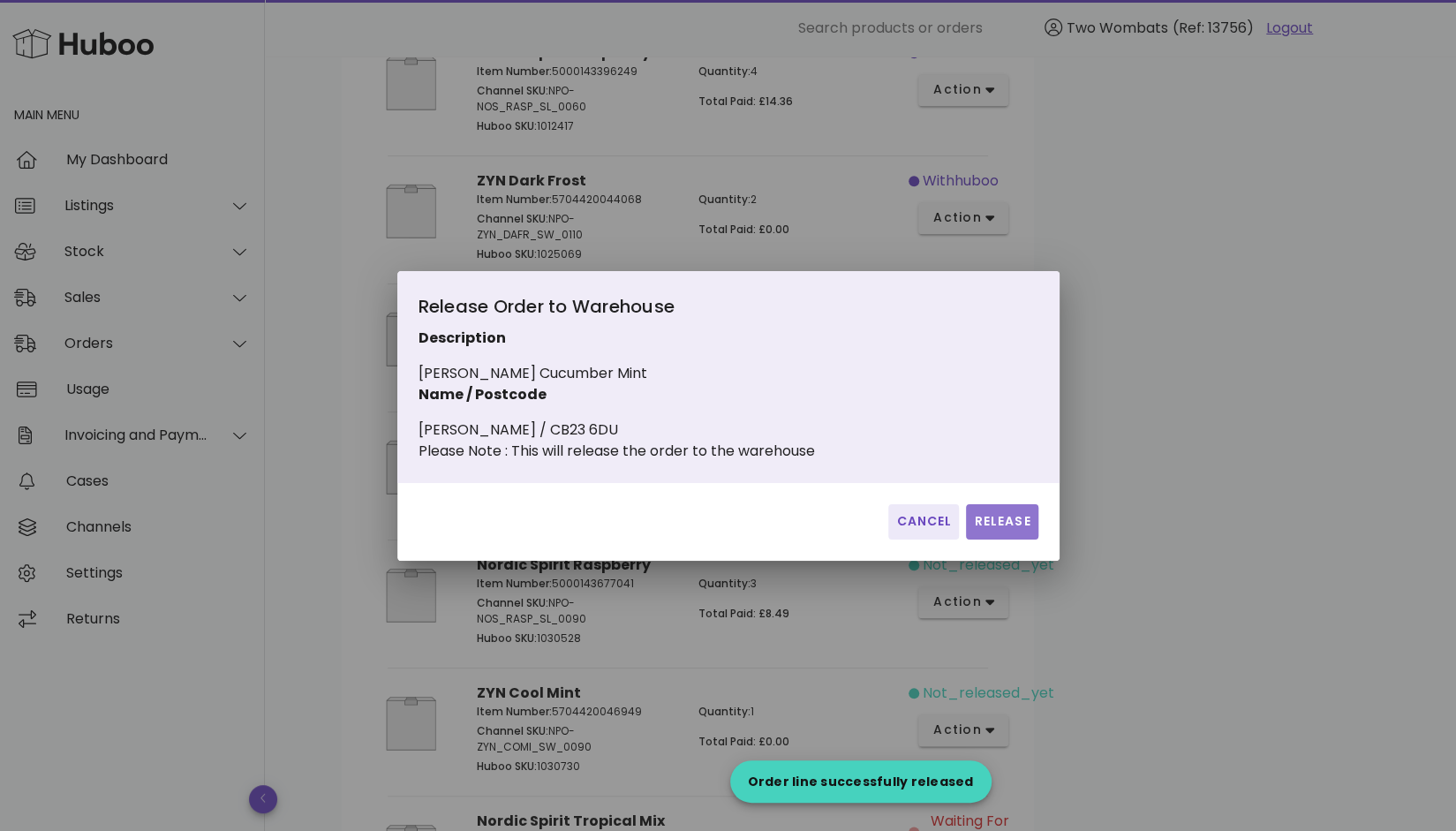
click at [987, 540] on button "Release" at bounding box center [1001, 522] width 71 height 35
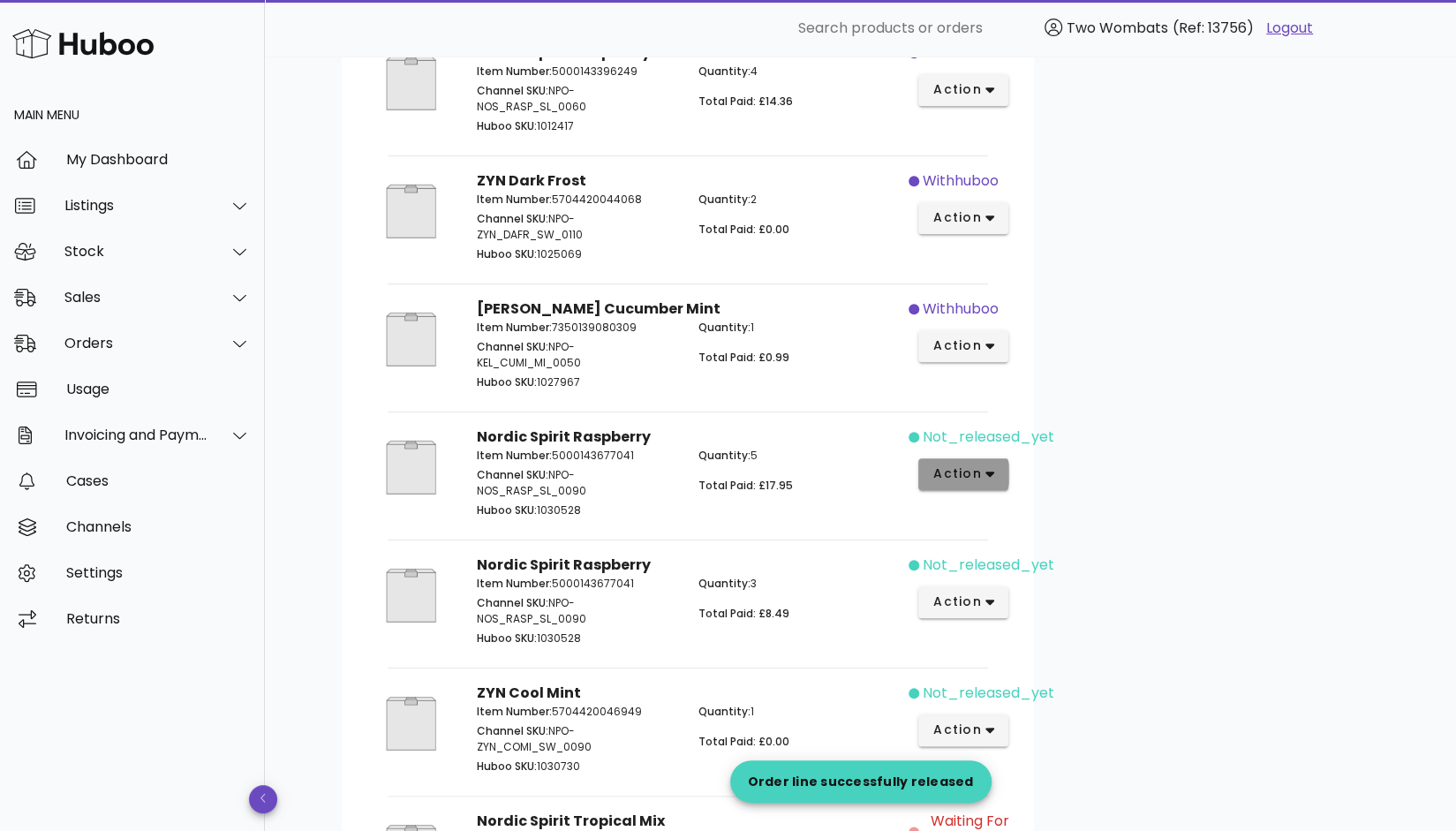
click at [985, 482] on icon "button" at bounding box center [990, 474] width 9 height 16
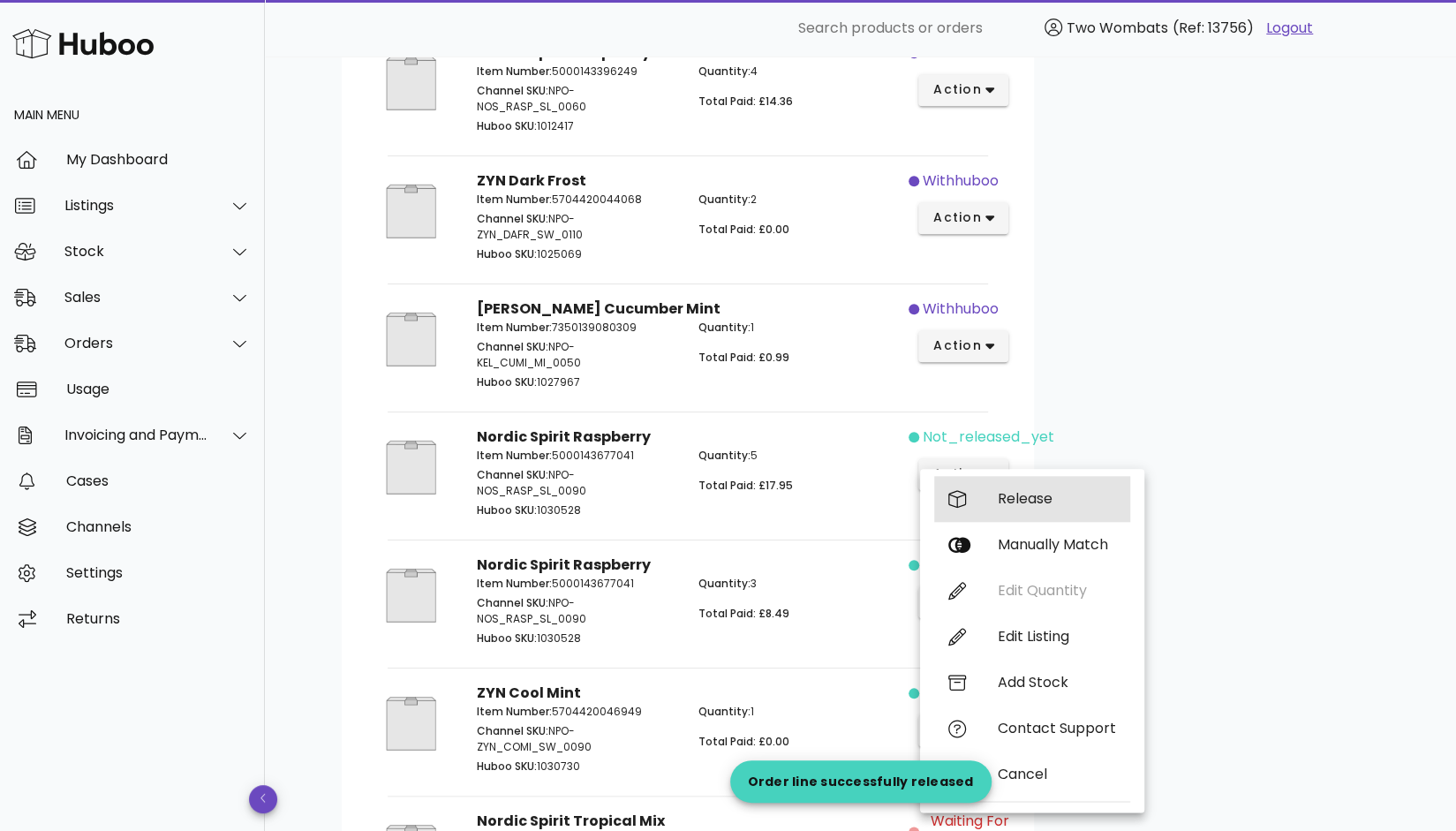
click at [1007, 501] on div "Release" at bounding box center [1057, 499] width 118 height 17
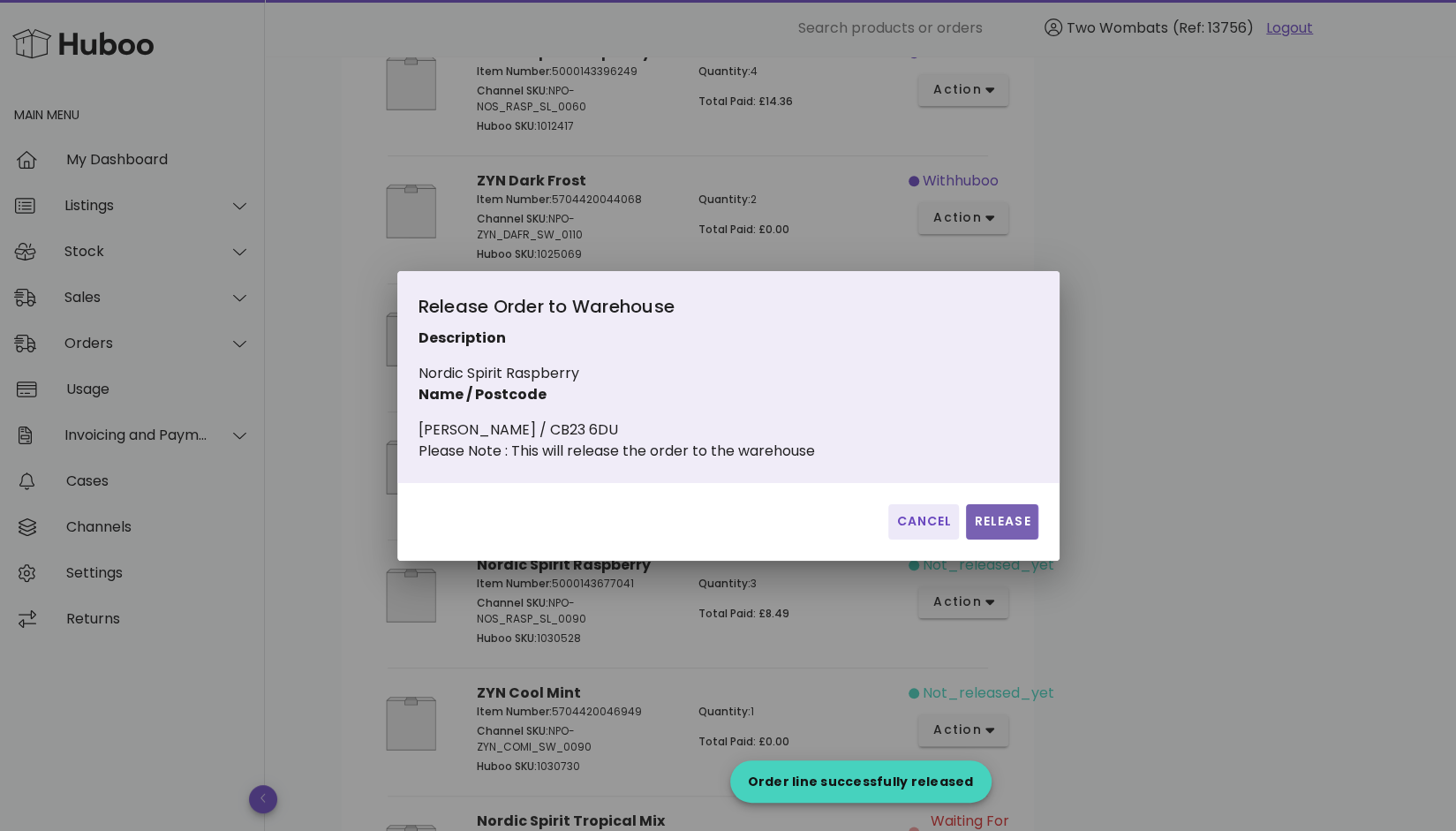
click at [1003, 531] on span "Release" at bounding box center [1002, 522] width 57 height 19
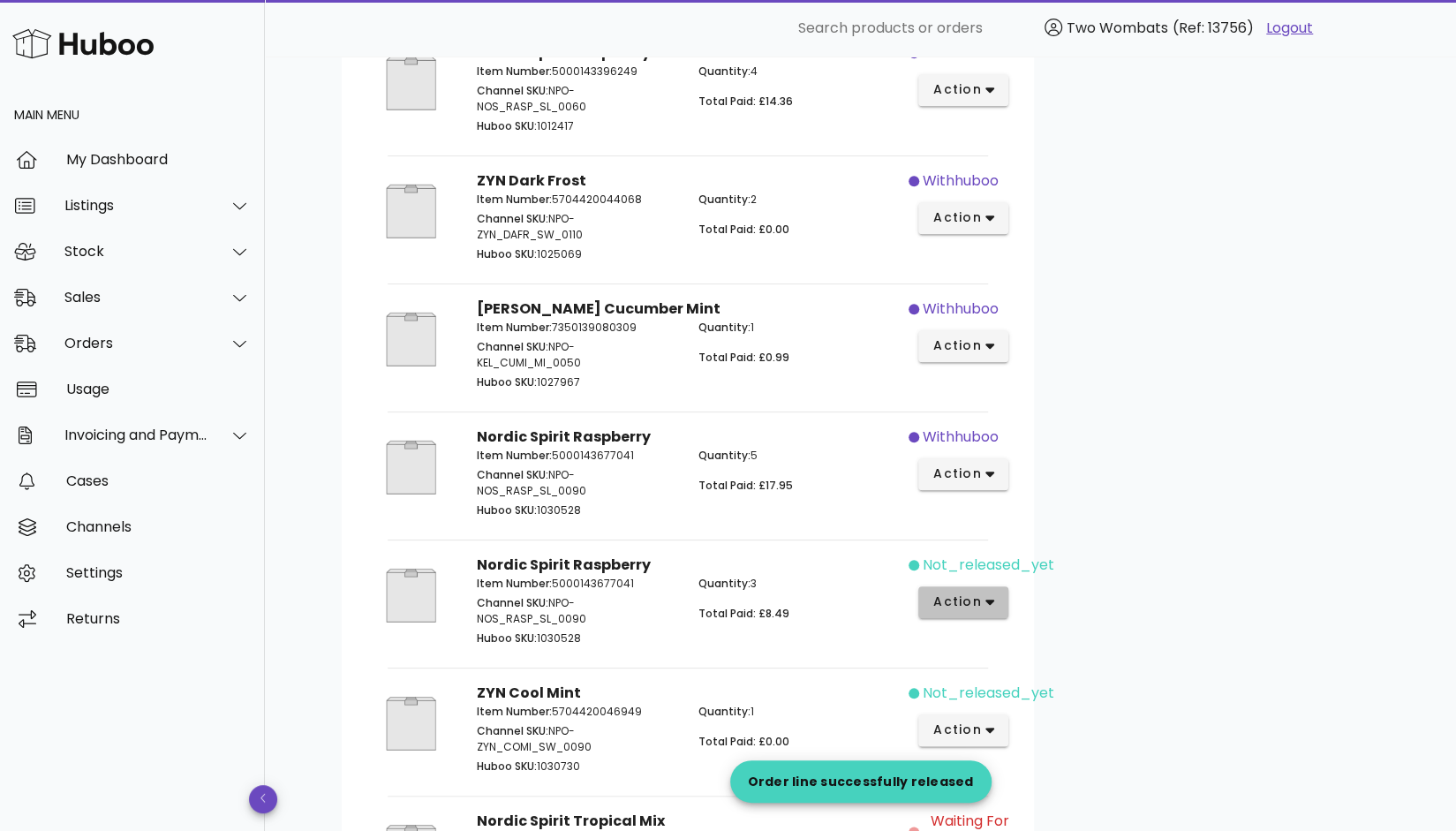
click at [981, 603] on span "action" at bounding box center [964, 602] width 63 height 19
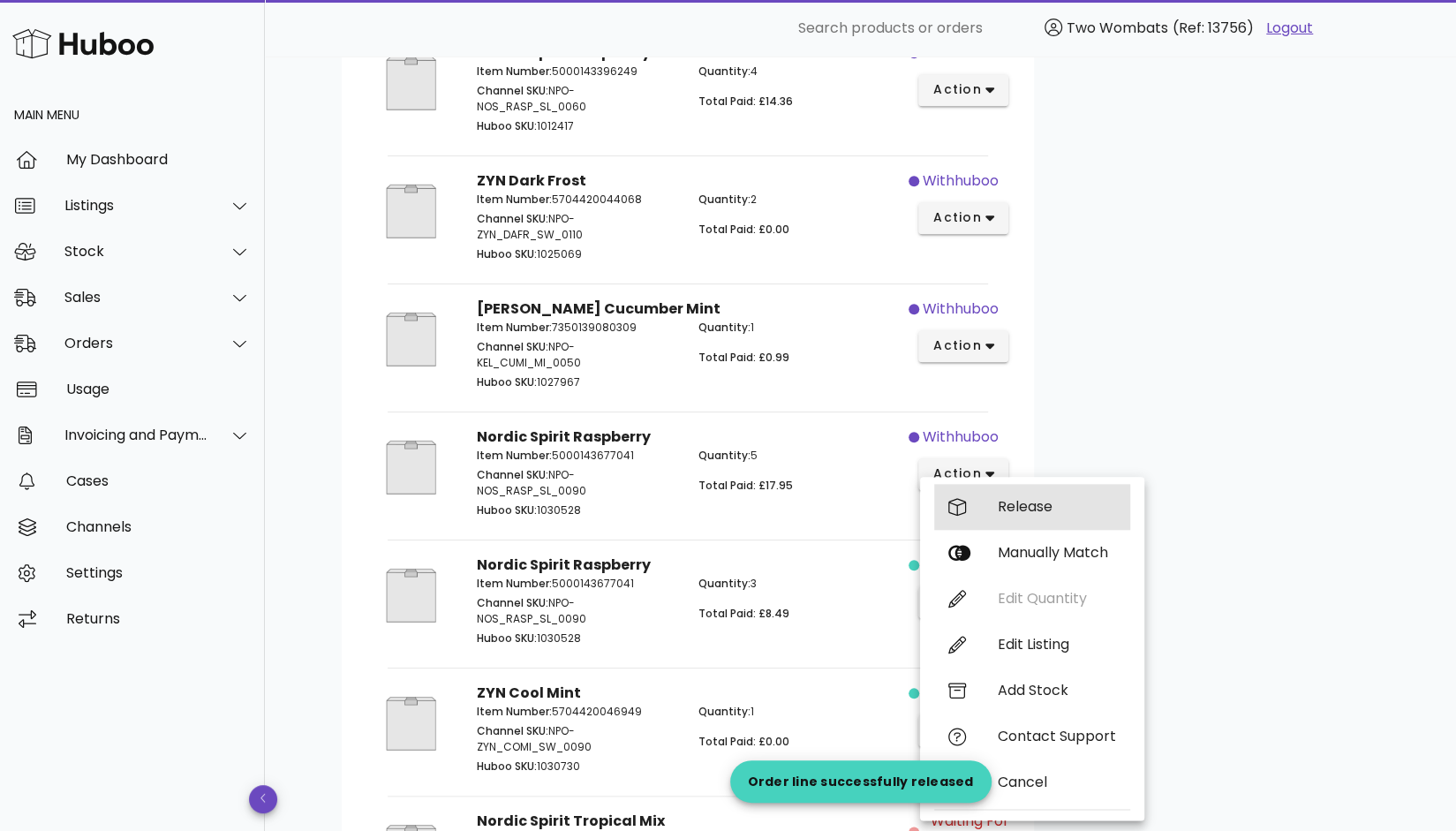
click at [1007, 520] on div "Release" at bounding box center [1032, 507] width 196 height 46
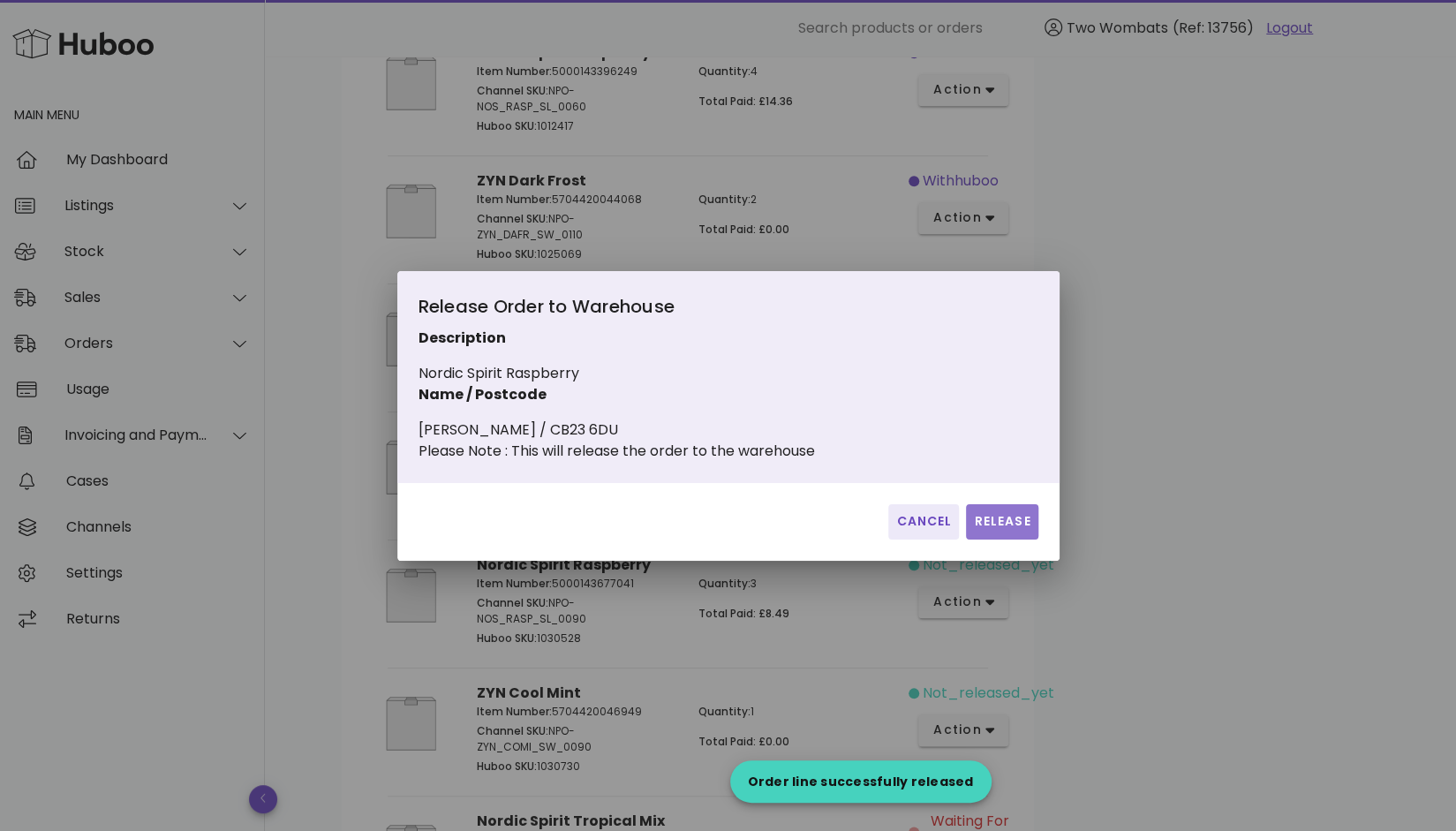
click at [1014, 531] on span "Release" at bounding box center [1002, 522] width 57 height 19
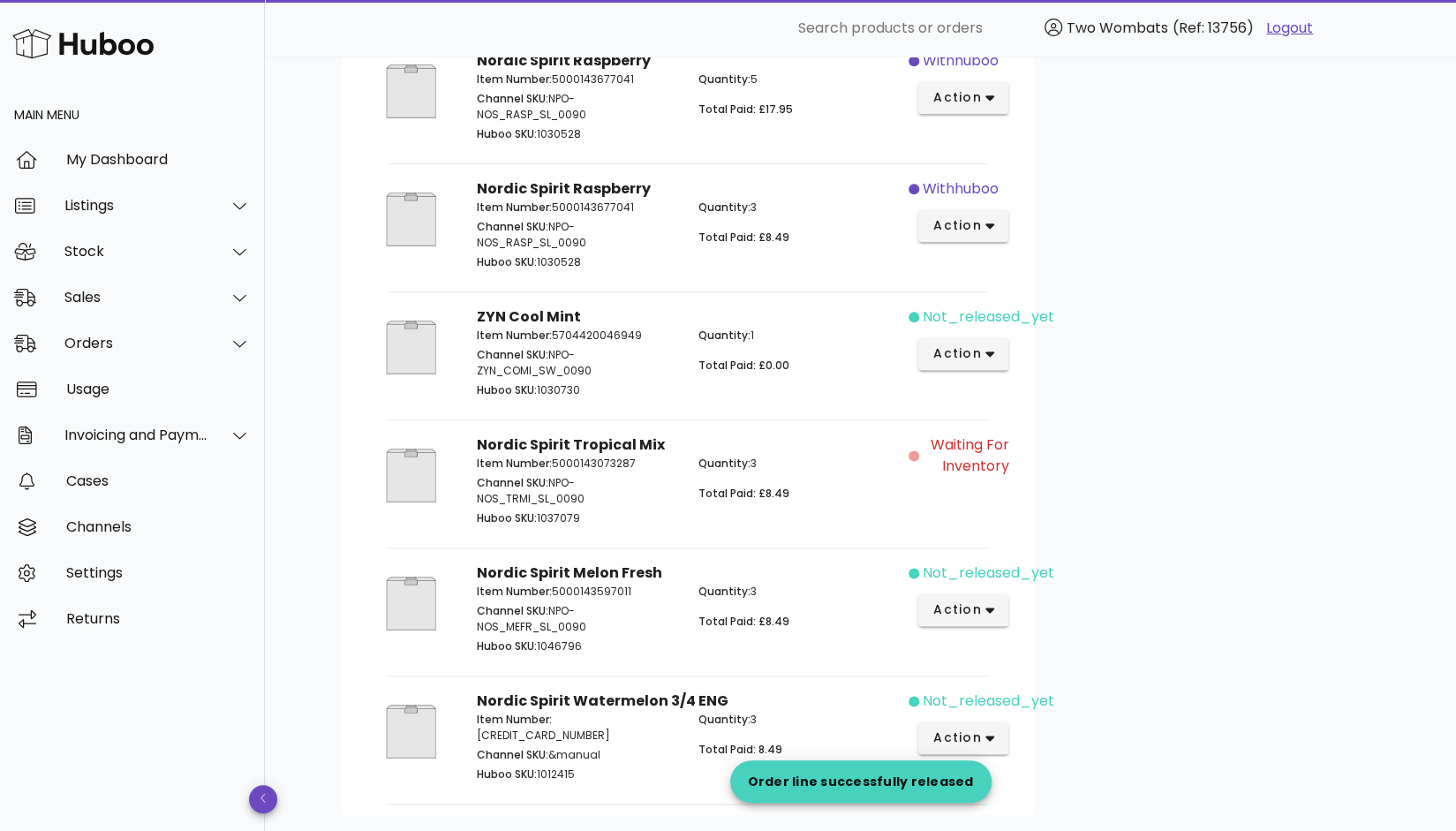
scroll to position [1299, 0]
click at [972, 368] on button "action" at bounding box center [964, 353] width 91 height 31
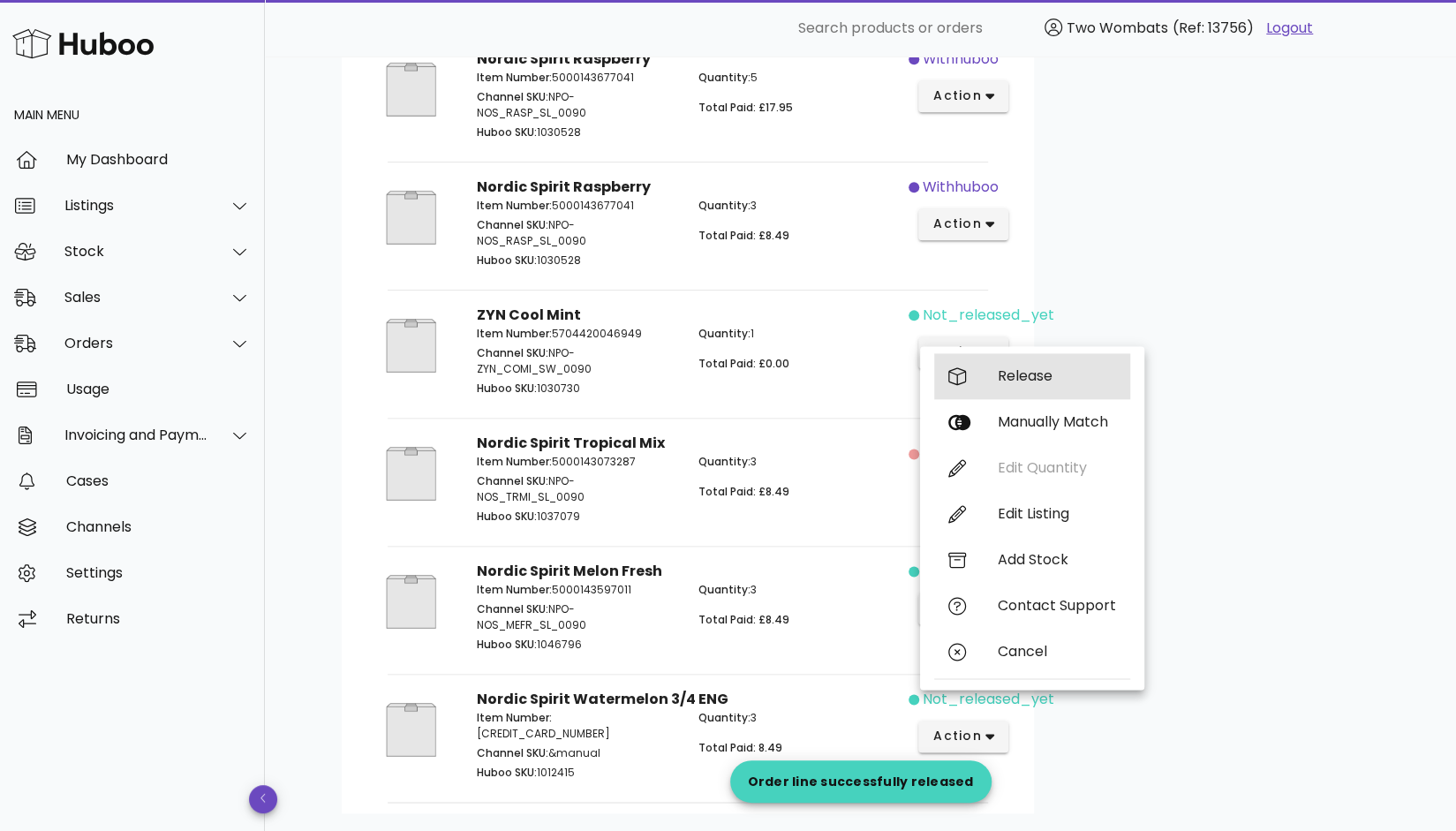
click at [1000, 378] on div "Release" at bounding box center [1057, 376] width 118 height 17
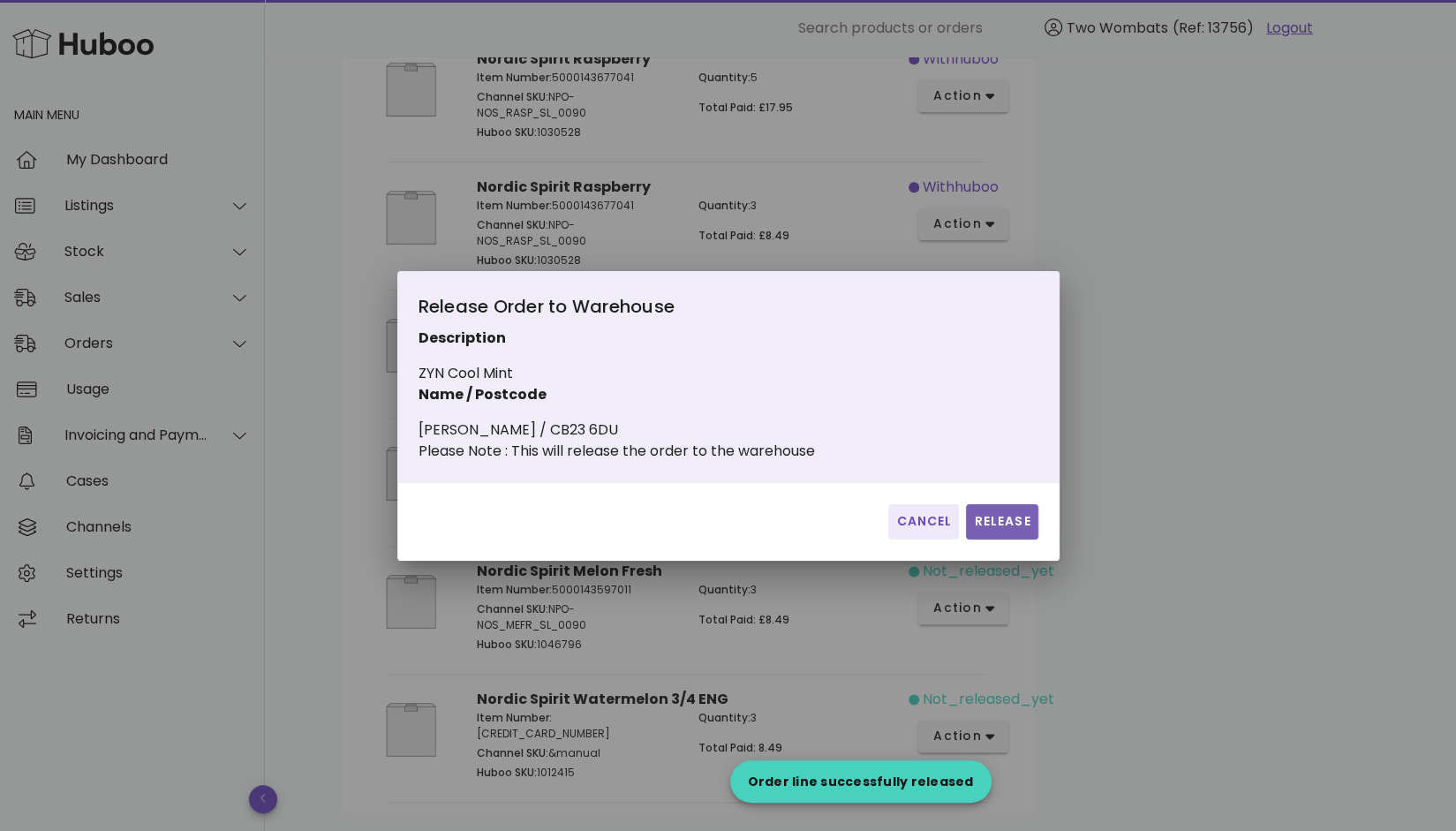
click at [1001, 526] on span "Release" at bounding box center [1002, 522] width 57 height 19
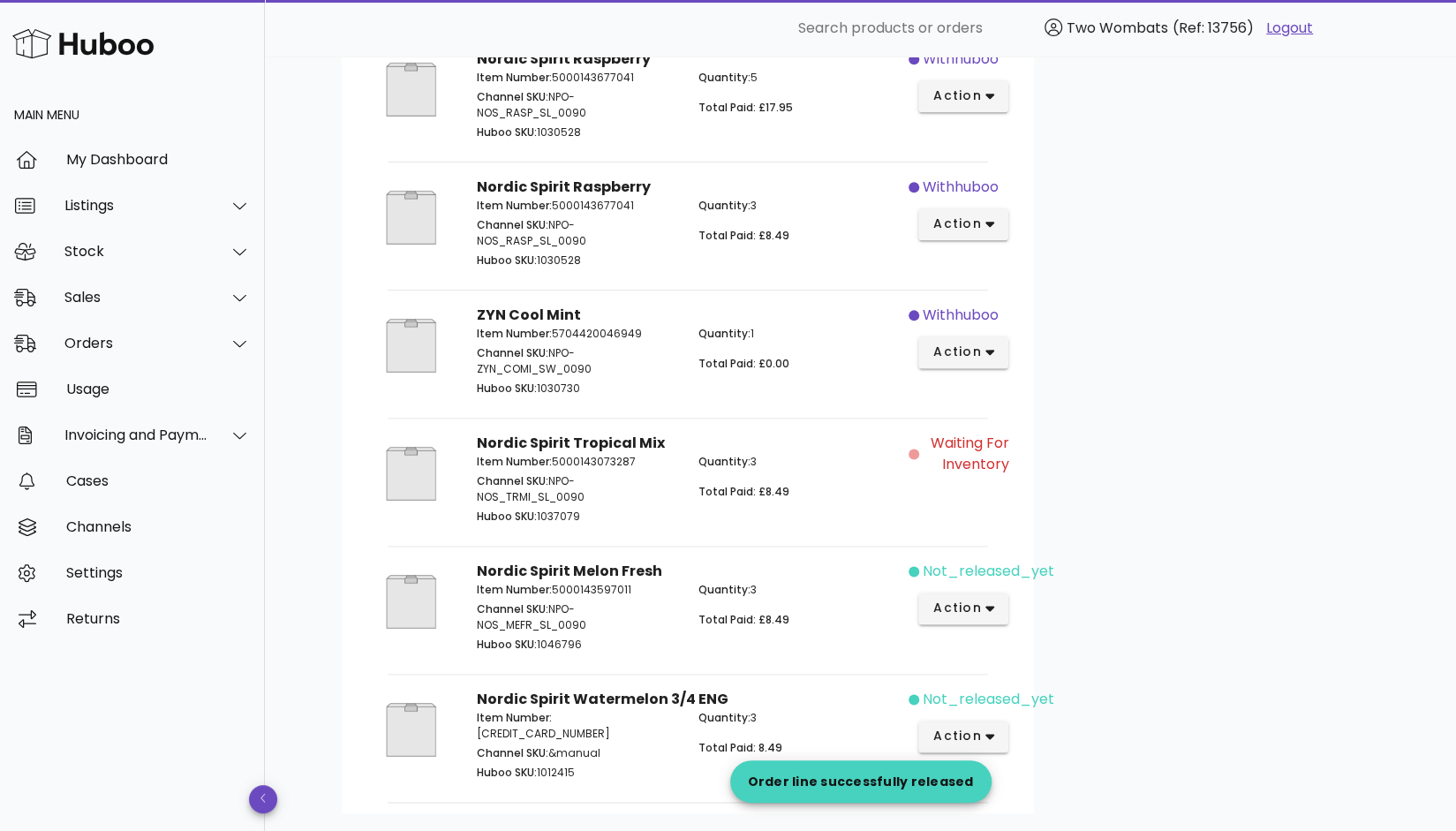
scroll to position [1425, 0]
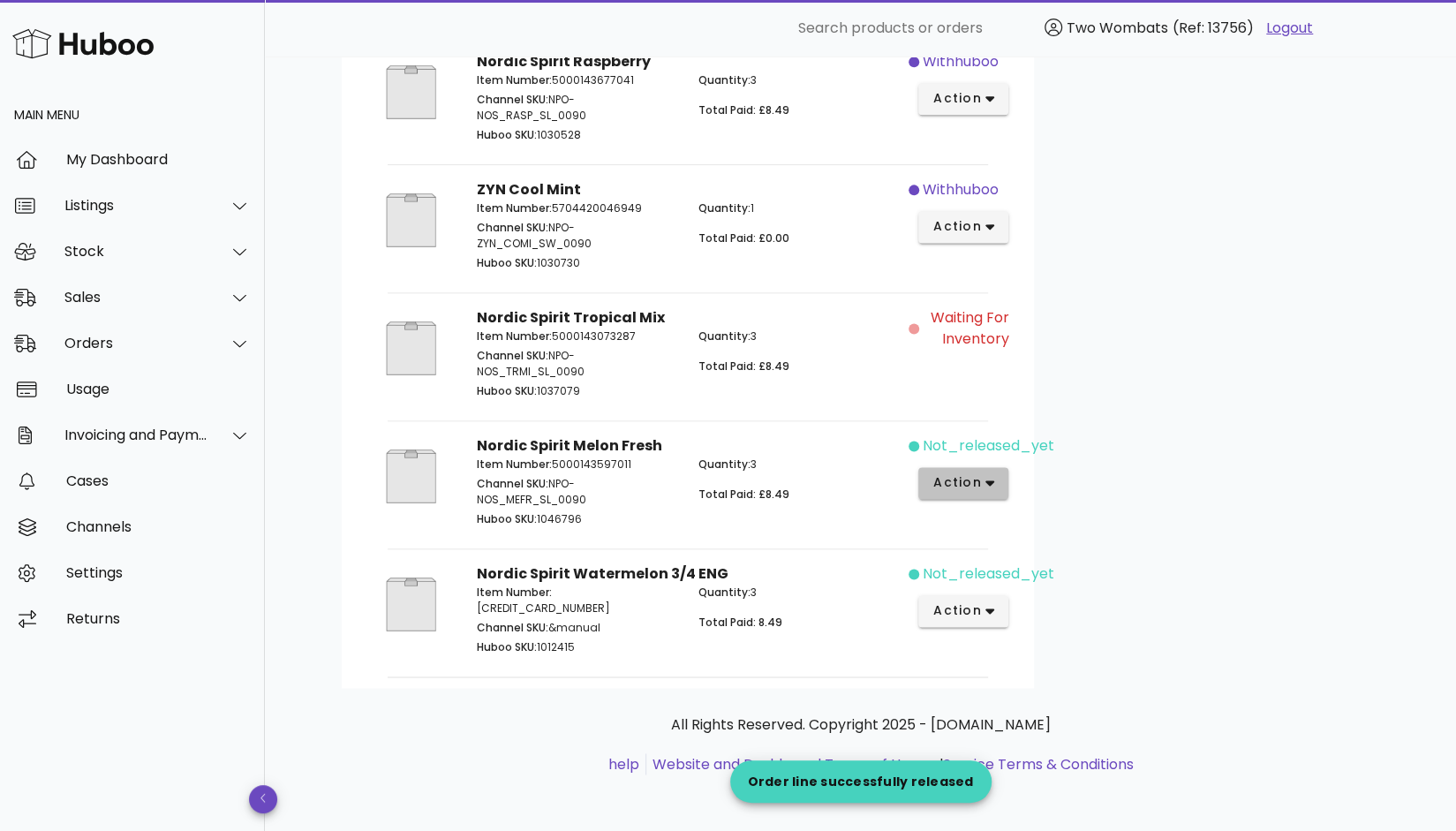
click at [982, 481] on button "action" at bounding box center [964, 483] width 91 height 31
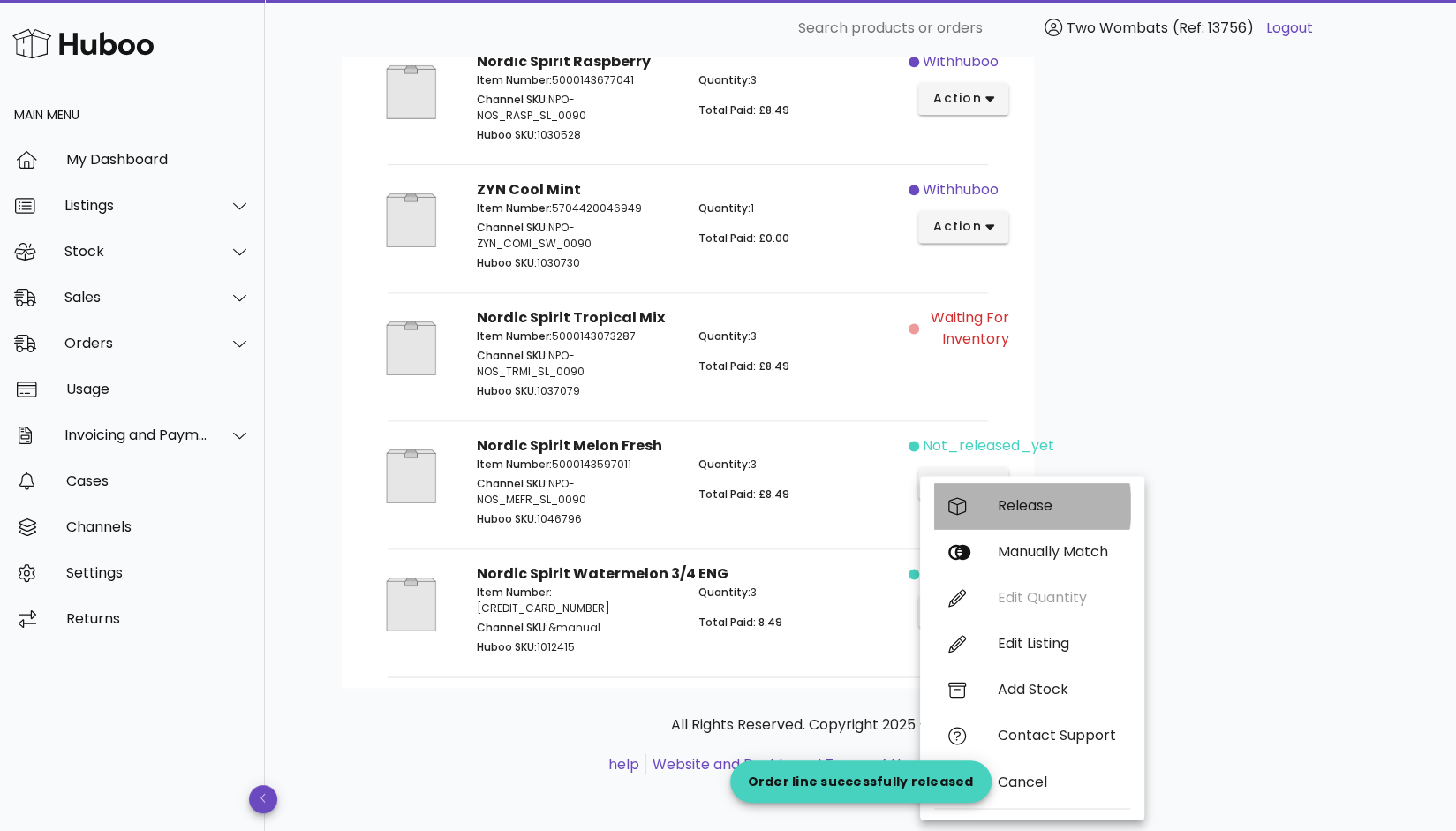
click at [1012, 502] on div "Release" at bounding box center [1057, 505] width 118 height 17
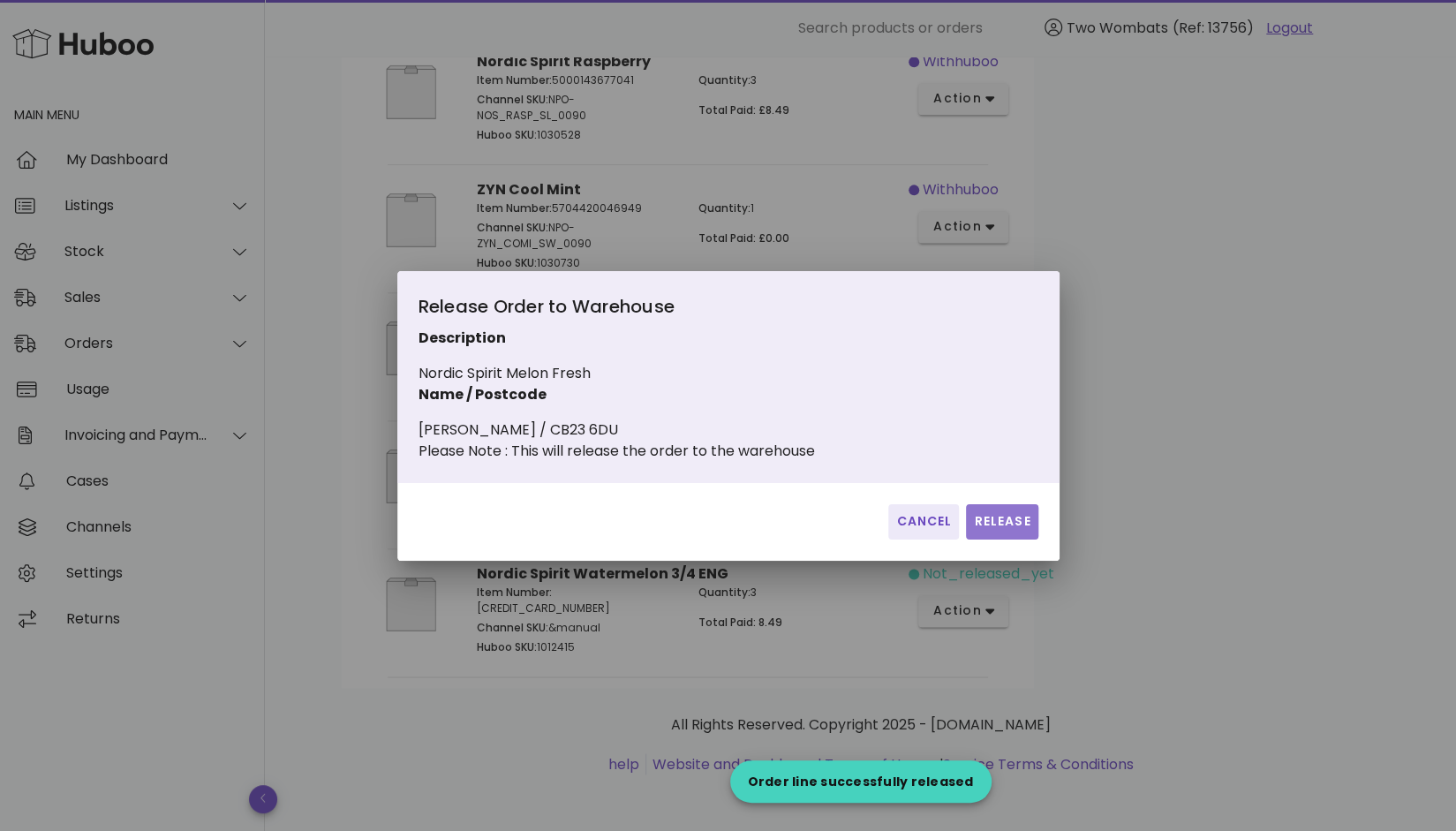
click at [1009, 531] on span "Release" at bounding box center [1002, 522] width 57 height 19
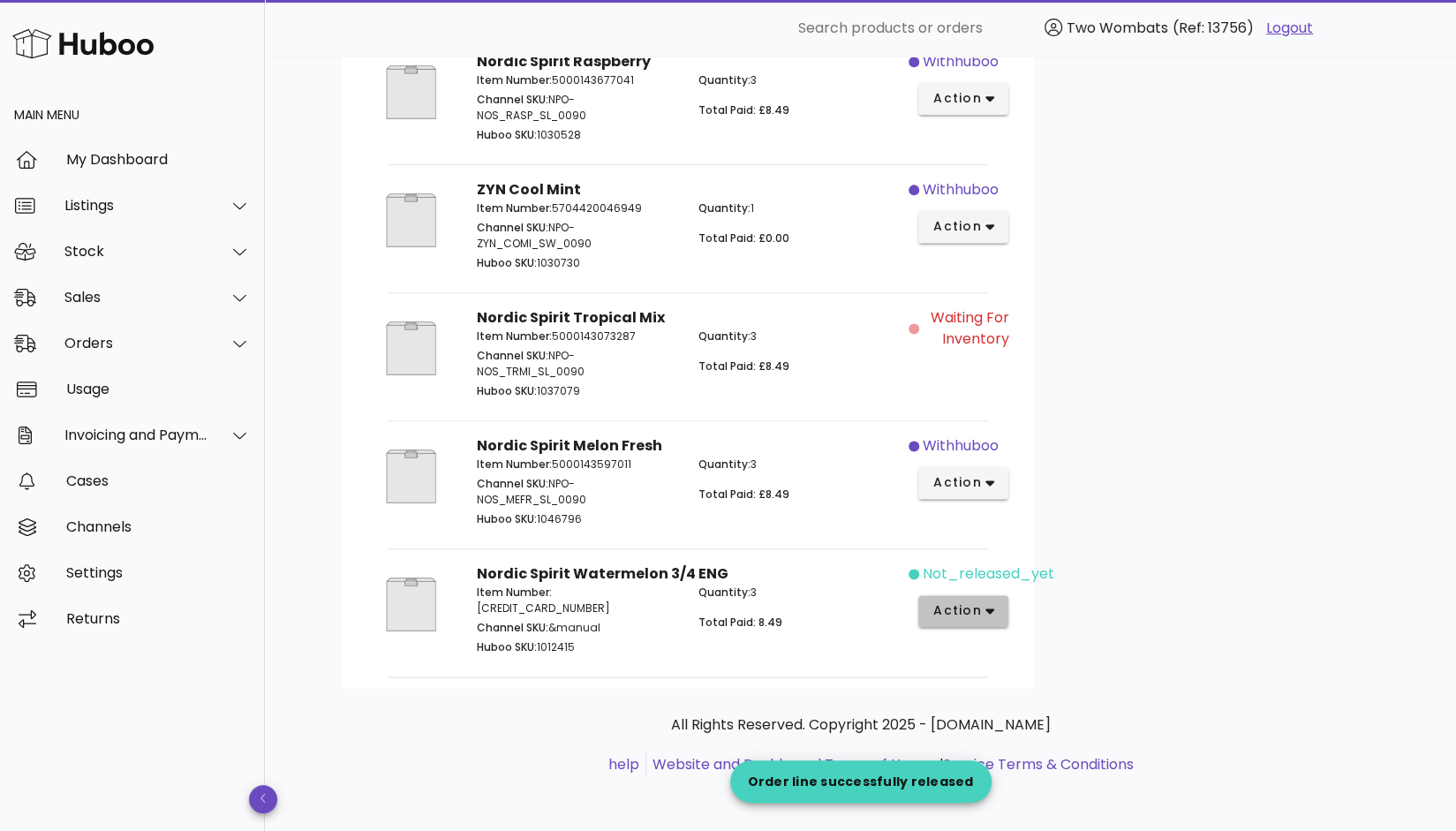
click at [986, 613] on icon "button" at bounding box center [990, 611] width 9 height 16
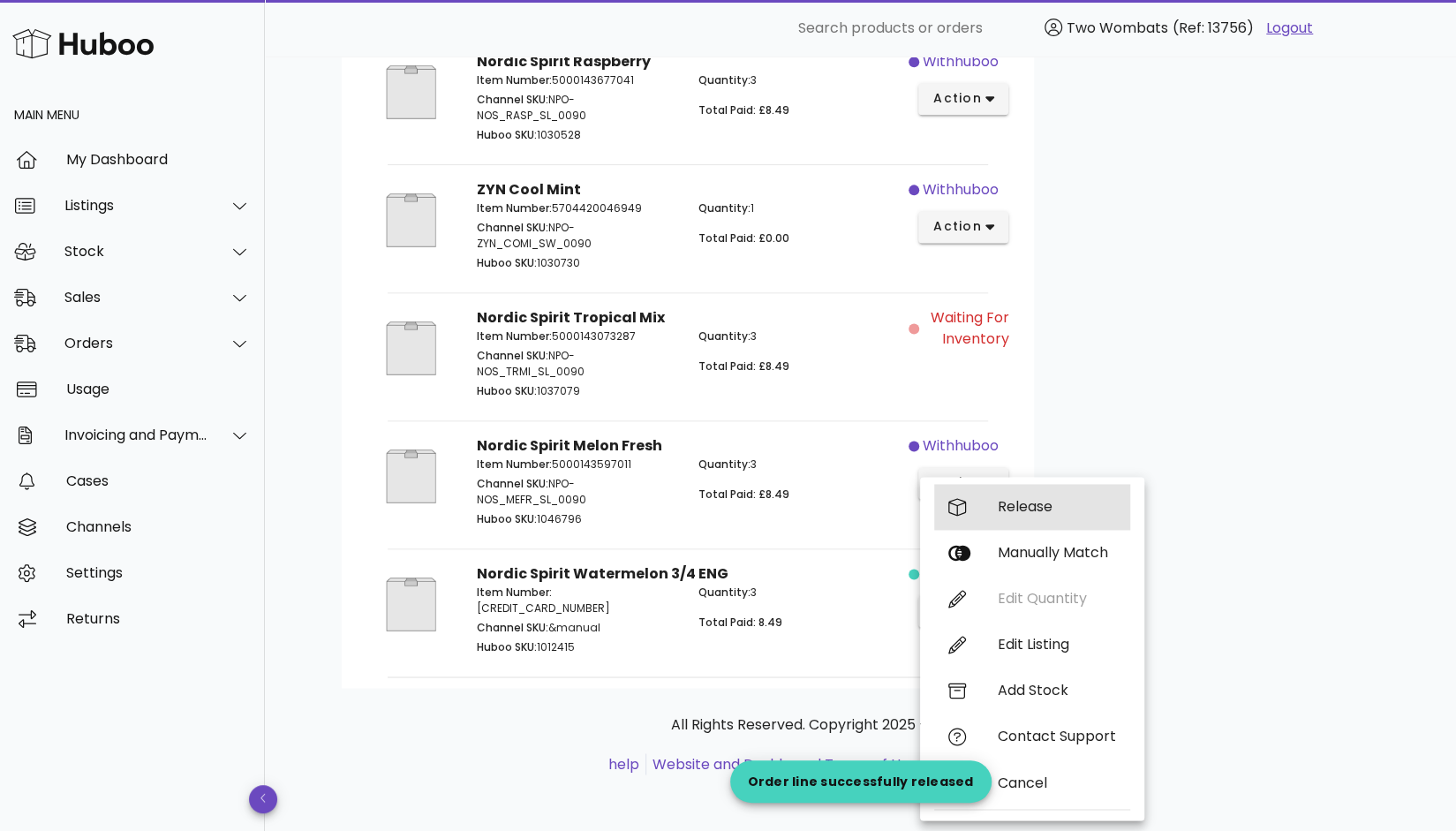
click at [1031, 512] on div "Release" at bounding box center [1057, 506] width 118 height 17
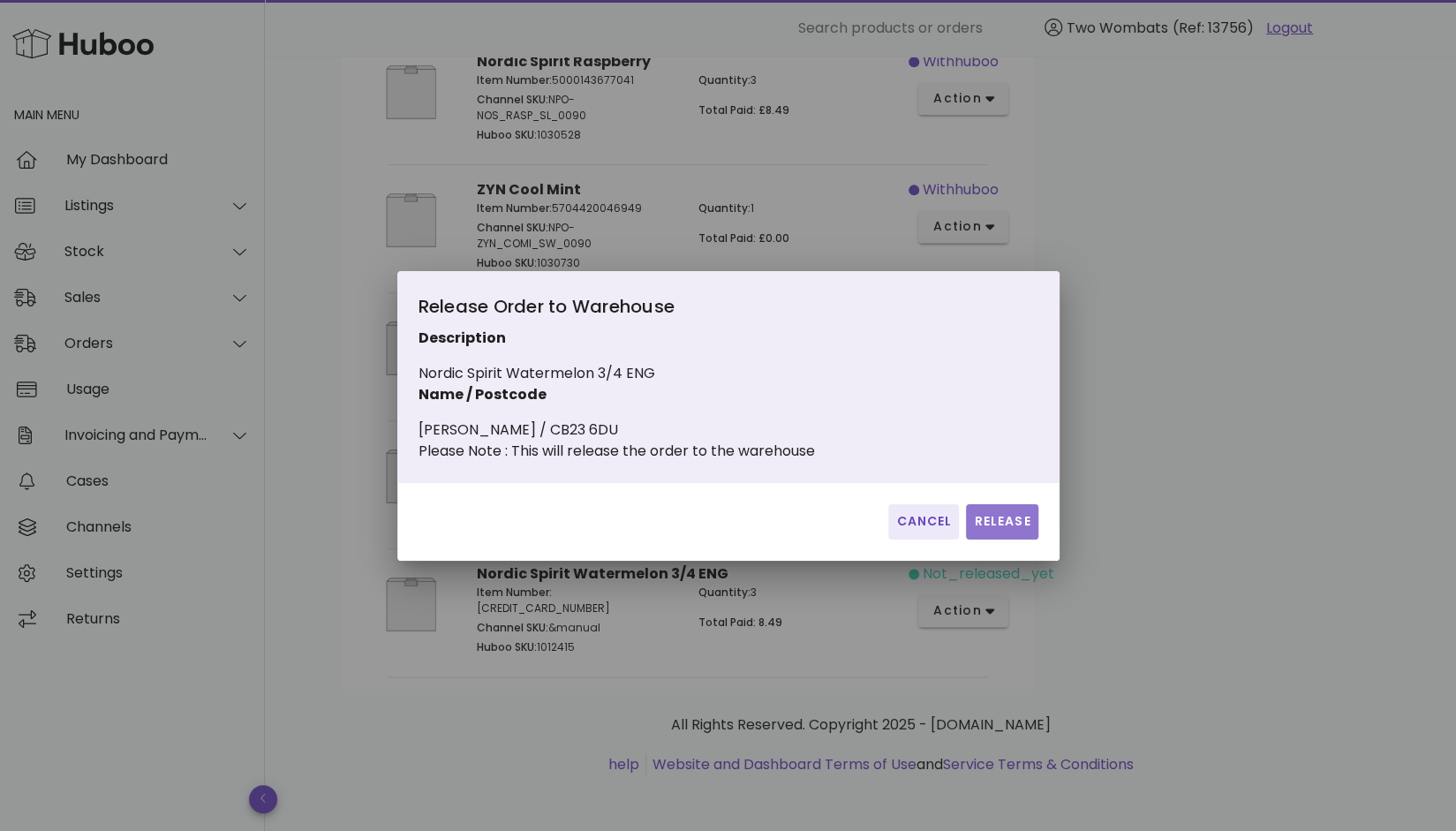
click at [1015, 540] on button "Release" at bounding box center [1001, 522] width 71 height 35
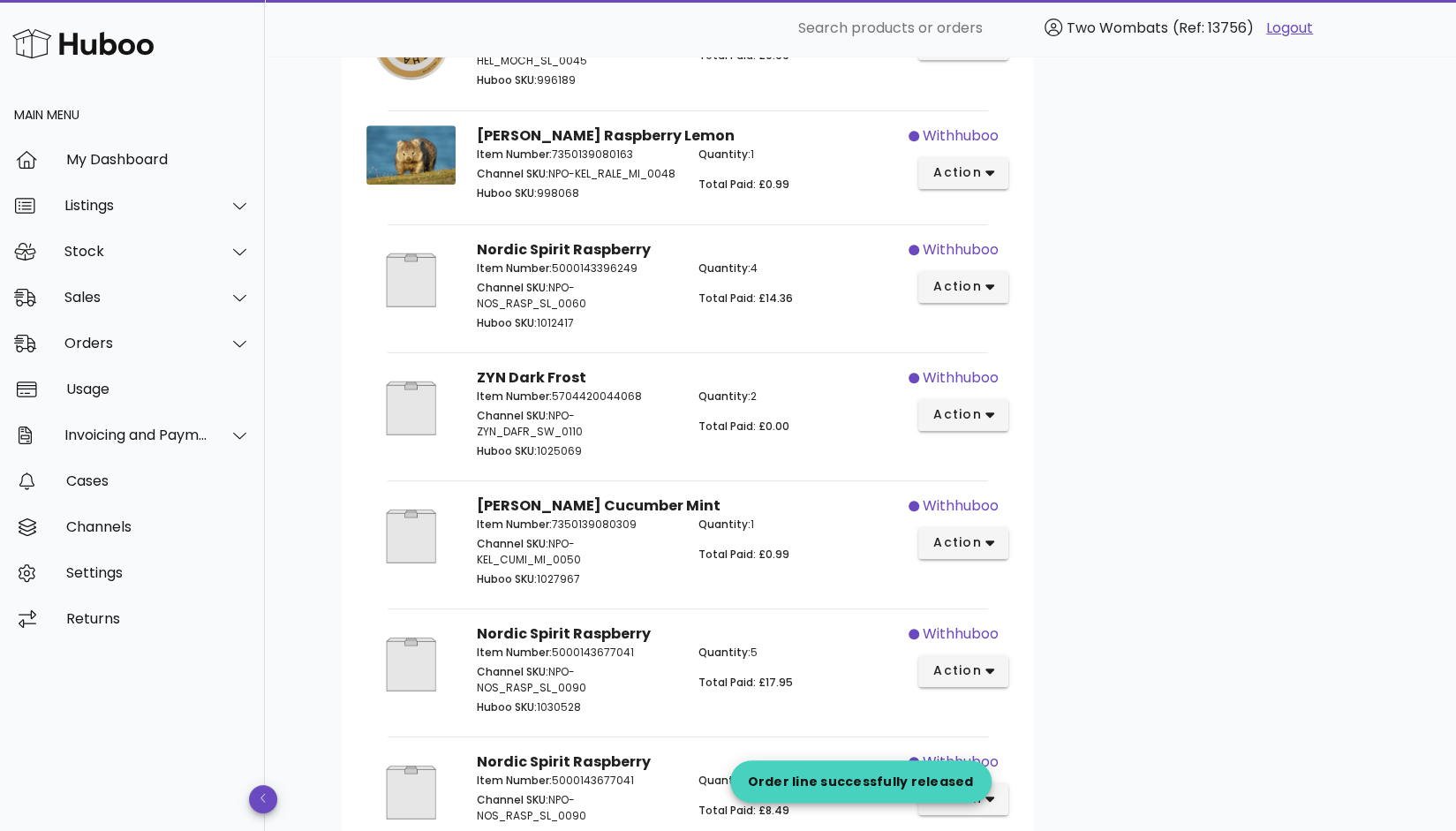
scroll to position [0, 0]
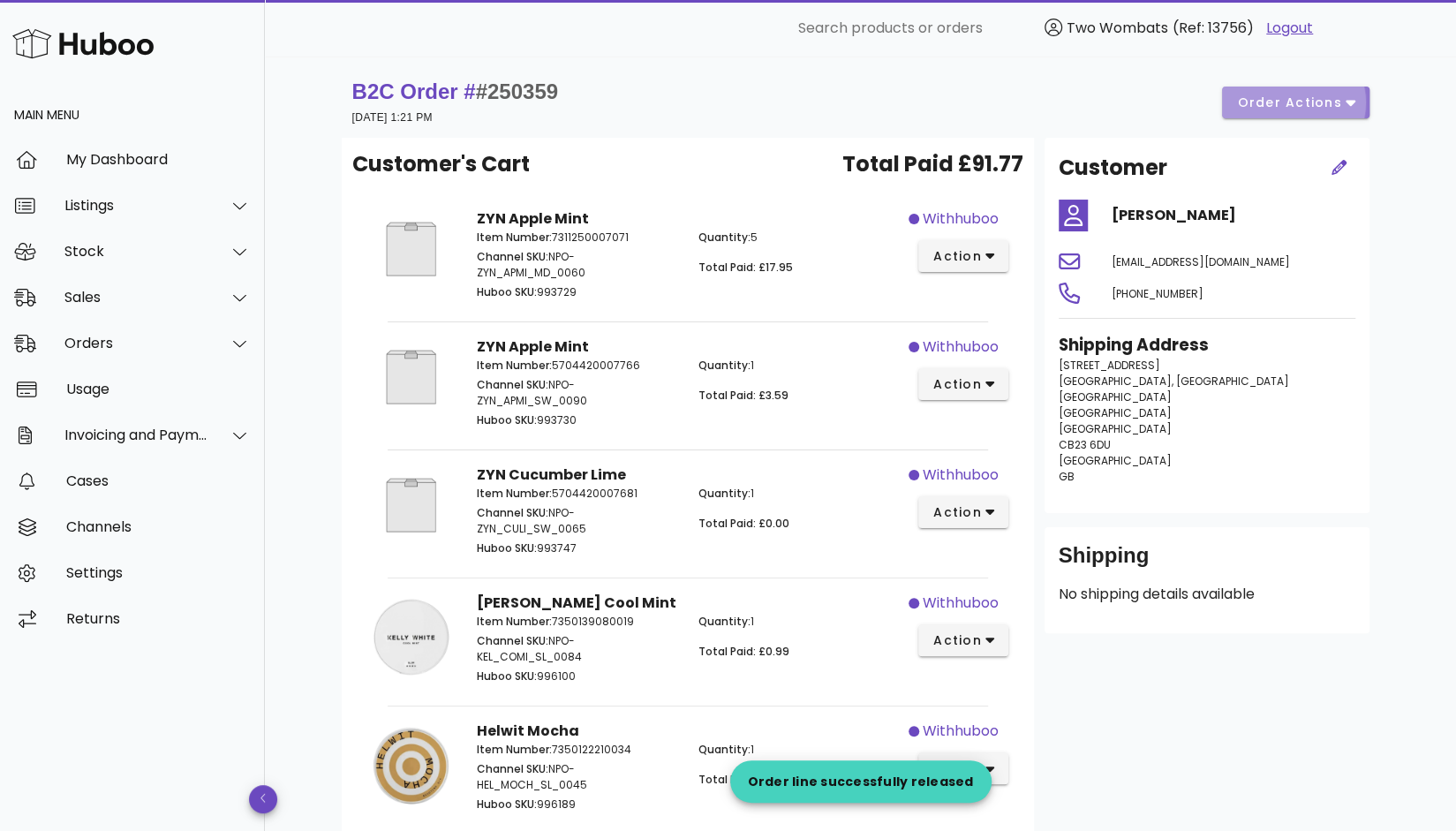
click at [1327, 106] on span "order actions" at bounding box center [1289, 103] width 106 height 19
click at [1327, 106] on div "Release" at bounding box center [1307, 117] width 132 height 46
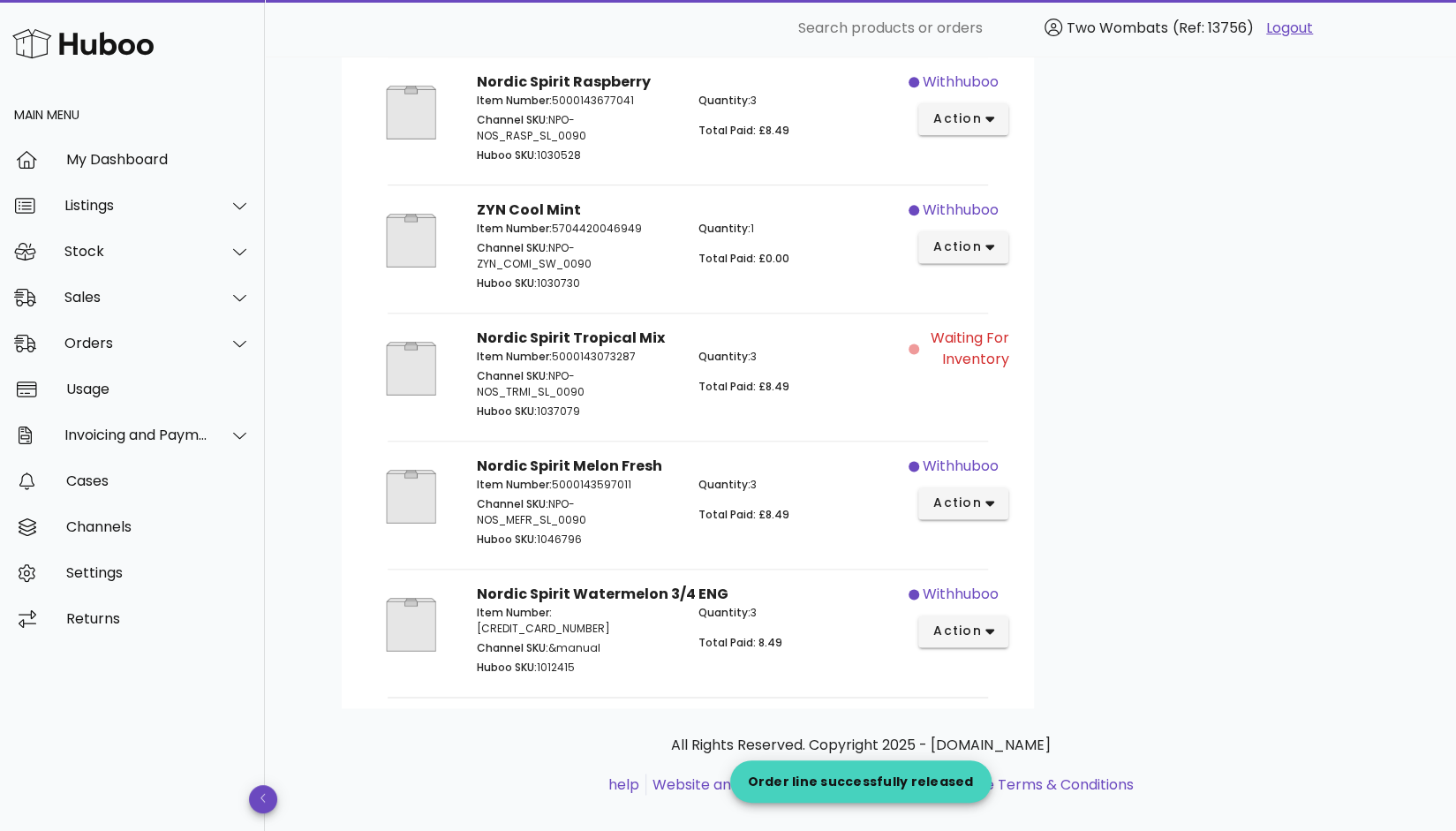
scroll to position [1425, 0]
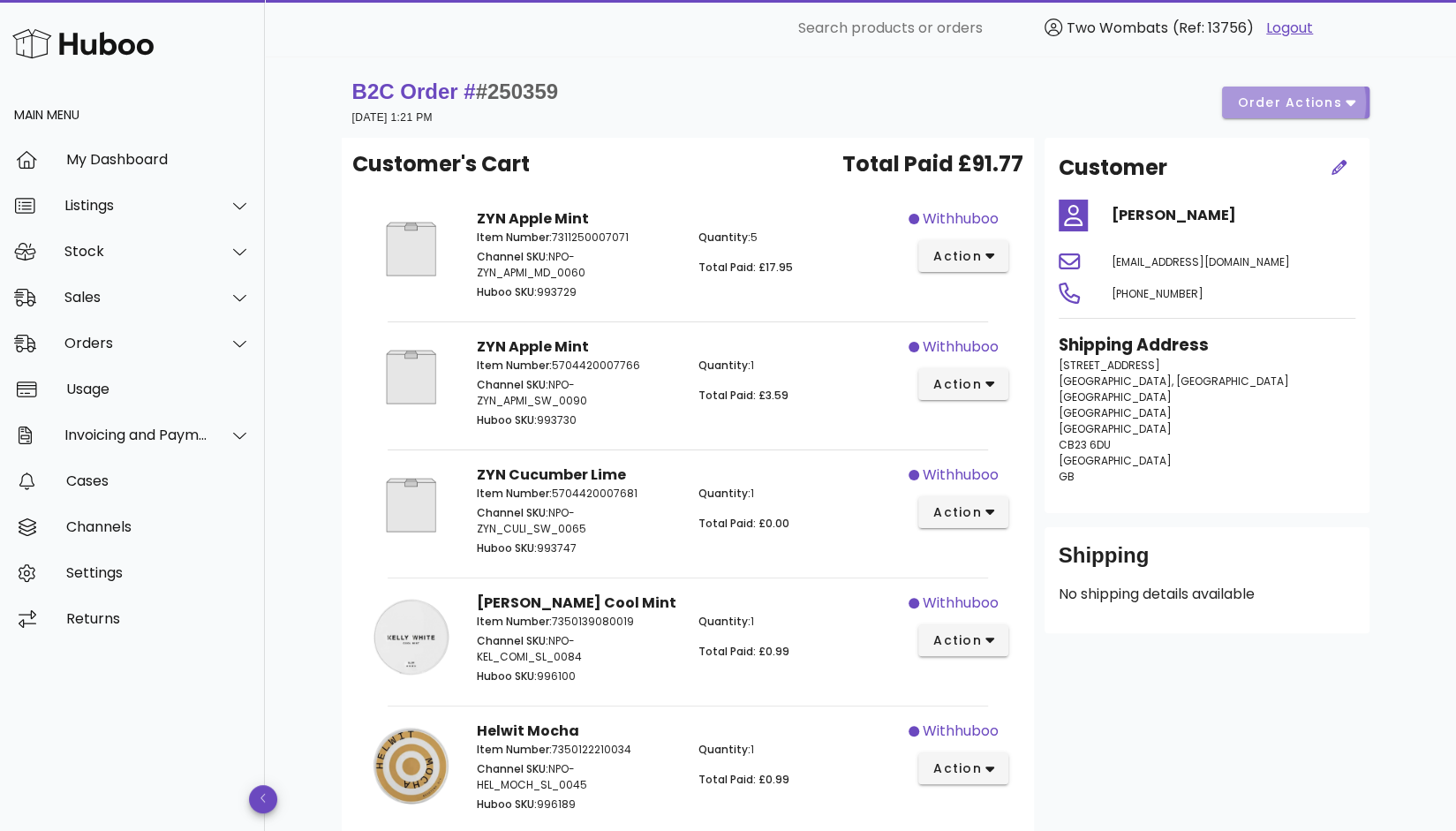
click at [1300, 114] on button "order actions" at bounding box center [1295, 103] width 146 height 31
click at [1294, 126] on div "Release Cancel" at bounding box center [1307, 143] width 132 height 100
click at [1125, 75] on div "B2C Order # #250359 12 September 2025 at 1:21 PM order actions" at bounding box center [860, 103] width 1038 height 70
drag, startPoint x: 1230, startPoint y: 266, endPoint x: 1104, endPoint y: 255, distance: 126.5
click at [1104, 255] on div "[EMAIL_ADDRESS][DOMAIN_NAME]" at bounding box center [1233, 262] width 265 height 43
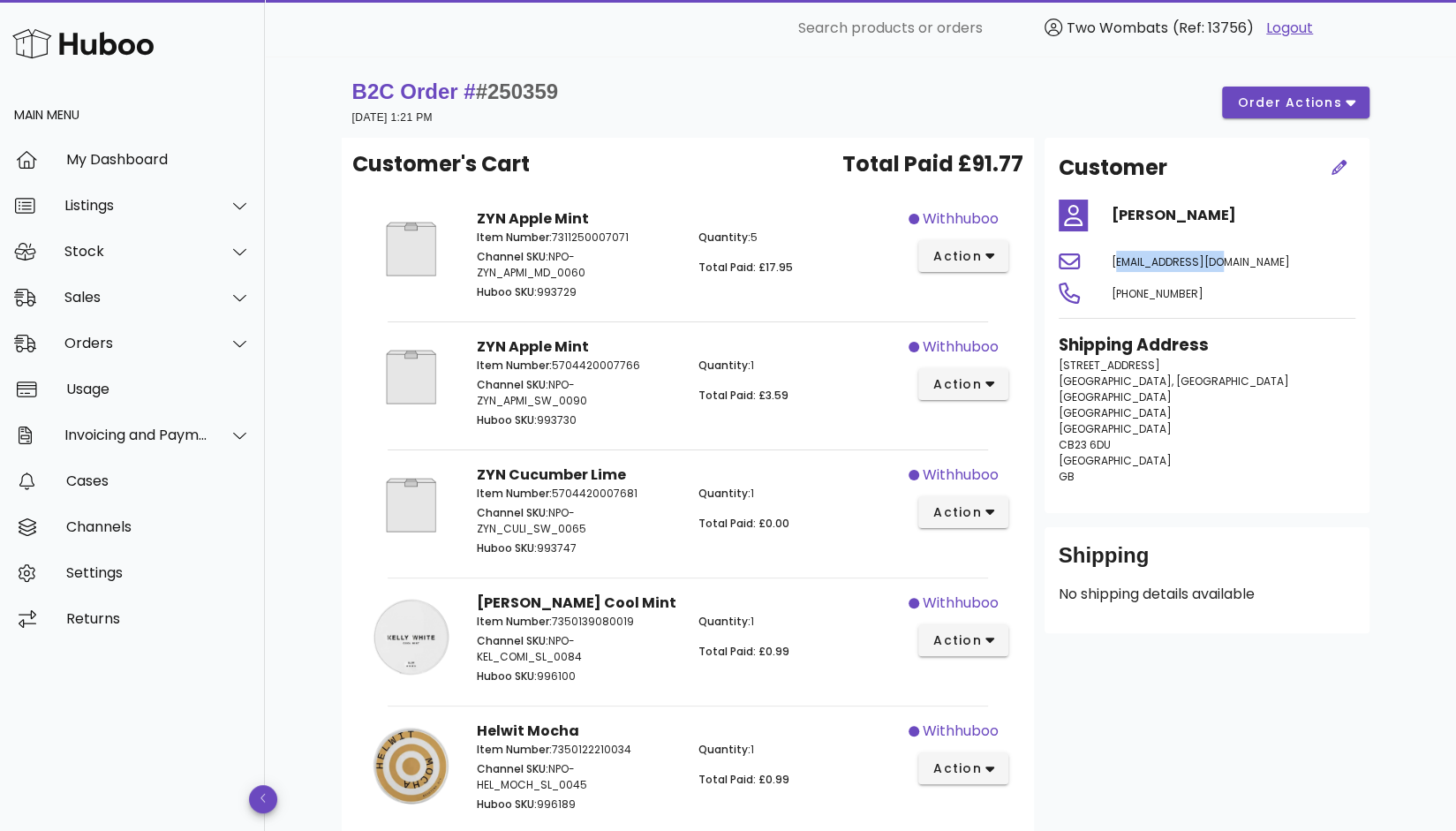
copy span "[EMAIL_ADDRESS][DOMAIN_NAME]"
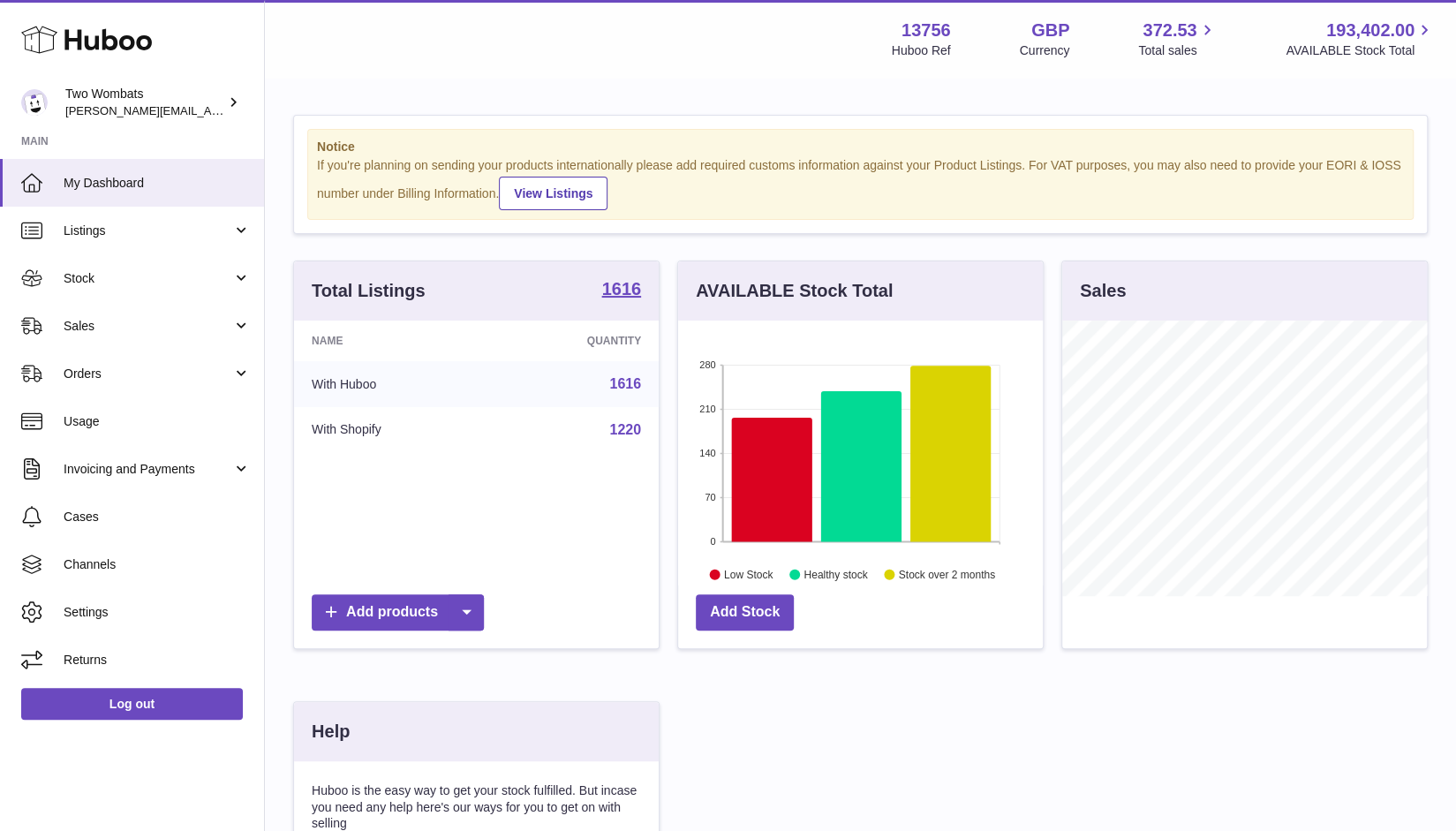
scroll to position [276, 365]
